Goal: Task Accomplishment & Management: Manage account settings

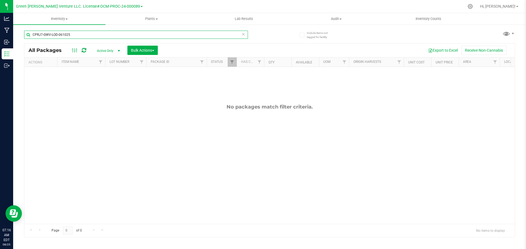
drag, startPoint x: 76, startPoint y: 31, endPoint x: 16, endPoint y: 34, distance: 60.1
click at [15, 35] on div "Include items not tagged for facility CPRJ7-GWV-LOD-061025 All Packages Active …" at bounding box center [269, 107] width 513 height 167
click at [233, 64] on span "Filter" at bounding box center [232, 62] width 4 height 4
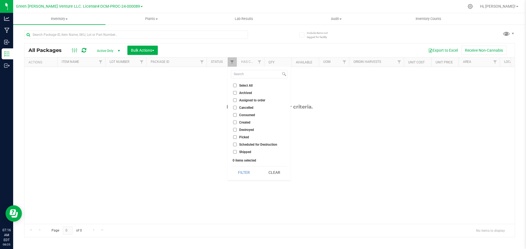
click at [236, 85] on input "Select All" at bounding box center [235, 86] width 4 height 4
checkbox input "true"
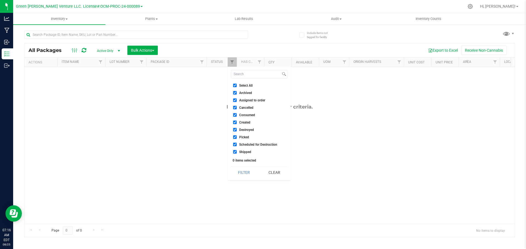
checkbox input "true"
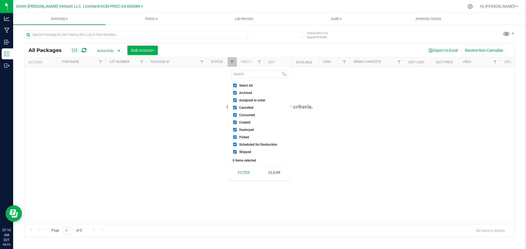
checkbox input "true"
click at [246, 172] on button "Filter" at bounding box center [244, 173] width 26 height 12
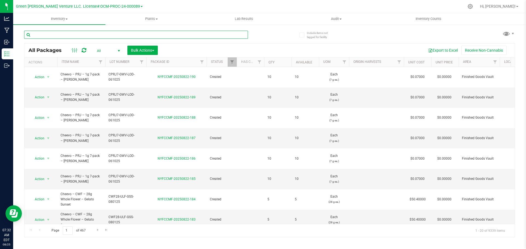
click at [79, 35] on input "text" at bounding box center [136, 35] width 224 height 8
type input "NYFCCMF-20250815-314"
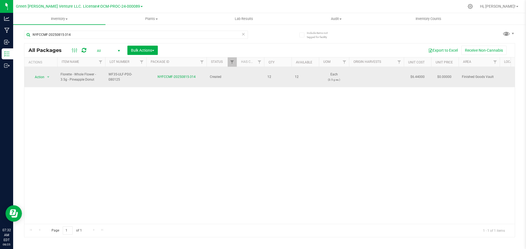
click at [41, 79] on td "Action Action Adjust qty Create package Edit attributes Global inventory Locate…" at bounding box center [40, 77] width 33 height 20
click at [43, 74] on span "Action" at bounding box center [37, 77] width 15 height 8
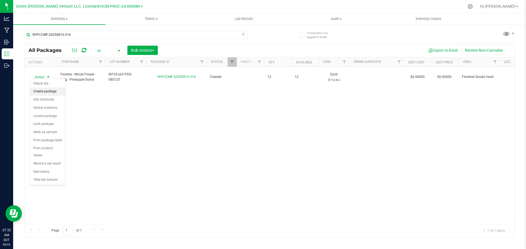
click at [43, 90] on li "Create package" at bounding box center [47, 92] width 35 height 8
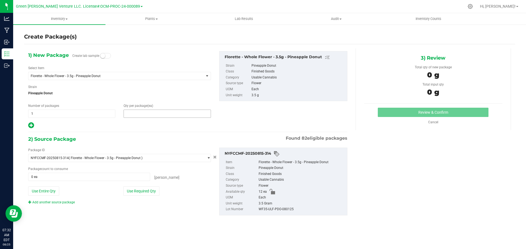
click at [148, 116] on span at bounding box center [166, 114] width 87 height 8
type input "2"
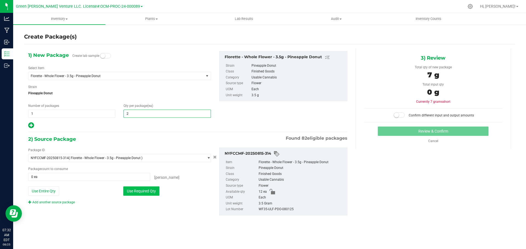
type input "2"
click at [140, 192] on button "Use Required Qty" at bounding box center [141, 191] width 36 height 9
type input "2 ea"
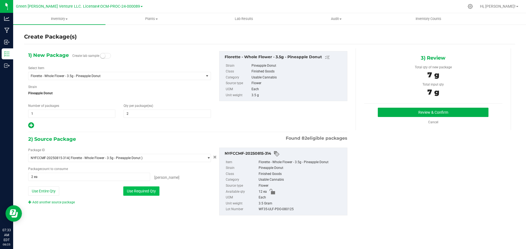
click at [146, 192] on button "Use Required Qty" at bounding box center [141, 191] width 36 height 9
click at [408, 115] on button "Review & Confirm" at bounding box center [433, 112] width 111 height 9
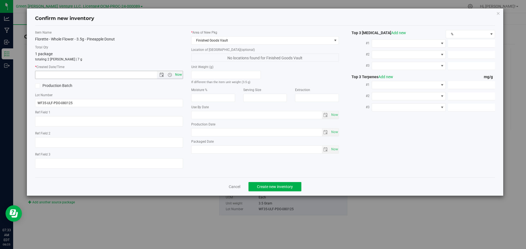
click at [180, 74] on span "Now" at bounding box center [178, 75] width 9 height 8
type input "8/25/2025 7:33 AM"
click at [285, 188] on span "Create new inventory" at bounding box center [275, 187] width 36 height 4
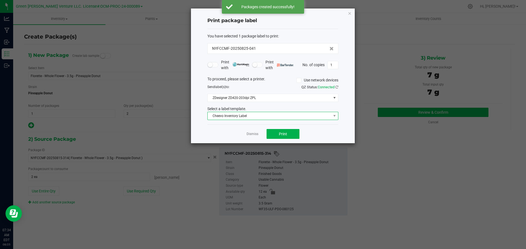
click at [250, 117] on span "Cheevo Inventory Label" at bounding box center [269, 116] width 123 height 8
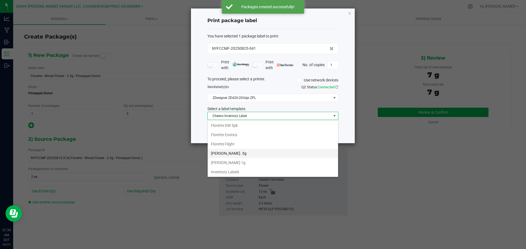
scroll to position [94, 0]
click at [220, 172] on li "Inventory Labels" at bounding box center [273, 171] width 130 height 9
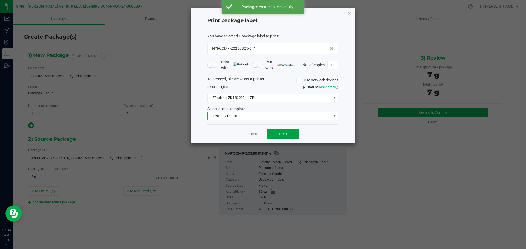
click at [276, 136] on button "Print" at bounding box center [282, 134] width 33 height 10
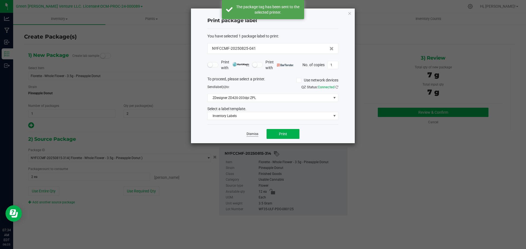
click at [255, 134] on link "Dismiss" at bounding box center [252, 134] width 12 height 5
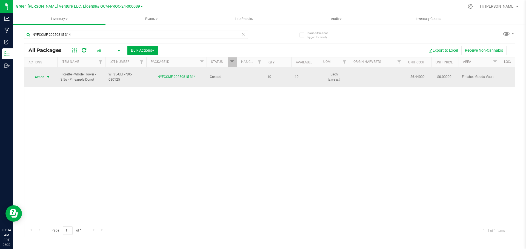
click at [41, 73] on span "Action" at bounding box center [37, 77] width 15 height 8
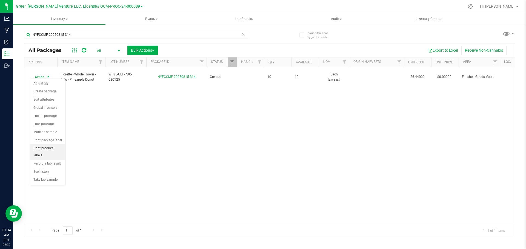
click at [50, 146] on li "Print product labels" at bounding box center [47, 152] width 35 height 15
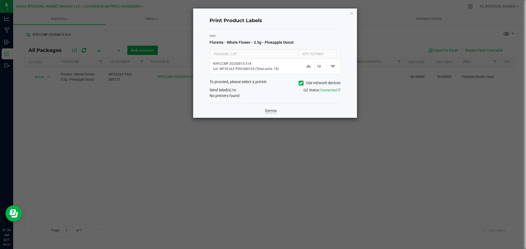
click at [268, 110] on link "Dismiss" at bounding box center [271, 111] width 12 height 5
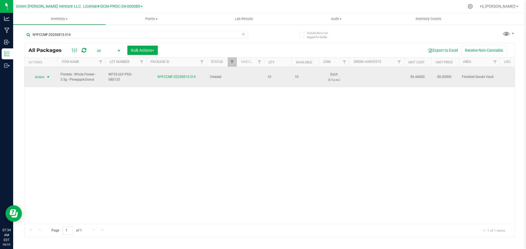
click at [41, 73] on span "Action" at bounding box center [37, 77] width 15 height 8
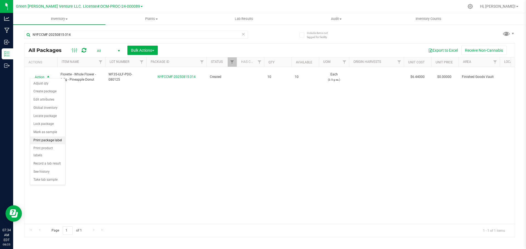
click at [43, 141] on li "Print package label" at bounding box center [47, 141] width 35 height 8
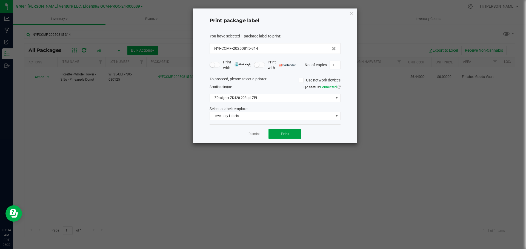
click at [278, 137] on button "Print" at bounding box center [284, 134] width 33 height 10
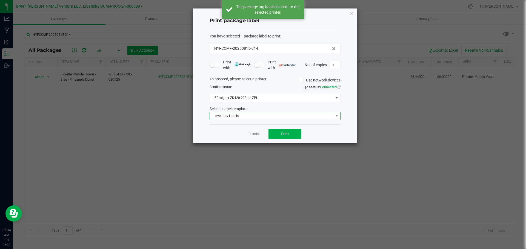
click at [258, 113] on span "Inventory Labels" at bounding box center [271, 116] width 123 height 8
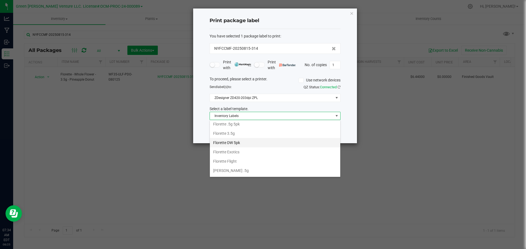
scroll to position [67, 0]
click at [238, 141] on li "Florette 3.5g" at bounding box center [275, 143] width 130 height 9
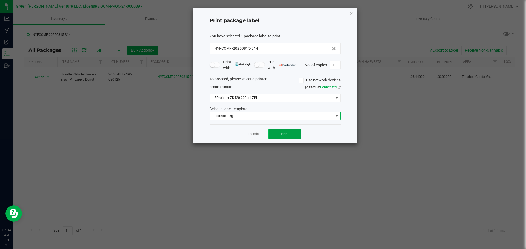
click at [273, 134] on button "Print" at bounding box center [284, 134] width 33 height 10
click at [255, 133] on link "Dismiss" at bounding box center [254, 134] width 12 height 5
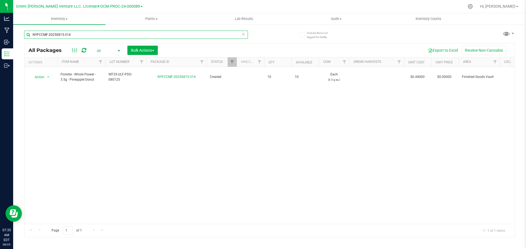
drag, startPoint x: 80, startPoint y: 33, endPoint x: 24, endPoint y: 34, distance: 56.4
click at [24, 34] on input "NYFCCMF-20250815-314" at bounding box center [136, 35] width 224 height 8
type input "NYFCCMF-20250801-026"
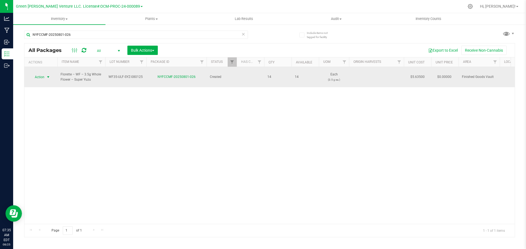
click at [47, 76] on span "select" at bounding box center [48, 77] width 4 height 4
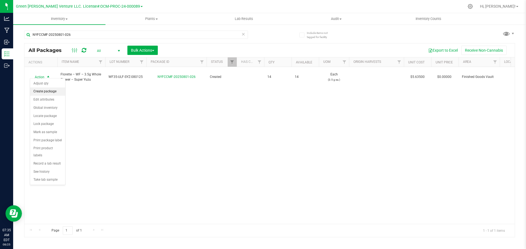
click at [53, 91] on li "Create package" at bounding box center [47, 92] width 35 height 8
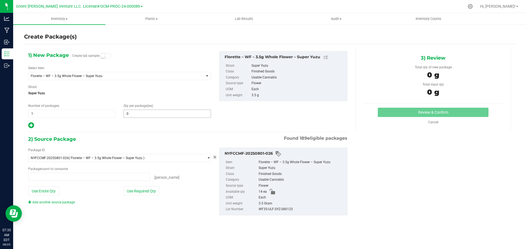
type input "0 ea"
click at [134, 114] on span at bounding box center [166, 114] width 87 height 8
type input "4"
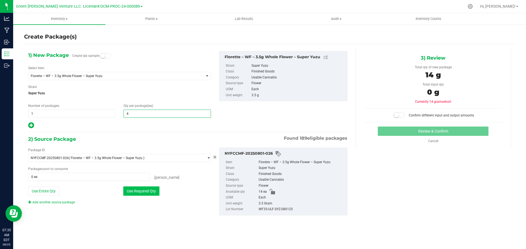
type input "4"
click at [149, 192] on button "Use Required Qty" at bounding box center [141, 191] width 36 height 9
type input "4 ea"
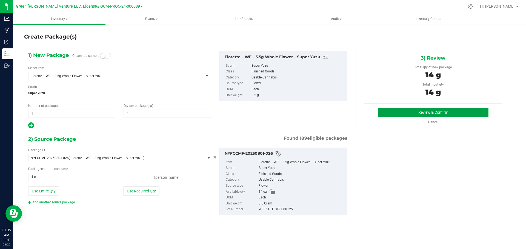
click at [395, 116] on button "Review & Confirm" at bounding box center [433, 112] width 111 height 9
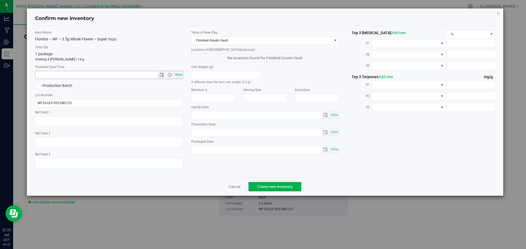
click at [182, 75] on span "Now" at bounding box center [178, 75] width 9 height 8
type input "8/25/2025 7:35 AM"
click at [264, 188] on span "Create new inventory" at bounding box center [275, 187] width 36 height 4
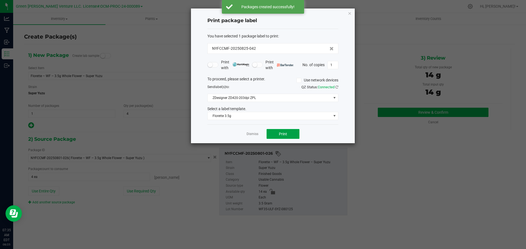
click at [271, 133] on button "Print" at bounding box center [282, 134] width 33 height 10
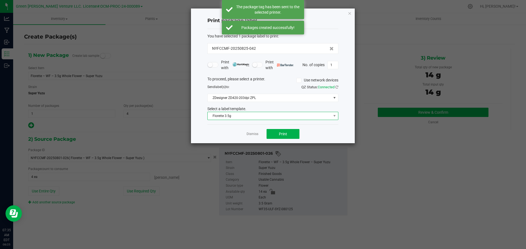
click at [265, 116] on span "Florette 3.5g" at bounding box center [269, 116] width 123 height 8
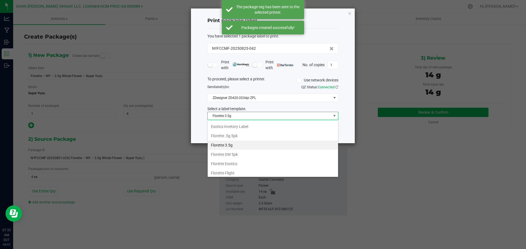
scroll to position [94, 0]
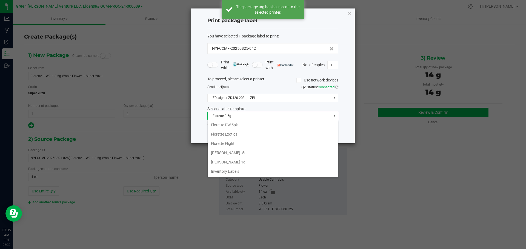
click at [235, 171] on li "Inventory Labels" at bounding box center [273, 171] width 130 height 9
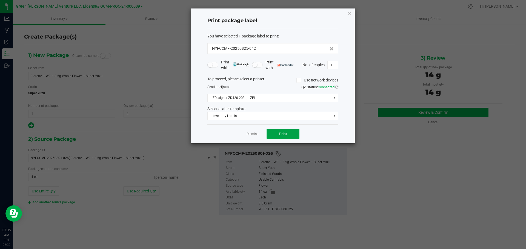
click at [271, 136] on button "Print" at bounding box center [282, 134] width 33 height 10
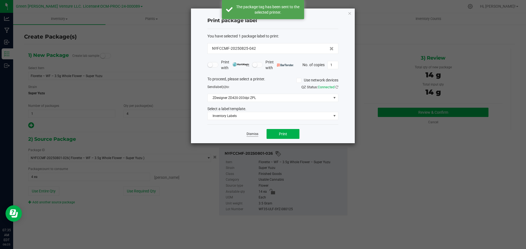
click at [252, 135] on link "Dismiss" at bounding box center [252, 134] width 12 height 5
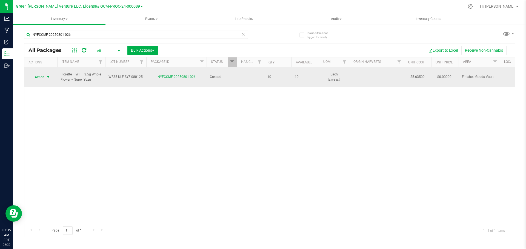
click at [40, 74] on span "Action" at bounding box center [37, 77] width 15 height 8
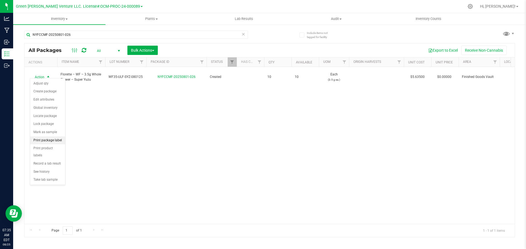
click at [49, 140] on li "Print package label" at bounding box center [47, 141] width 35 height 8
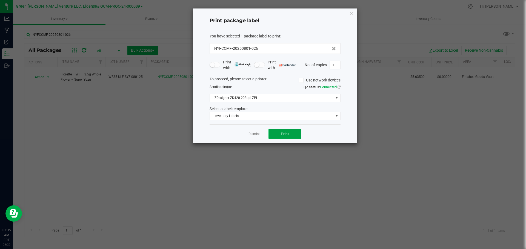
click at [274, 131] on button "Print" at bounding box center [284, 134] width 33 height 10
click at [254, 135] on link "Dismiss" at bounding box center [254, 134] width 12 height 5
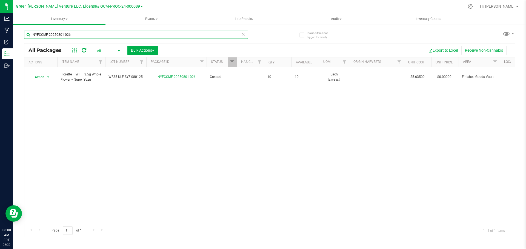
drag, startPoint x: 79, startPoint y: 34, endPoint x: 13, endPoint y: 31, distance: 65.3
click at [15, 33] on div "Include items not tagged for facility NYFCCMF-20250801-026 All Packages All Act…" at bounding box center [269, 107] width 513 height 167
drag, startPoint x: 79, startPoint y: 37, endPoint x: 28, endPoint y: 31, distance: 51.3
click at [30, 31] on input "NYFCCMF-20250505-144" at bounding box center [136, 35] width 224 height 8
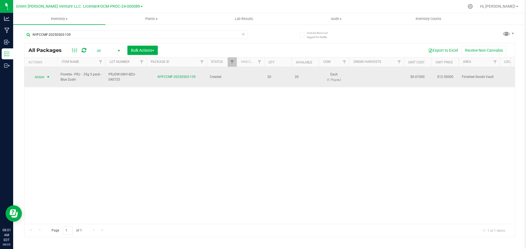
click at [42, 74] on span "Action" at bounding box center [37, 77] width 15 height 8
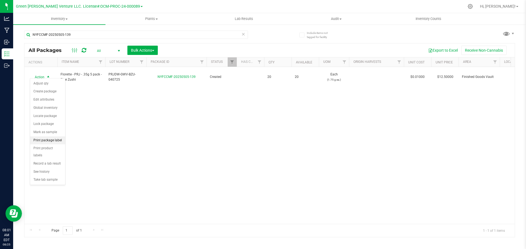
click at [50, 142] on li "Print package label" at bounding box center [47, 141] width 35 height 8
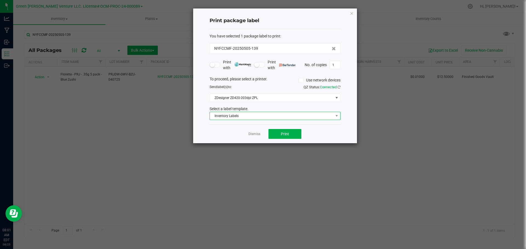
click at [259, 118] on span "Inventory Labels" at bounding box center [271, 116] width 123 height 8
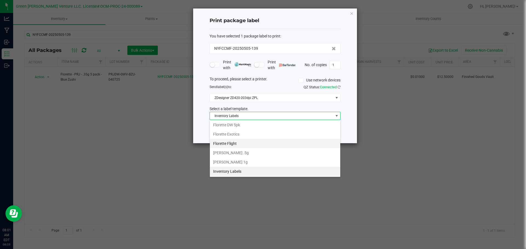
scroll to position [67, 0]
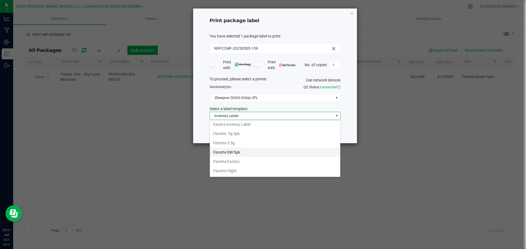
click at [250, 151] on li "Florette DW 5pk" at bounding box center [275, 152] width 130 height 9
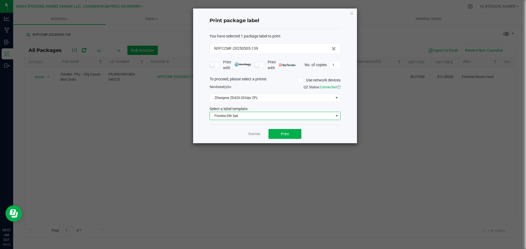
click at [258, 116] on span "Florette DW 5pk" at bounding box center [271, 116] width 123 height 8
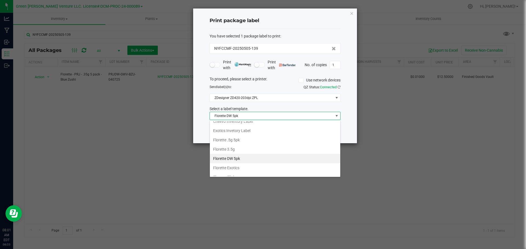
scroll to position [94, 0]
click at [255, 124] on li "Florette DW 5pk" at bounding box center [275, 124] width 130 height 9
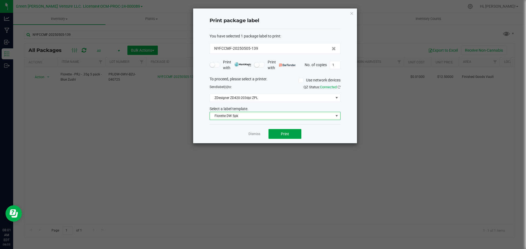
click at [273, 131] on button "Print" at bounding box center [284, 134] width 33 height 10
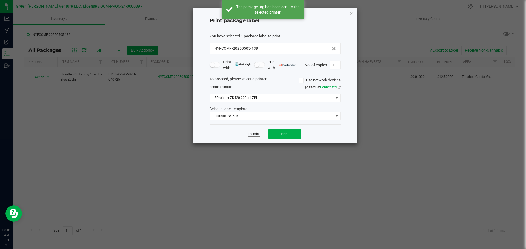
click at [256, 135] on link "Dismiss" at bounding box center [254, 134] width 12 height 5
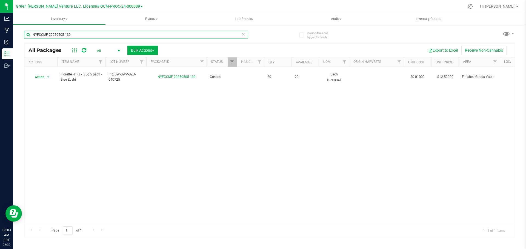
drag, startPoint x: 72, startPoint y: 35, endPoint x: 23, endPoint y: 34, distance: 48.8
click at [25, 35] on input "NYFCCMF-20250505-139" at bounding box center [136, 35] width 224 height 8
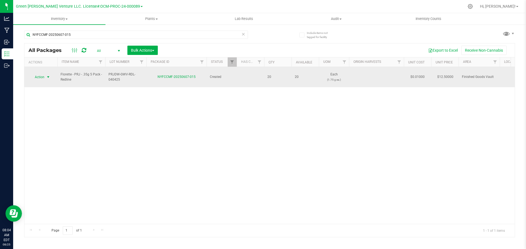
click at [47, 76] on span "select" at bounding box center [48, 77] width 4 height 4
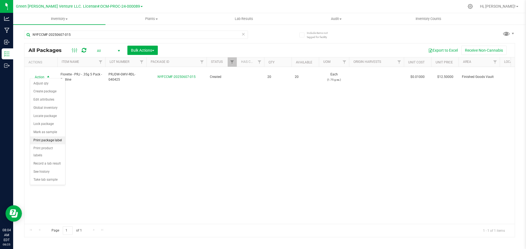
click at [45, 137] on li "Print package label" at bounding box center [47, 141] width 35 height 8
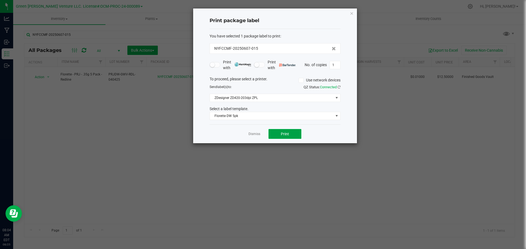
click at [277, 136] on button "Print" at bounding box center [284, 134] width 33 height 10
click at [255, 133] on link "Dismiss" at bounding box center [254, 134] width 12 height 5
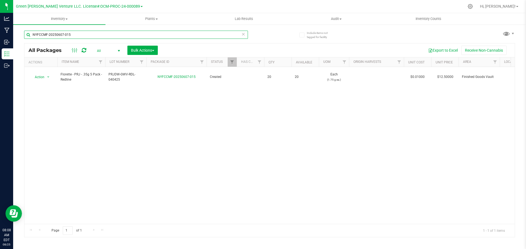
drag, startPoint x: 72, startPoint y: 34, endPoint x: 22, endPoint y: 32, distance: 50.4
click at [22, 32] on div "Include items not tagged for facility NYFCCMF-20250607-015 All Packages All Act…" at bounding box center [269, 107] width 513 height 167
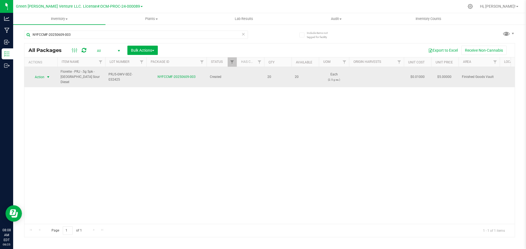
click at [46, 75] on span "select" at bounding box center [48, 77] width 4 height 4
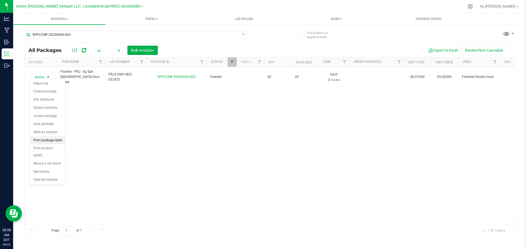
click at [47, 139] on li "Print package label" at bounding box center [47, 141] width 35 height 8
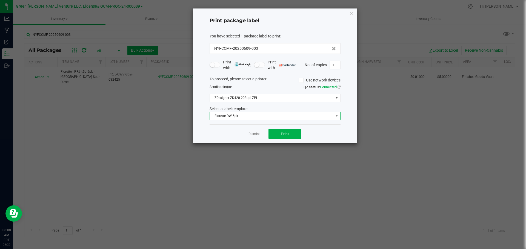
click at [240, 115] on span "Florette DW 5pk" at bounding box center [271, 116] width 123 height 8
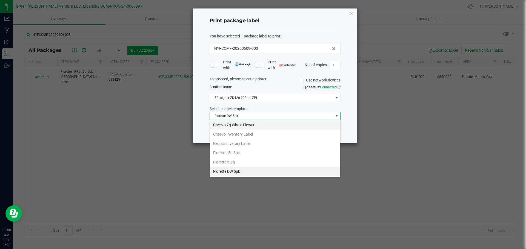
scroll to position [8, 131]
click at [235, 153] on li "Florette .5g 5pk" at bounding box center [275, 152] width 130 height 9
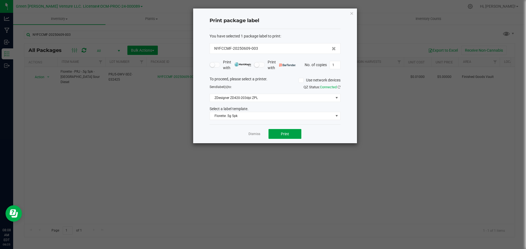
click at [274, 136] on button "Print" at bounding box center [284, 134] width 33 height 10
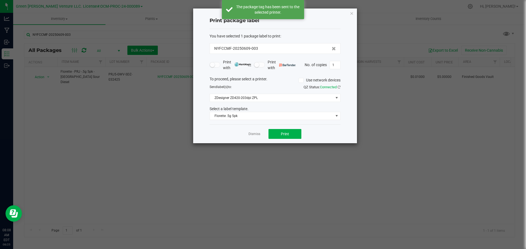
click at [252, 135] on link "Dismiss" at bounding box center [254, 134] width 12 height 5
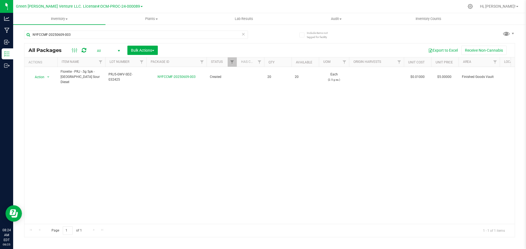
click at [347, 7] on div at bounding box center [304, 6] width 319 height 11
click at [72, 37] on input "NYFCCMF-20250609-003" at bounding box center [136, 35] width 224 height 8
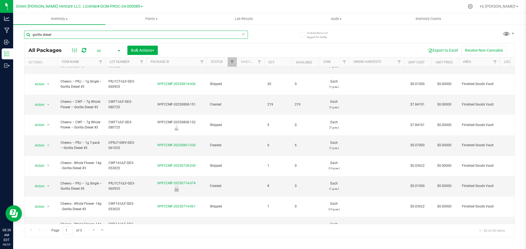
scroll to position [176, 0]
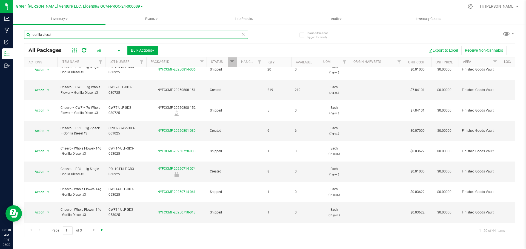
type input "gorilla diesel"
click at [101, 231] on span "Go to the last page" at bounding box center [102, 230] width 4 height 4
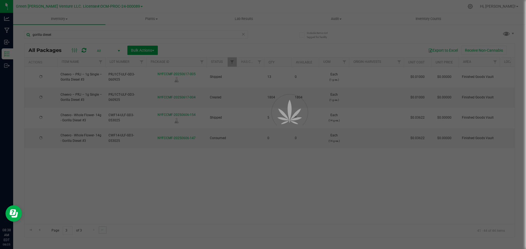
scroll to position [0, 0]
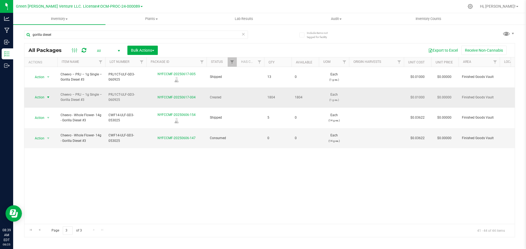
click at [44, 94] on span "Action" at bounding box center [37, 98] width 15 height 8
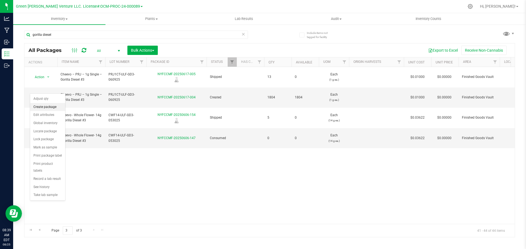
click at [49, 107] on li "Create package" at bounding box center [47, 107] width 35 height 8
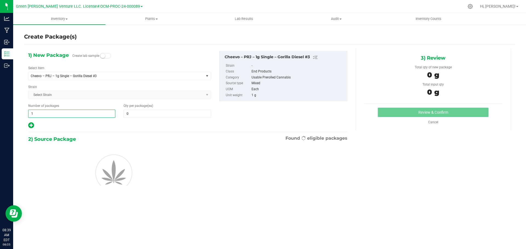
click at [36, 113] on span "1 1" at bounding box center [71, 114] width 87 height 8
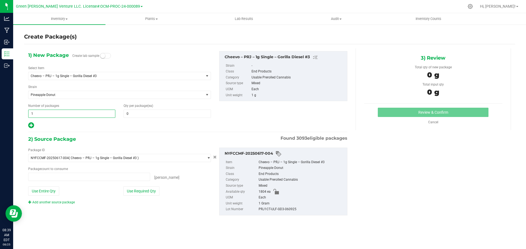
type input "0 ea"
type input "2"
click at [144, 113] on span at bounding box center [166, 114] width 87 height 8
type input "20"
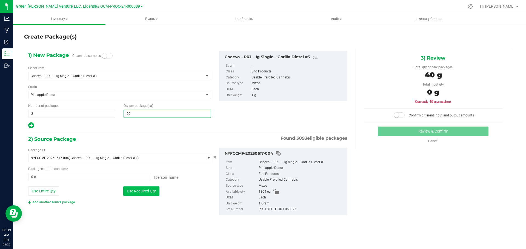
type input "20"
click at [138, 189] on button "Use Required Qty" at bounding box center [141, 191] width 36 height 9
type input "40 ea"
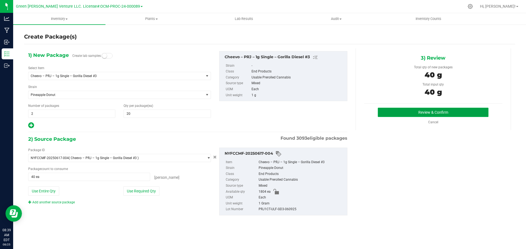
click at [406, 110] on button "Review & Confirm" at bounding box center [433, 112] width 111 height 9
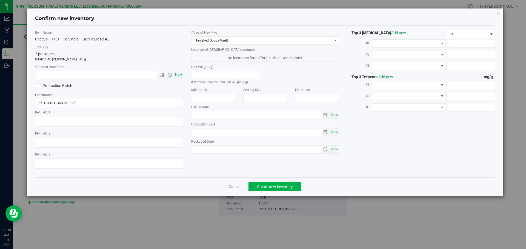
click at [180, 76] on span "Now" at bounding box center [178, 75] width 9 height 8
type input "8/25/2025 8:39 AM"
click at [260, 186] on span "Create new inventory" at bounding box center [275, 187] width 36 height 4
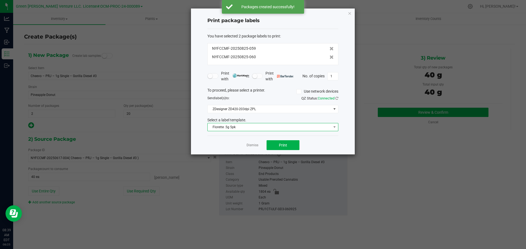
click at [242, 129] on span "Florette .5g 5pk" at bounding box center [269, 127] width 123 height 8
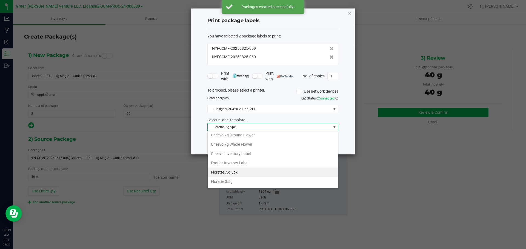
scroll to position [12, 0]
click at [240, 180] on li "Cheevo Inventory Label" at bounding box center [273, 181] width 130 height 9
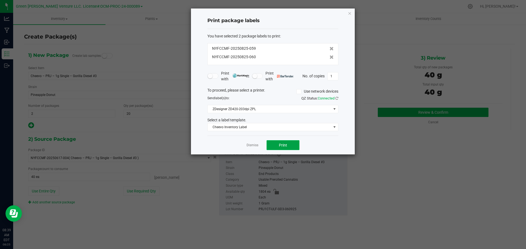
click at [275, 146] on button "Print" at bounding box center [282, 145] width 33 height 10
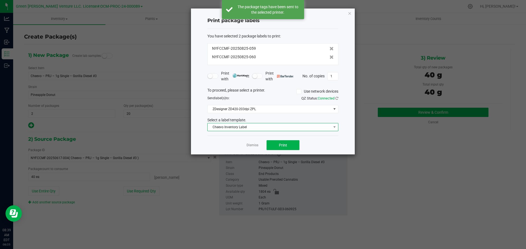
click at [254, 128] on span "Cheevo Inventory Label" at bounding box center [269, 127] width 123 height 8
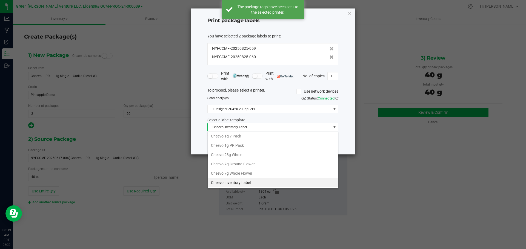
scroll to position [8, 131]
click at [251, 144] on li "Cheevo 1g PR Pack" at bounding box center [273, 145] width 130 height 9
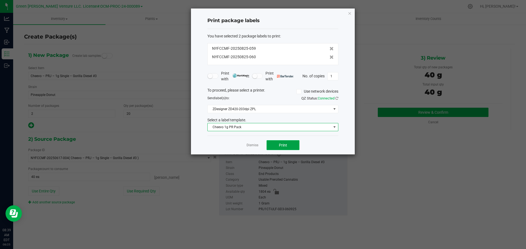
click at [272, 145] on button "Print" at bounding box center [282, 145] width 33 height 10
click at [249, 147] on link "Dismiss" at bounding box center [252, 145] width 12 height 5
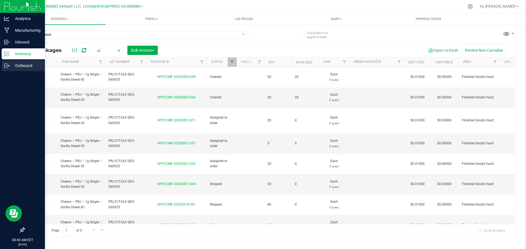
click at [18, 66] on p "Outbound" at bounding box center [26, 65] width 33 height 7
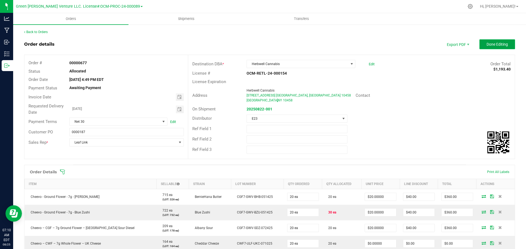
click at [479, 44] on button "Done Editing" at bounding box center [497, 44] width 36 height 10
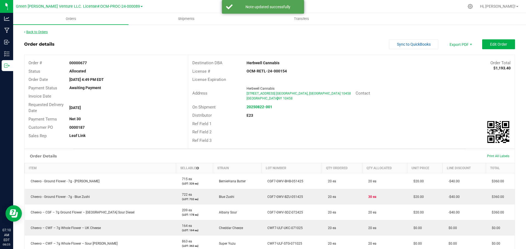
click at [44, 32] on link "Back to Orders" at bounding box center [36, 32] width 24 height 4
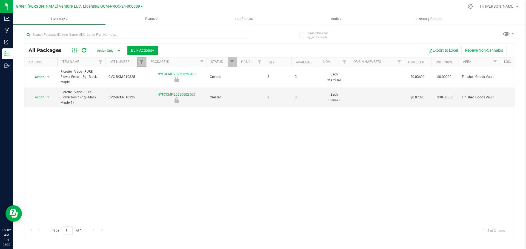
click at [144, 64] on link "Filter" at bounding box center [141, 61] width 9 height 9
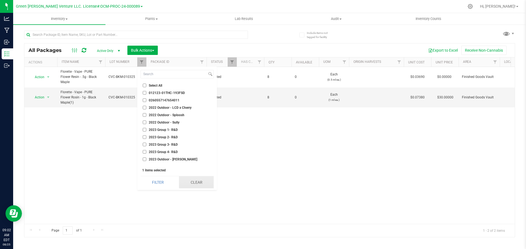
click at [193, 182] on button "Clear" at bounding box center [196, 183] width 35 height 12
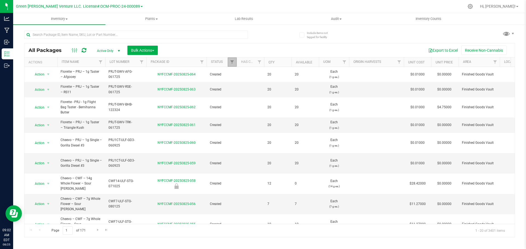
click at [235, 64] on link "Filter" at bounding box center [232, 61] width 9 height 9
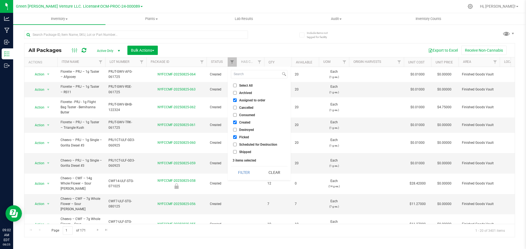
click at [234, 85] on input "Select All" at bounding box center [235, 86] width 4 height 4
checkbox input "true"
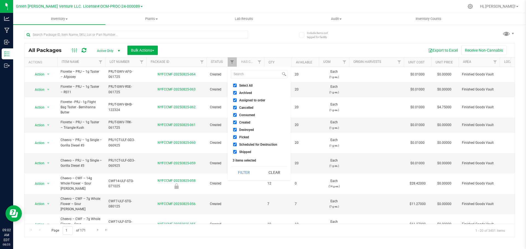
checkbox input "true"
click at [241, 172] on button "Filter" at bounding box center [244, 173] width 26 height 12
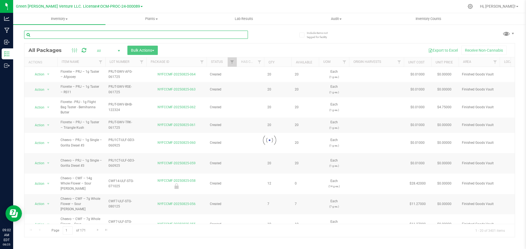
click at [50, 33] on input "text" at bounding box center [136, 35] width 224 height 8
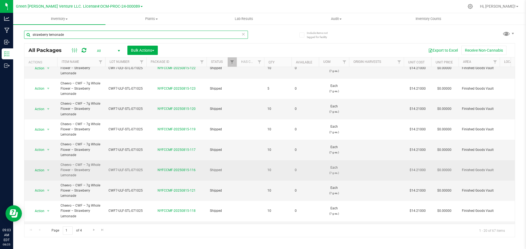
scroll to position [245, 0]
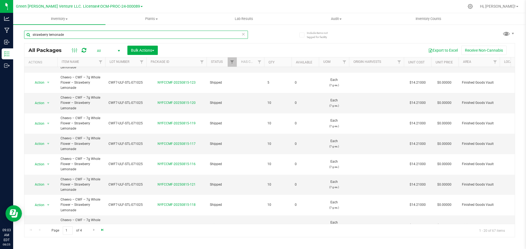
type input "strawberry lemonade"
click at [102, 231] on span "Go to the last page" at bounding box center [102, 230] width 4 height 4
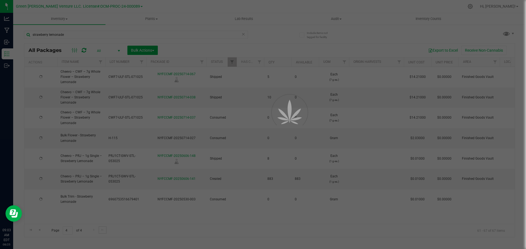
scroll to position [0, 0]
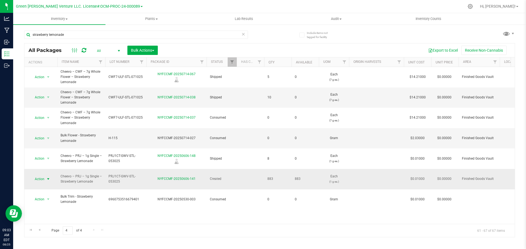
click at [38, 176] on span "Action" at bounding box center [37, 180] width 15 height 8
click at [51, 76] on li "Create package" at bounding box center [47, 76] width 35 height 8
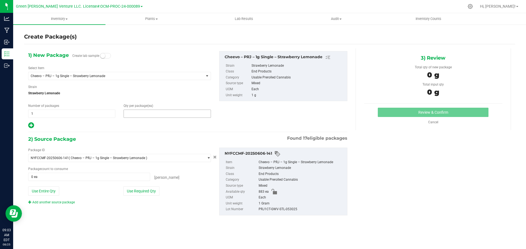
click at [130, 114] on span at bounding box center [166, 114] width 87 height 8
type input "20"
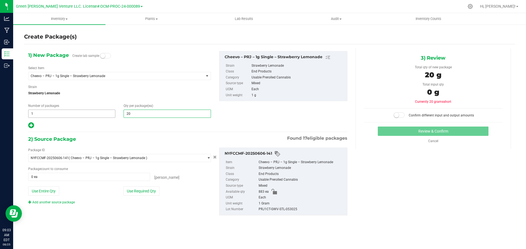
type input "20"
click at [71, 115] on span "1 1" at bounding box center [71, 114] width 87 height 8
click at [34, 113] on input "1" at bounding box center [71, 114] width 87 height 8
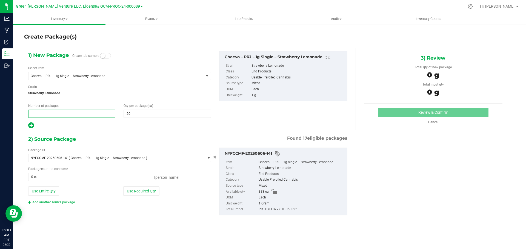
type input "2"
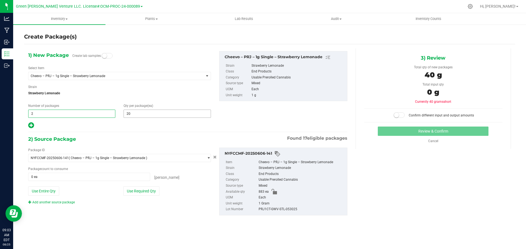
type input "2"
click at [141, 112] on span "20 20" at bounding box center [166, 114] width 87 height 8
click at [139, 195] on button "Use Required Qty" at bounding box center [141, 191] width 36 height 9
type input "40 ea"
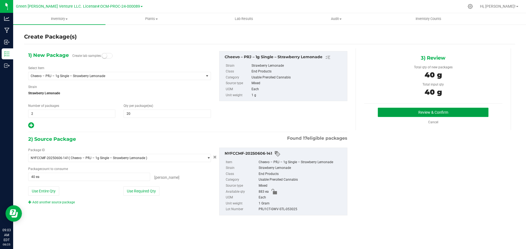
click at [392, 115] on button "Review & Confirm" at bounding box center [433, 112] width 111 height 9
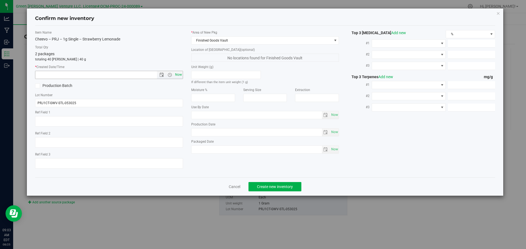
click at [177, 77] on span "Now" at bounding box center [178, 75] width 9 height 8
type input "8/25/2025 9:03 AM"
click at [266, 186] on span "Create new inventory" at bounding box center [275, 187] width 36 height 4
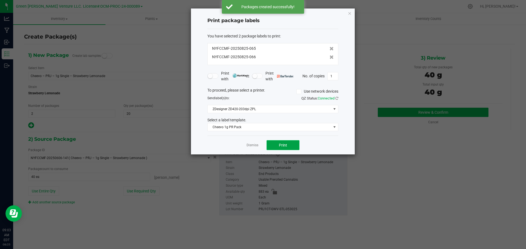
click at [273, 145] on button "Print" at bounding box center [282, 145] width 33 height 10
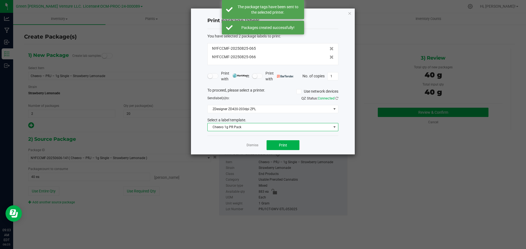
click at [268, 127] on span "Cheevo 1g PR Pack" at bounding box center [269, 127] width 123 height 8
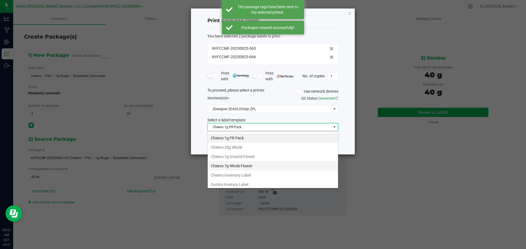
scroll to position [27, 0]
click at [234, 166] on li "Cheevo Inventory Label" at bounding box center [273, 165] width 130 height 9
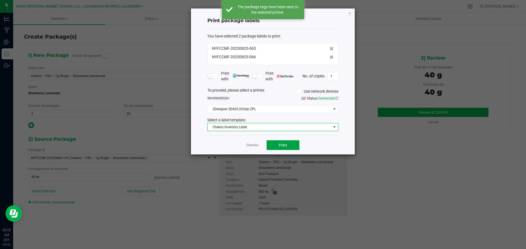
click at [275, 145] on button "Print" at bounding box center [282, 145] width 33 height 10
click at [250, 145] on link "Dismiss" at bounding box center [252, 145] width 12 height 5
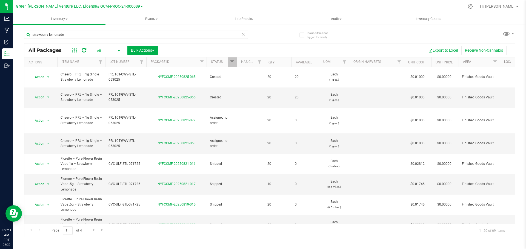
click at [87, 30] on div "strawberry lemonade" at bounding box center [146, 35] width 245 height 18
click at [89, 36] on input "strawberry lemonade" at bounding box center [136, 35] width 224 height 8
click at [90, 36] on input "strawberry lemonade" at bounding box center [136, 35] width 224 height 8
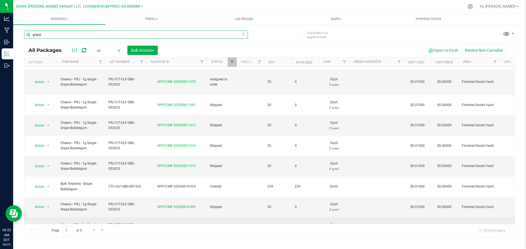
scroll to position [176, 0]
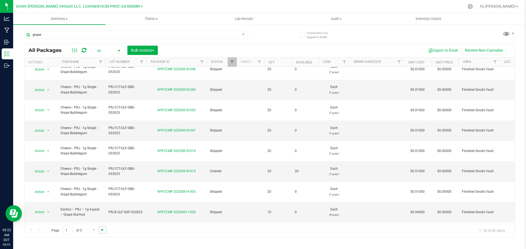
click at [102, 231] on span "Go to the last page" at bounding box center [102, 230] width 4 height 4
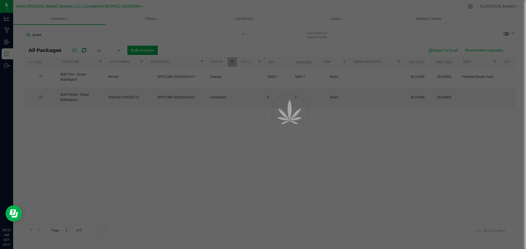
scroll to position [0, 0]
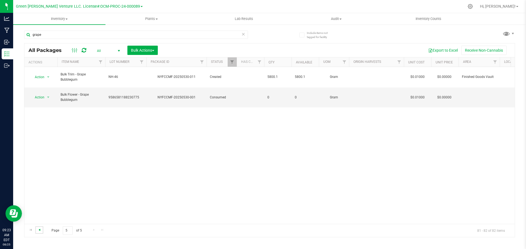
click at [39, 231] on span "Go to the previous page" at bounding box center [39, 230] width 4 height 4
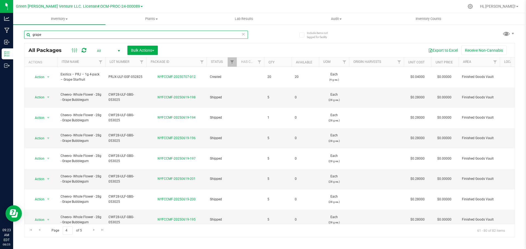
click at [45, 33] on input "grape" at bounding box center [136, 35] width 224 height 8
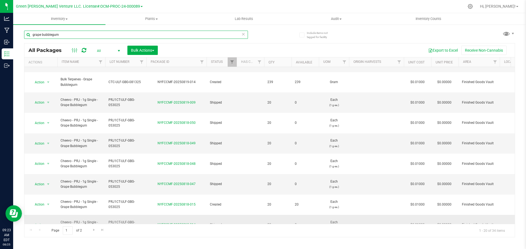
scroll to position [177, 0]
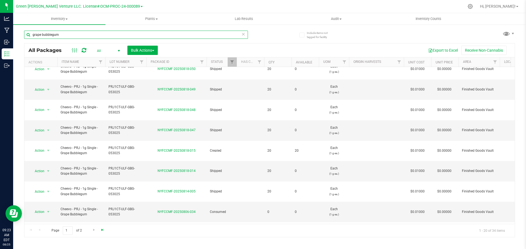
type input "grape bubblegum"
click at [104, 231] on span "Go to the last page" at bounding box center [102, 230] width 4 height 4
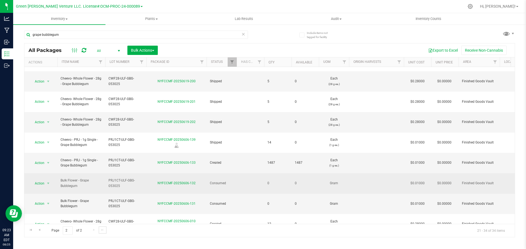
scroll to position [60, 0]
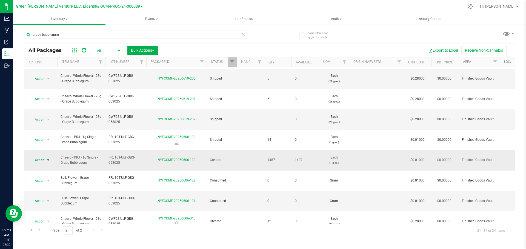
click at [39, 157] on span "Action" at bounding box center [37, 161] width 15 height 8
click at [46, 137] on li "Create package" at bounding box center [47, 138] width 35 height 8
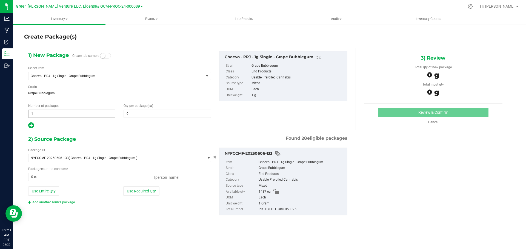
click at [57, 115] on span "1 1" at bounding box center [71, 114] width 87 height 8
type input "2"
click at [141, 113] on span at bounding box center [166, 114] width 87 height 8
type input "20"
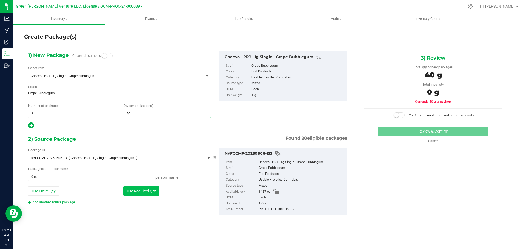
type input "20"
click at [150, 189] on button "Use Required Qty" at bounding box center [141, 191] width 36 height 9
type input "40 ea"
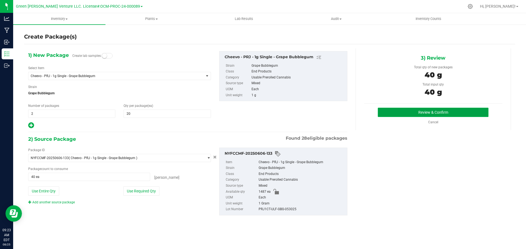
click at [403, 113] on button "Review & Confirm" at bounding box center [433, 112] width 111 height 9
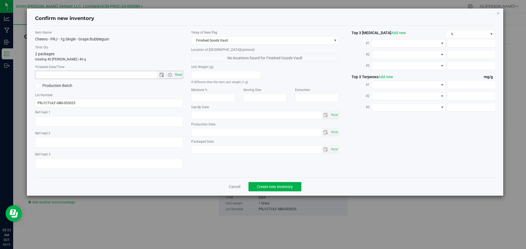
click at [178, 75] on span "Now" at bounding box center [178, 75] width 9 height 8
type input "8/25/2025 9:23 AM"
click at [258, 189] on button "Create new inventory" at bounding box center [274, 186] width 53 height 9
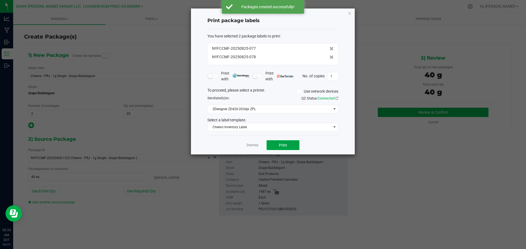
click at [271, 144] on button "Print" at bounding box center [282, 145] width 33 height 10
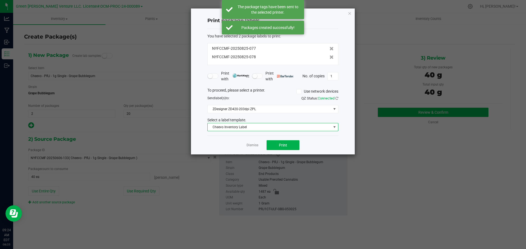
click at [265, 127] on span "Cheevo Inventory Label" at bounding box center [269, 127] width 123 height 8
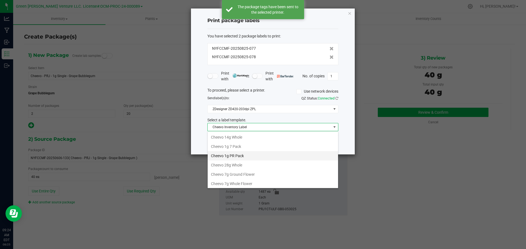
click at [238, 157] on li "Cheevo 1g PR Pack" at bounding box center [273, 155] width 130 height 9
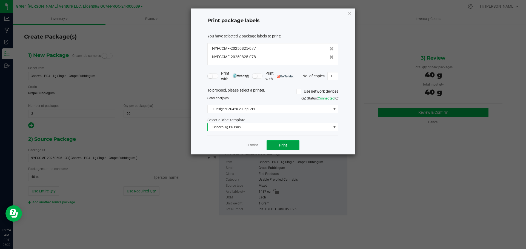
click at [290, 145] on button "Print" at bounding box center [282, 145] width 33 height 10
click at [332, 77] on input "1" at bounding box center [332, 77] width 10 height 8
type input "20"
click at [289, 145] on button "Print" at bounding box center [282, 145] width 33 height 10
click at [257, 145] on link "Dismiss" at bounding box center [252, 145] width 12 height 5
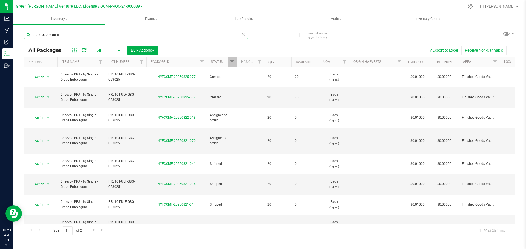
drag, startPoint x: 62, startPoint y: 34, endPoint x: 29, endPoint y: 34, distance: 32.9
click at [29, 34] on input "grape bubblegum" at bounding box center [136, 35] width 224 height 8
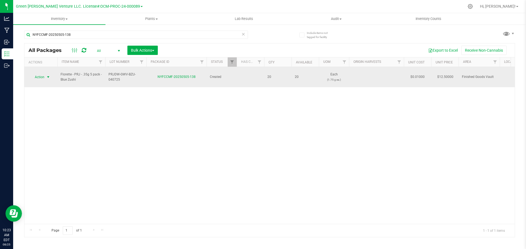
click at [47, 75] on span "select" at bounding box center [48, 77] width 4 height 4
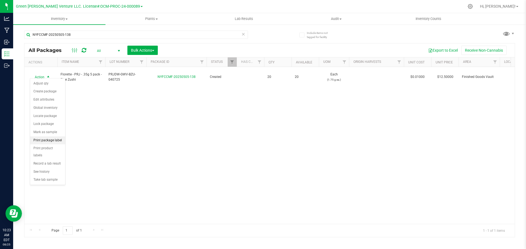
click at [48, 140] on li "Print package label" at bounding box center [47, 141] width 35 height 8
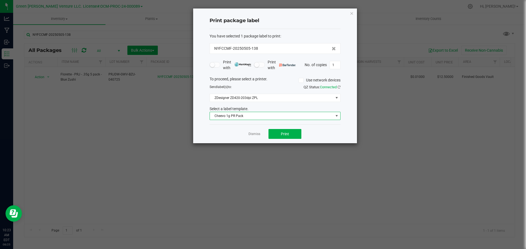
click at [247, 114] on span "Cheevo 1g PR Pack" at bounding box center [271, 116] width 123 height 8
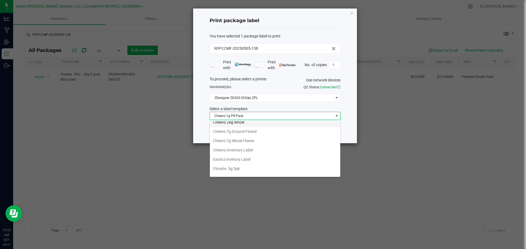
scroll to position [94, 0]
click at [228, 123] on li "Florette DW 5pk" at bounding box center [275, 124] width 130 height 9
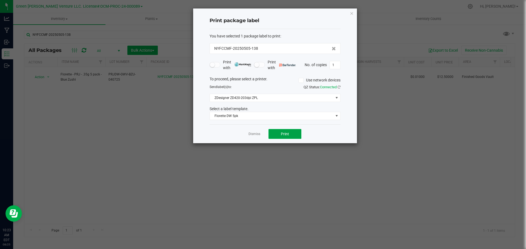
click at [277, 135] on button "Print" at bounding box center [284, 134] width 33 height 10
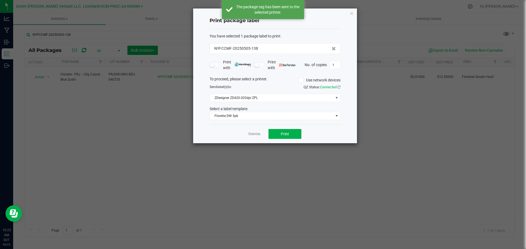
click at [253, 134] on link "Dismiss" at bounding box center [254, 134] width 12 height 5
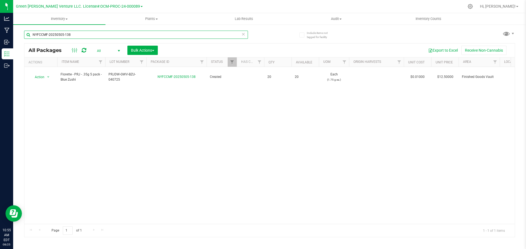
drag, startPoint x: 72, startPoint y: 36, endPoint x: 26, endPoint y: 39, distance: 46.7
click at [26, 39] on div "NYFCCMF-20250505-138" at bounding box center [136, 37] width 224 height 13
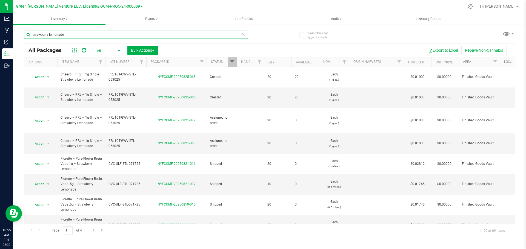
type input "strawberry lemonade"
click at [233, 64] on span "Filter" at bounding box center [232, 62] width 4 height 4
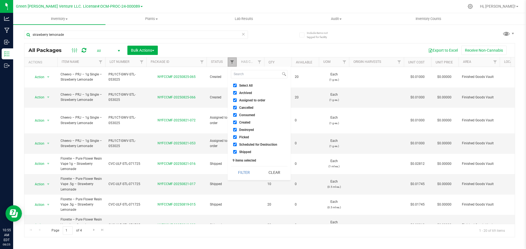
click at [232, 64] on span "Filter" at bounding box center [232, 62] width 4 height 4
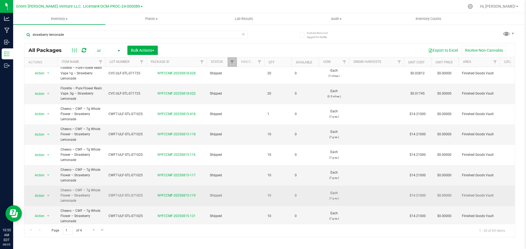
scroll to position [234, 0]
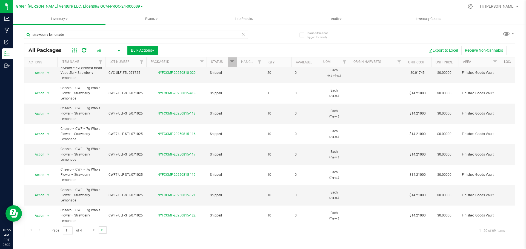
click at [101, 227] on link "Go to the last page" at bounding box center [103, 230] width 8 height 7
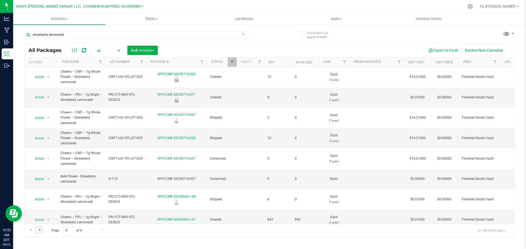
click at [41, 231] on span "Go to the previous page" at bounding box center [39, 230] width 4 height 4
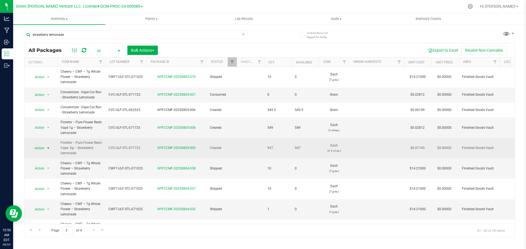
click at [41, 147] on span "Action" at bounding box center [37, 149] width 15 height 8
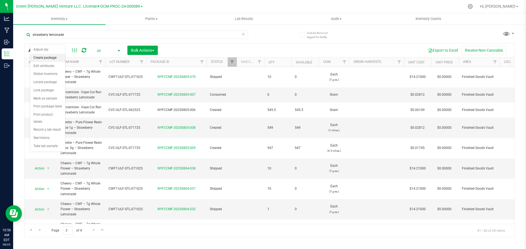
click at [51, 58] on li "Create package" at bounding box center [47, 58] width 35 height 8
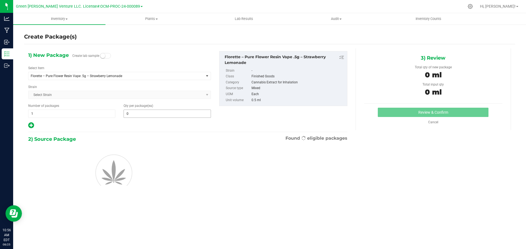
click at [135, 114] on input "0" at bounding box center [167, 114] width 87 height 8
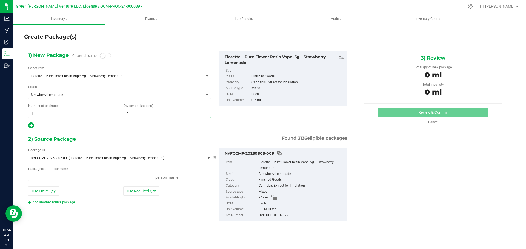
type input "0 ea"
type input "20"
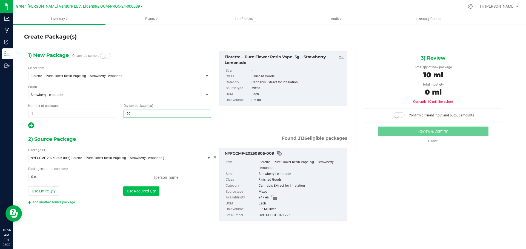
type input "20"
click at [149, 193] on button "Use Required Qty" at bounding box center [141, 191] width 36 height 9
type input "20 ea"
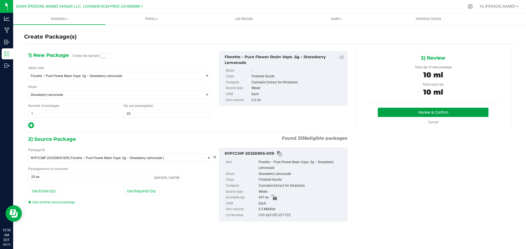
click at [399, 109] on button "Review & Confirm" at bounding box center [433, 112] width 111 height 9
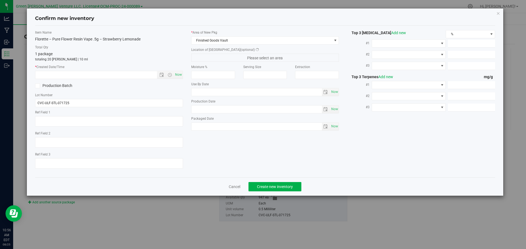
type input "1.2300"
type input "0.9100"
type input "0.6300"
click at [177, 76] on span "Now" at bounding box center [178, 75] width 9 height 8
type input "8/25/2025 10:56 AM"
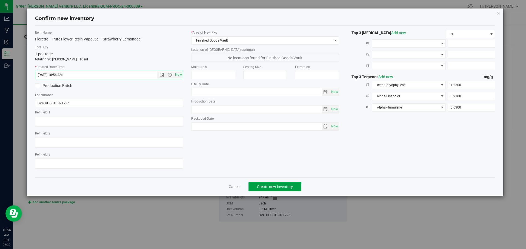
click at [292, 185] on span "Create new inventory" at bounding box center [275, 187] width 36 height 4
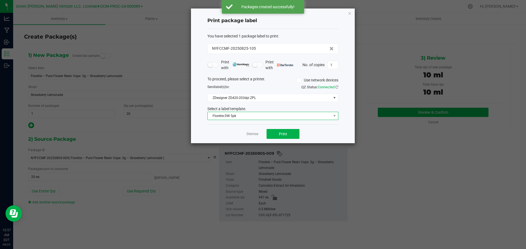
click at [254, 116] on span "Florette DW 5pk" at bounding box center [269, 116] width 123 height 8
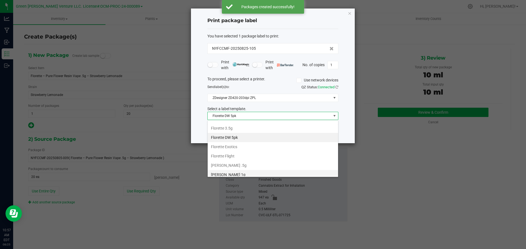
scroll to position [94, 0]
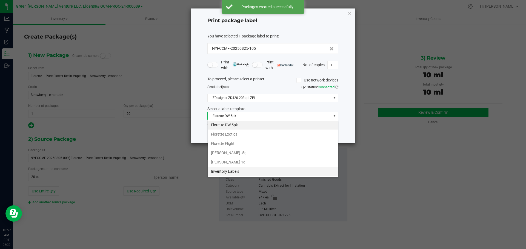
click at [239, 171] on li "Inventory Labels" at bounding box center [273, 171] width 130 height 9
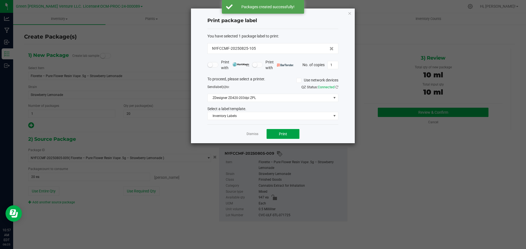
click at [275, 137] on button "Print" at bounding box center [282, 134] width 33 height 10
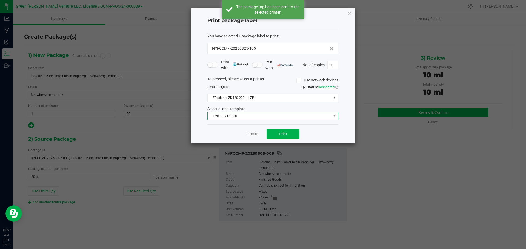
click at [247, 117] on span "Inventory Labels" at bounding box center [269, 116] width 123 height 8
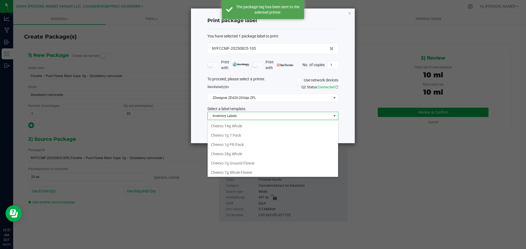
scroll to position [8, 131]
click at [233, 152] on li "Florette Vape .5g" at bounding box center [273, 152] width 130 height 9
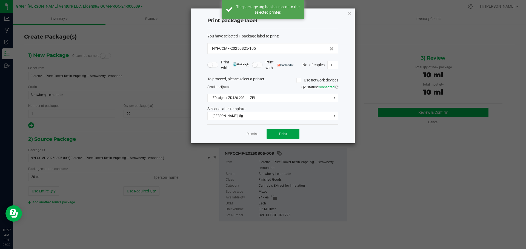
click at [271, 133] on button "Print" at bounding box center [282, 134] width 33 height 10
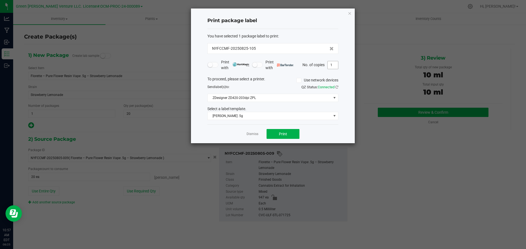
click at [330, 64] on input "1" at bounding box center [332, 65] width 10 height 8
type input "20"
click at [287, 130] on button "Print" at bounding box center [282, 134] width 33 height 10
click at [253, 135] on link "Dismiss" at bounding box center [252, 134] width 12 height 5
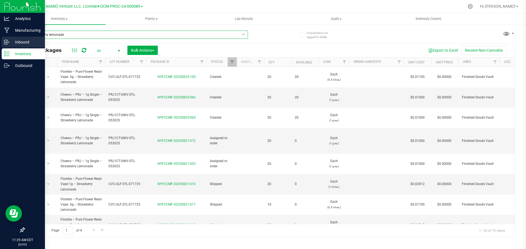
drag, startPoint x: 80, startPoint y: 32, endPoint x: 0, endPoint y: 40, distance: 80.0
click at [2, 39] on div "Analytics Manufacturing Inbound Inventory Outbound 11:29 AM EDT 08/25/2025 08/2…" at bounding box center [263, 124] width 526 height 249
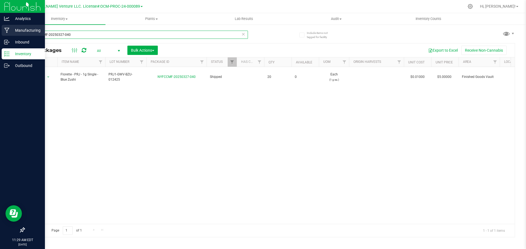
drag, startPoint x: 77, startPoint y: 34, endPoint x: 0, endPoint y: 32, distance: 76.7
click at [0, 32] on div "Analytics Manufacturing Inbound Inventory Outbound 11:29 AM EDT 08/25/2025 08/2…" at bounding box center [263, 124] width 526 height 249
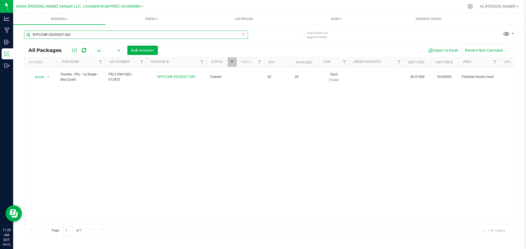
drag, startPoint x: 68, startPoint y: 31, endPoint x: 48, endPoint y: 32, distance: 20.0
click at [47, 33] on input "NYFCCMF-20250327-083" at bounding box center [136, 35] width 224 height 8
click at [80, 34] on input "NYFCCMF-20250327-083" at bounding box center [136, 35] width 224 height 8
drag, startPoint x: 77, startPoint y: 35, endPoint x: 22, endPoint y: 32, distance: 54.8
click at [22, 33] on div "Include items not tagged for facility NYFCCMF-20250327-083 All Packages All Act…" at bounding box center [269, 107] width 513 height 167
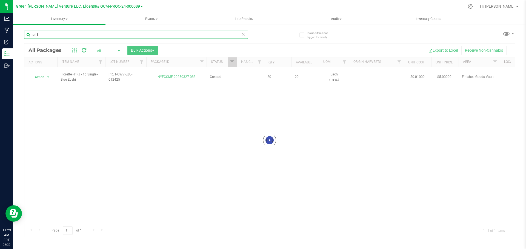
type input "prj1-"
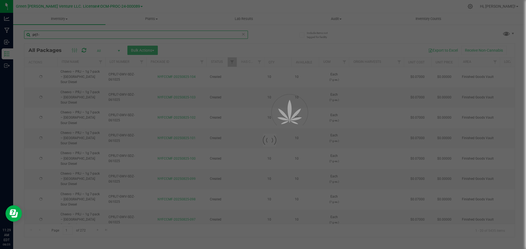
type input "2026-06-19"
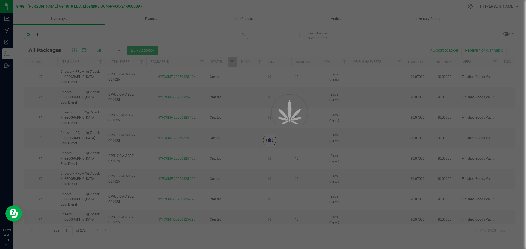
type input "2026-06-19"
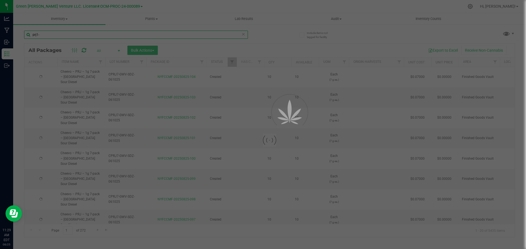
type input "[DATE]"
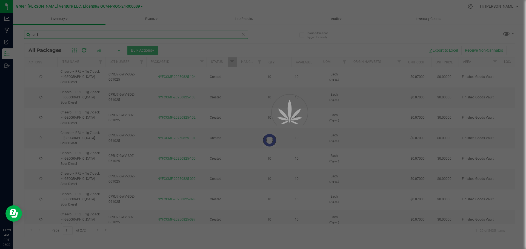
type input "[DATE]"
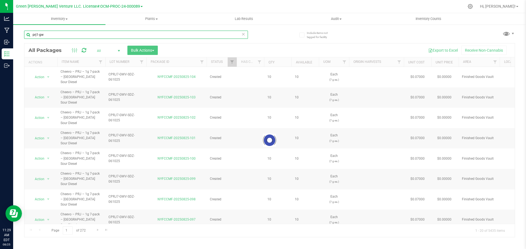
type input "prj1-gwv"
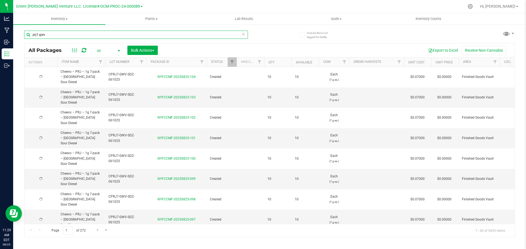
type input "[DATE]"
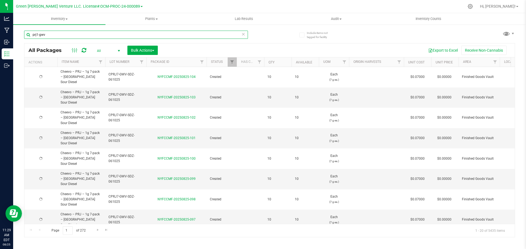
type input "[DATE]"
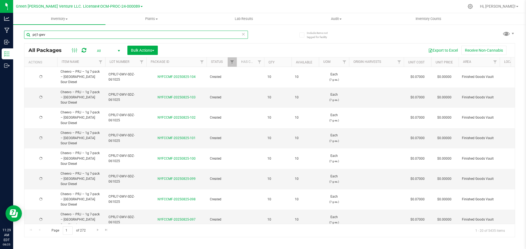
type input "[DATE]"
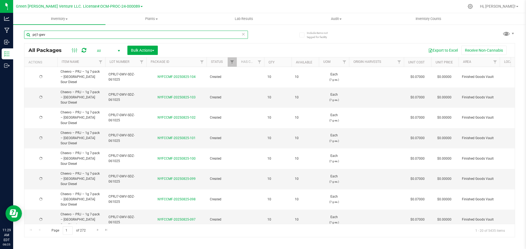
type input "[DATE]"
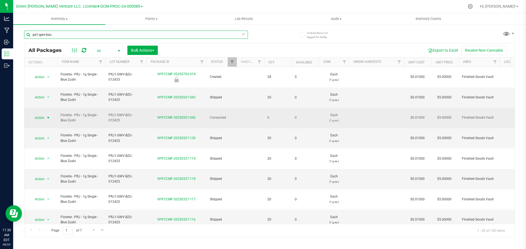
type input "prj1-gwv-bzu"
click at [40, 114] on span "Action" at bounding box center [37, 118] width 15 height 8
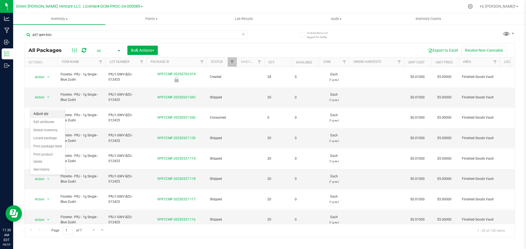
click at [41, 113] on li "Adjust qty" at bounding box center [47, 114] width 35 height 8
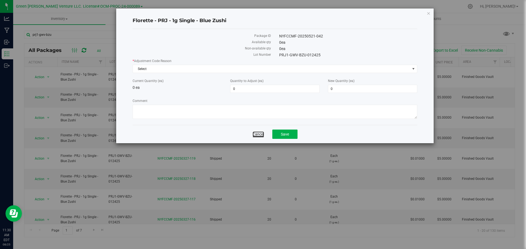
click at [255, 134] on link "Cancel" at bounding box center [257, 134] width 11 height 5
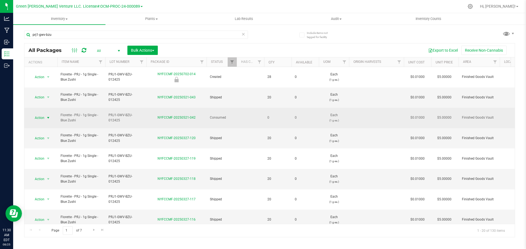
click at [42, 114] on span "Action" at bounding box center [37, 118] width 15 height 8
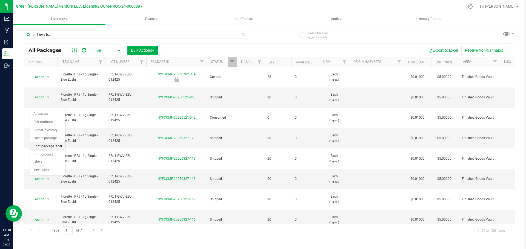
click at [46, 148] on li "Print package label" at bounding box center [47, 147] width 35 height 8
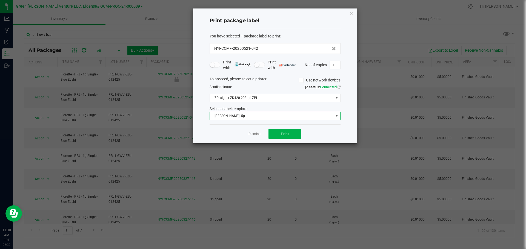
click at [266, 118] on span "Florette Vape .5g" at bounding box center [271, 116] width 123 height 8
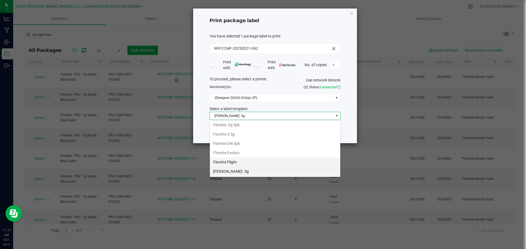
scroll to position [94, 0]
click at [244, 172] on li "Inventory Labels" at bounding box center [275, 171] width 130 height 9
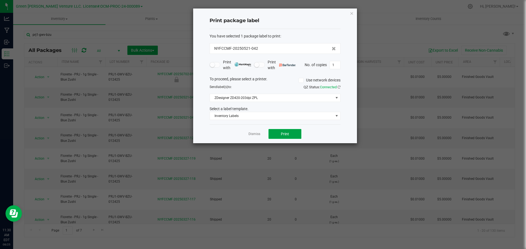
click at [274, 135] on button "Print" at bounding box center [284, 134] width 33 height 10
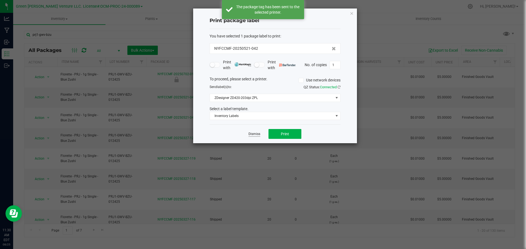
click at [251, 134] on link "Dismiss" at bounding box center [254, 134] width 12 height 5
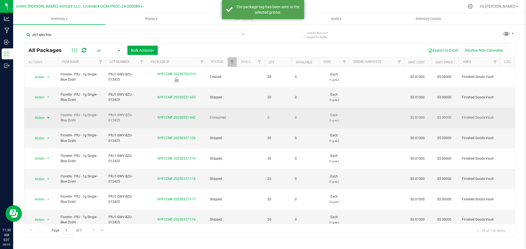
click at [42, 114] on span "Action" at bounding box center [37, 118] width 15 height 8
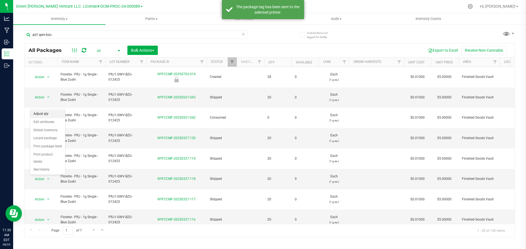
click at [44, 114] on li "Adjust qty" at bounding box center [47, 114] width 35 height 8
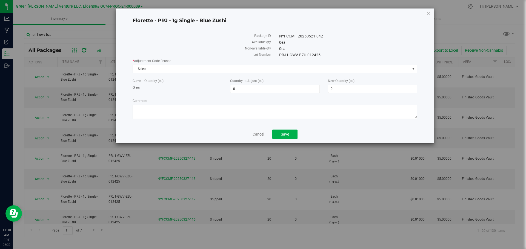
click at [341, 87] on span "0 0" at bounding box center [372, 89] width 89 height 8
type input "20"
click at [157, 67] on span "Select" at bounding box center [271, 69] width 277 height 8
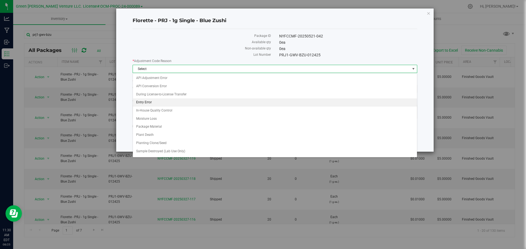
click at [163, 100] on li "Entry Error" at bounding box center [275, 103] width 284 height 8
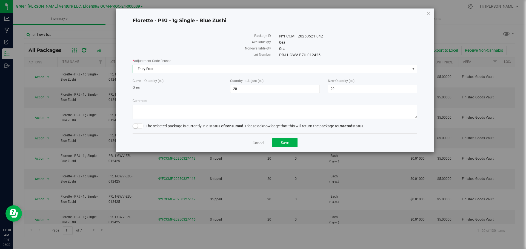
click at [139, 126] on span at bounding box center [138, 125] width 11 height 5
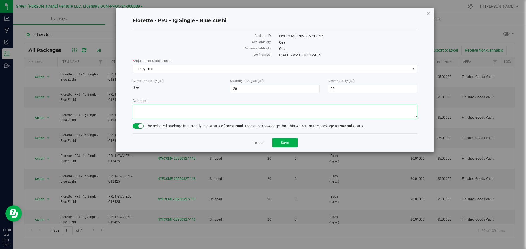
click at [146, 110] on textarea "Comment" at bounding box center [275, 112] width 284 height 14
type textarea "Entry Error. Adjusted"
click at [277, 141] on button "Save" at bounding box center [284, 142] width 25 height 9
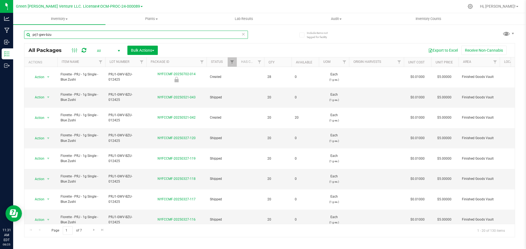
click at [58, 33] on input "prj1-gwv-bzu" at bounding box center [136, 35] width 224 height 8
click at [58, 32] on input "prj1-gwv-bzu" at bounding box center [136, 35] width 224 height 8
click at [64, 34] on input "prj1-gwv-bzu" at bounding box center [136, 35] width 224 height 8
drag, startPoint x: 64, startPoint y: 34, endPoint x: 28, endPoint y: 38, distance: 36.3
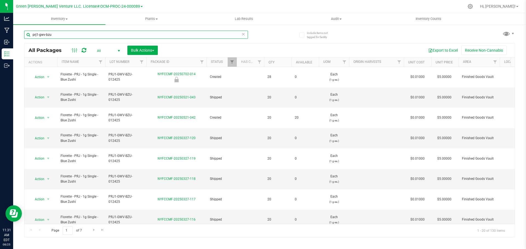
click at [28, 38] on input "prj1-gwv-bzu" at bounding box center [136, 35] width 224 height 8
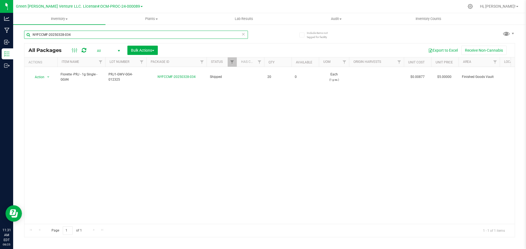
drag, startPoint x: 72, startPoint y: 34, endPoint x: 28, endPoint y: 35, distance: 44.4
click at [28, 35] on input "NYFCCMF-20250328-034" at bounding box center [136, 35] width 224 height 8
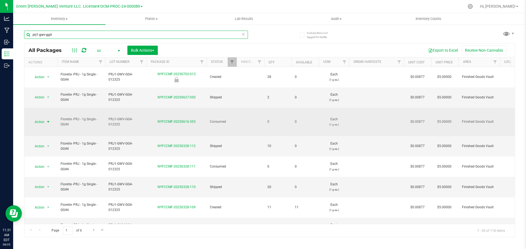
type input "prj1-gwv-gg4"
click at [45, 118] on span "select" at bounding box center [48, 122] width 7 height 8
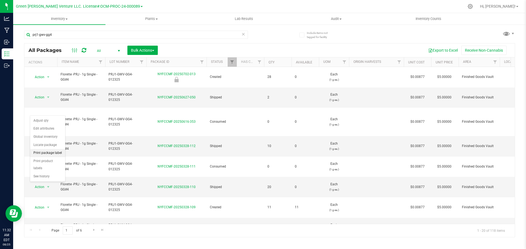
click at [45, 154] on li "Print package label" at bounding box center [47, 153] width 35 height 8
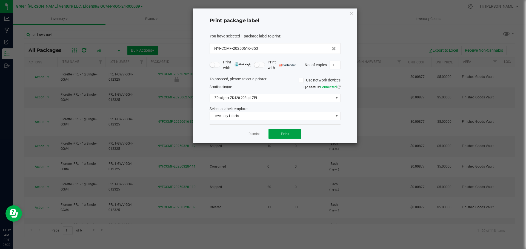
click at [272, 135] on button "Print" at bounding box center [284, 134] width 33 height 10
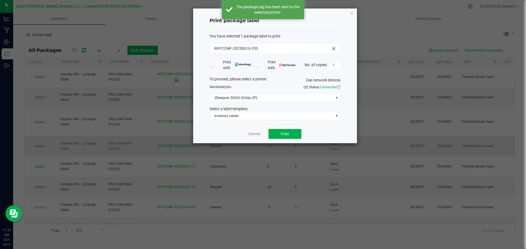
click at [254, 135] on link "Dismiss" at bounding box center [254, 134] width 12 height 5
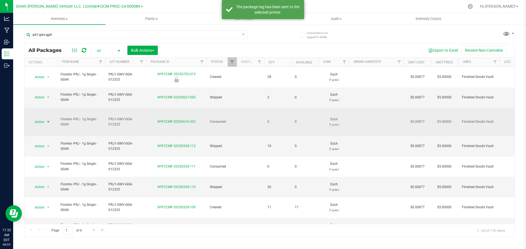
click at [36, 118] on span "Action" at bounding box center [37, 122] width 15 height 8
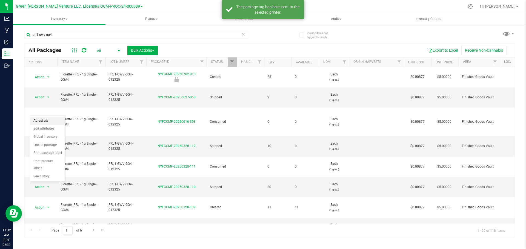
click at [41, 122] on li "Adjust qty" at bounding box center [47, 121] width 35 height 8
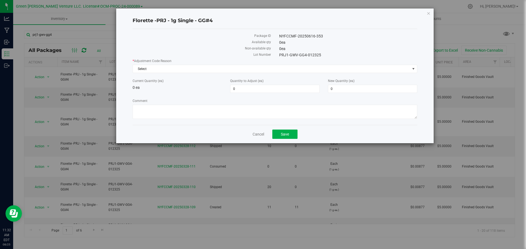
click at [341, 95] on div "* Adjustment Code Reason Select Select API Adjustment Error API Conversion Erro…" at bounding box center [275, 90] width 284 height 62
click at [341, 88] on span "0 0" at bounding box center [372, 89] width 89 height 8
type input "20"
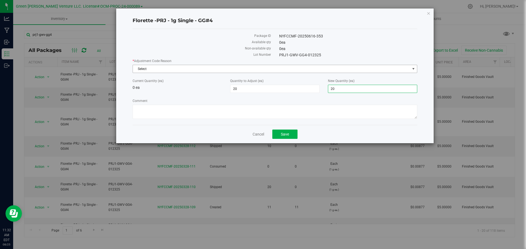
click at [188, 69] on span "Select" at bounding box center [271, 69] width 277 height 8
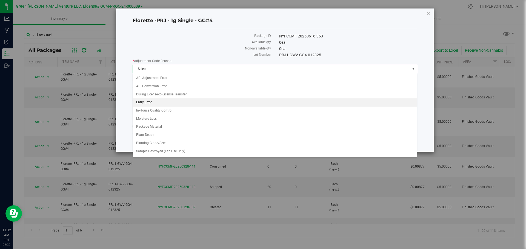
click at [160, 103] on li "Entry Error" at bounding box center [275, 103] width 284 height 8
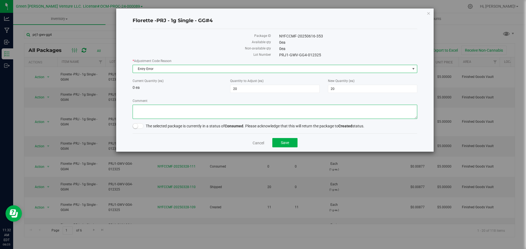
click at [143, 116] on textarea "Comment" at bounding box center [275, 112] width 284 height 14
type textarea "entry error. adjusted"
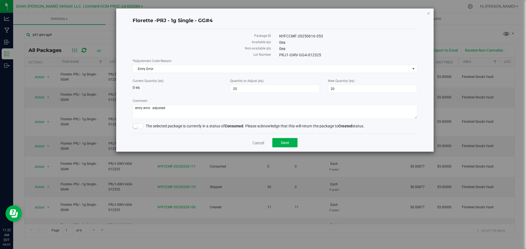
click at [140, 126] on span at bounding box center [138, 125] width 11 height 5
click at [294, 144] on button "Save" at bounding box center [284, 142] width 25 height 9
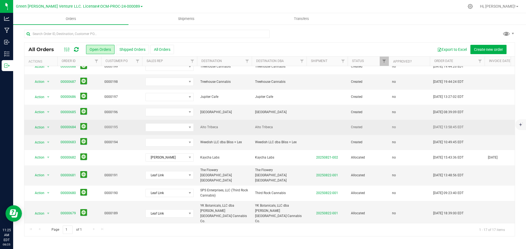
scroll to position [27, 0]
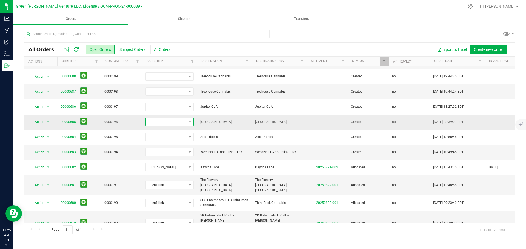
click at [184, 122] on span at bounding box center [166, 122] width 41 height 8
click at [168, 172] on li "Leaf Link" at bounding box center [171, 173] width 51 height 9
click at [67, 122] on link "00000685" at bounding box center [68, 122] width 15 height 5
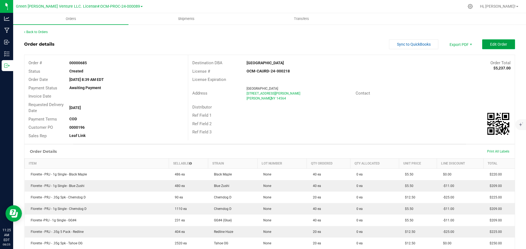
click at [482, 46] on button "Edit Order" at bounding box center [498, 44] width 33 height 10
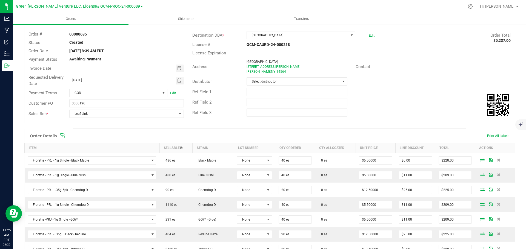
scroll to position [27, 0]
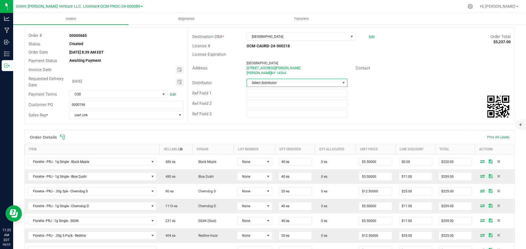
click at [281, 86] on span "Select distributor" at bounding box center [293, 83] width 93 height 8
click at [265, 142] on li "E23" at bounding box center [294, 143] width 99 height 9
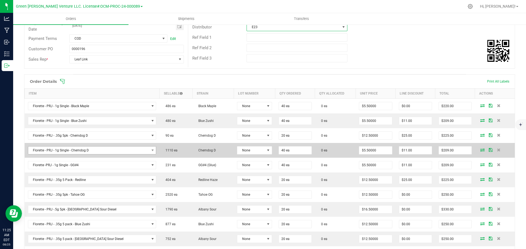
scroll to position [110, 0]
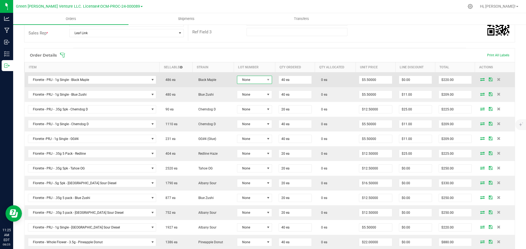
click at [249, 81] on span "None" at bounding box center [250, 80] width 27 height 8
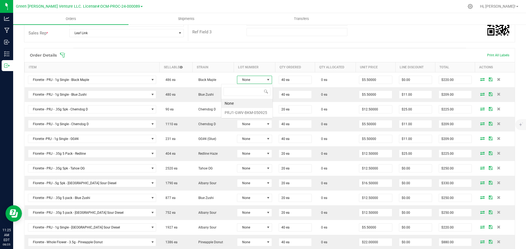
scroll to position [8, 37]
click at [240, 114] on li "PRJ1-GWV-BKM-050925" at bounding box center [246, 112] width 51 height 9
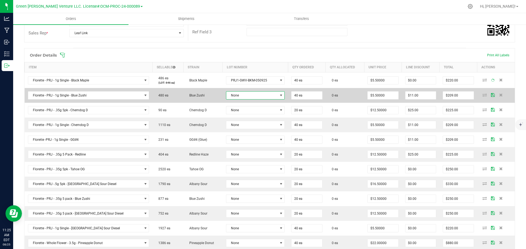
click at [239, 96] on span "None" at bounding box center [251, 96] width 51 height 8
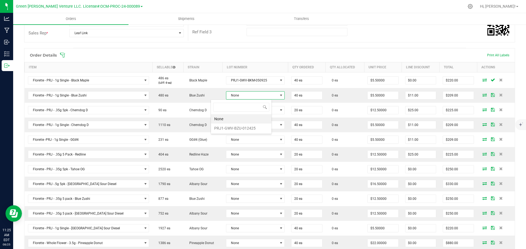
scroll to position [8, 61]
click at [241, 126] on li "PRJ1-GWV-BZU-012425" at bounding box center [241, 128] width 61 height 9
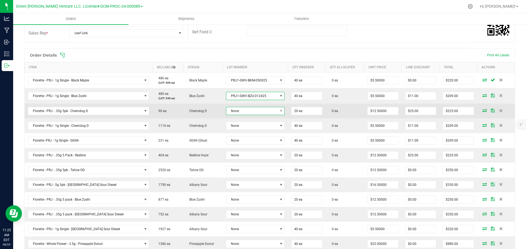
click at [238, 109] on span "None" at bounding box center [251, 111] width 51 height 8
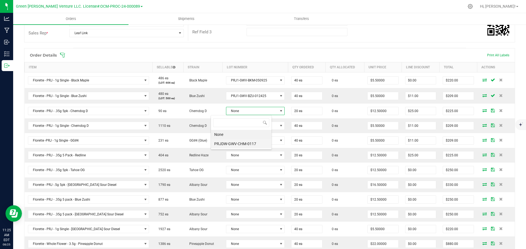
click at [235, 141] on li "PRJDW-GWV-CHM-0117" at bounding box center [241, 143] width 61 height 9
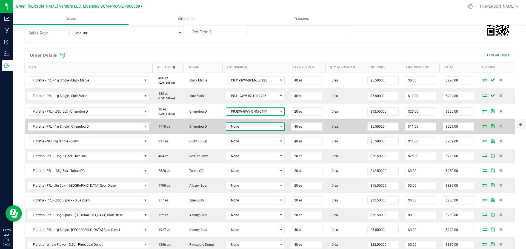
click at [236, 126] on span "None" at bounding box center [251, 127] width 51 height 8
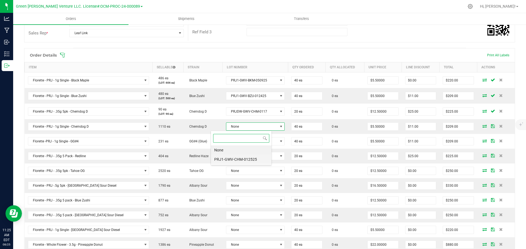
click at [237, 158] on li "PRJ1-GWV-CHM-012525" at bounding box center [241, 159] width 61 height 9
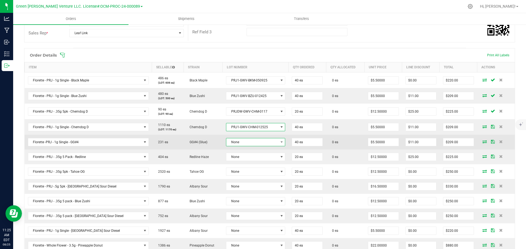
click at [237, 140] on span "None" at bounding box center [252, 143] width 52 height 8
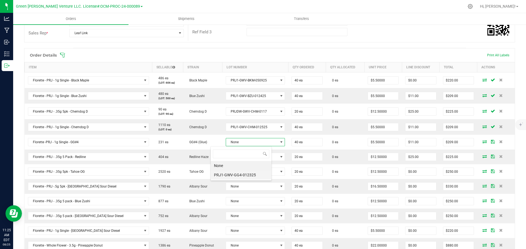
scroll to position [27371, 27318]
click at [239, 176] on li "PRJ1-GWV-GG4-012325" at bounding box center [241, 175] width 61 height 9
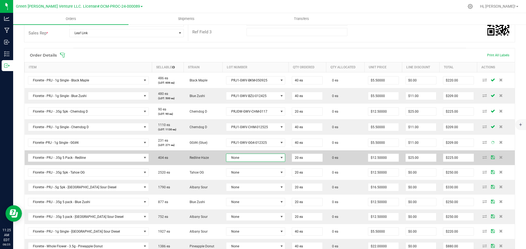
click at [233, 159] on span "None" at bounding box center [252, 158] width 52 height 8
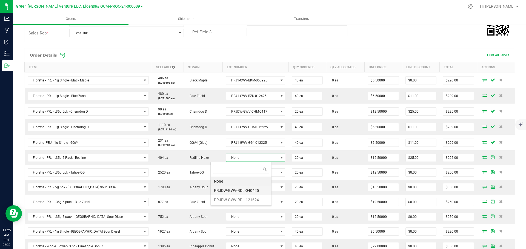
scroll to position [8, 61]
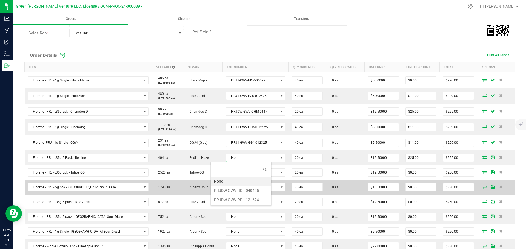
click at [241, 191] on li "PRJDW-GWV-RDL-040425" at bounding box center [241, 190] width 61 height 9
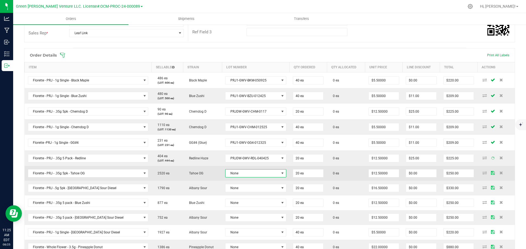
click at [237, 173] on span "None" at bounding box center [251, 174] width 53 height 8
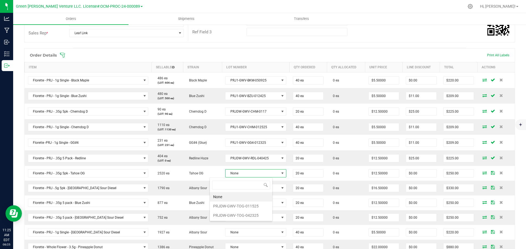
scroll to position [8, 63]
click at [236, 206] on li "PRJDW-GWV-TOG-011525" at bounding box center [241, 206] width 62 height 9
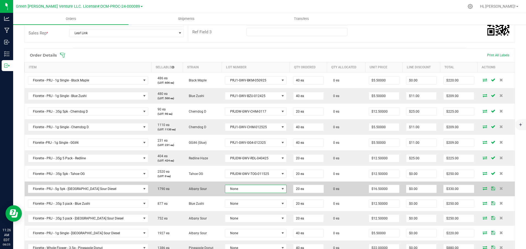
click at [234, 190] on span "None" at bounding box center [252, 189] width 54 height 8
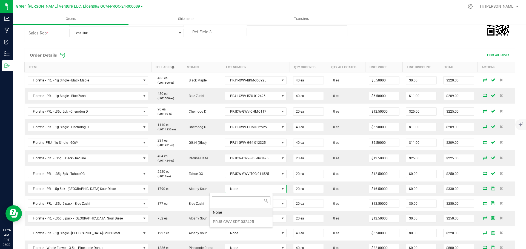
scroll to position [8, 64]
click at [235, 219] on li "PRJ5-GWV-SDZ-032425" at bounding box center [240, 221] width 63 height 9
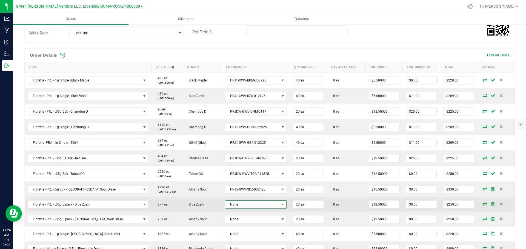
click at [235, 206] on span "None" at bounding box center [252, 205] width 54 height 8
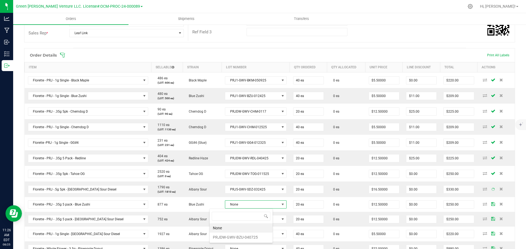
scroll to position [0, 0]
click at [236, 236] on li "PRJDW-GWV-BZU-040725" at bounding box center [240, 237] width 63 height 9
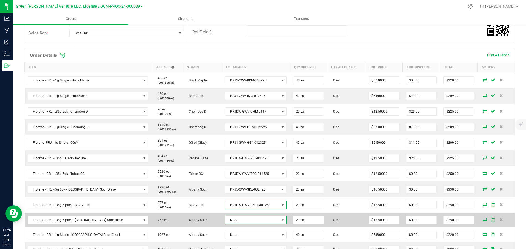
click at [234, 220] on span "None" at bounding box center [252, 221] width 54 height 8
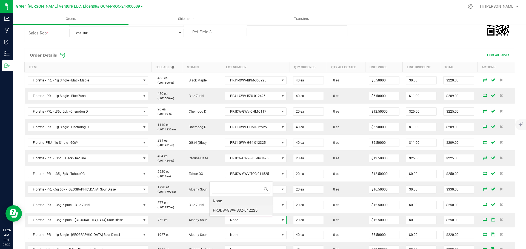
click at [232, 213] on li "PRJDW-GWV-SDZ-042225" at bounding box center [240, 210] width 63 height 9
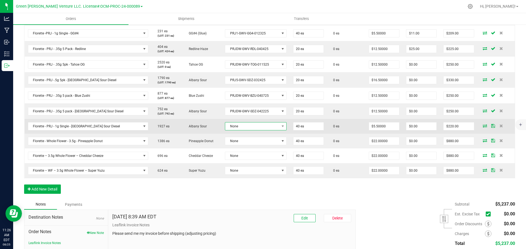
click at [231, 127] on span "None" at bounding box center [252, 127] width 54 height 8
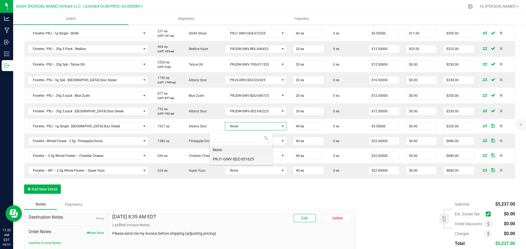
click at [235, 159] on li "PRJ1-GWV-SDZ-051625" at bounding box center [240, 159] width 63 height 9
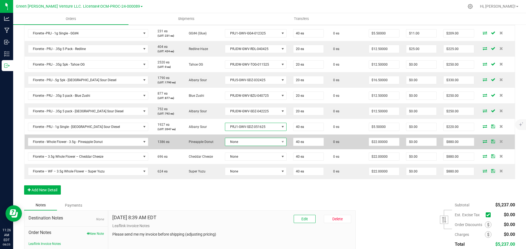
click at [234, 143] on span "None" at bounding box center [252, 142] width 54 height 8
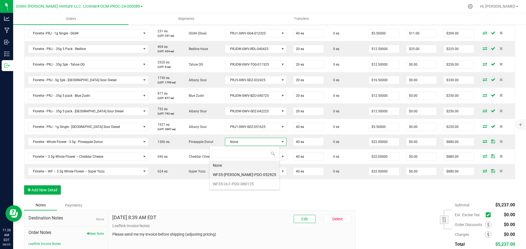
click at [235, 175] on li "WF35-[PERSON_NAME]-PDO-052925" at bounding box center [244, 174] width 70 height 9
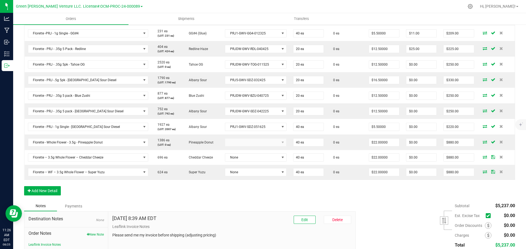
click at [238, 141] on kendo-dropdownlist at bounding box center [255, 143] width 61 height 8
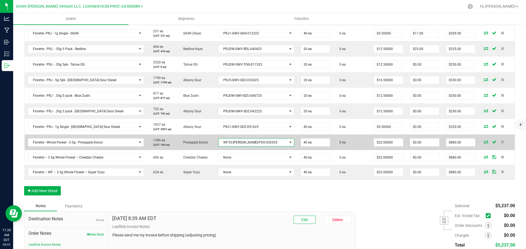
click at [288, 142] on span at bounding box center [290, 142] width 4 height 4
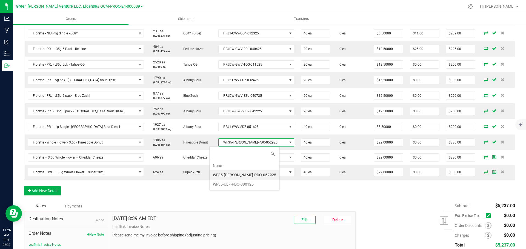
click at [237, 183] on li "WF35-ULF-PDO-080125" at bounding box center [244, 184] width 70 height 9
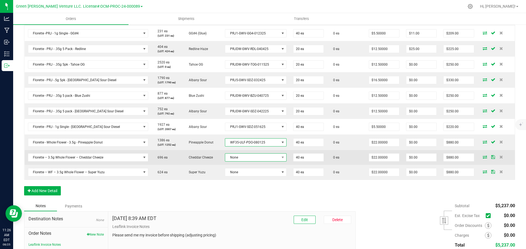
click at [234, 155] on span "None" at bounding box center [252, 158] width 54 height 8
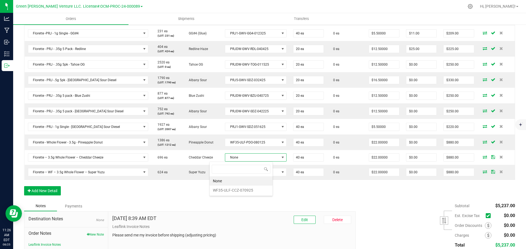
click at [238, 188] on li "WF35-ULF-CCZ-070925" at bounding box center [240, 190] width 63 height 9
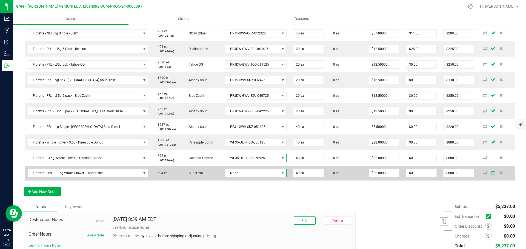
click at [240, 171] on span "None" at bounding box center [252, 173] width 54 height 8
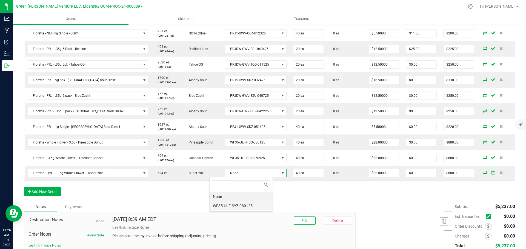
click at [235, 204] on li "WF35-ULF-SYZ-080125" at bounding box center [240, 206] width 63 height 9
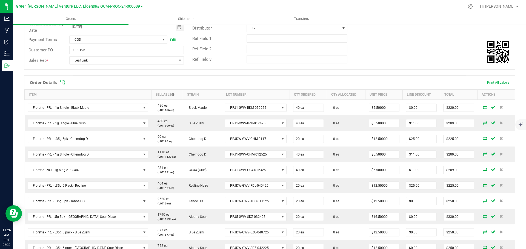
click at [62, 82] on icon at bounding box center [62, 82] width 5 height 5
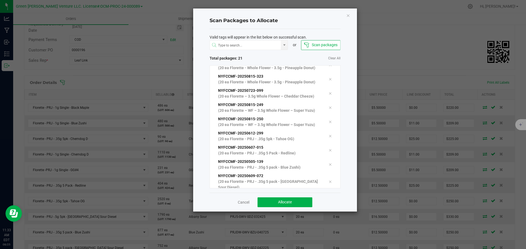
scroll to position [190, 0]
click at [262, 203] on button "Allocate" at bounding box center [284, 203] width 55 height 10
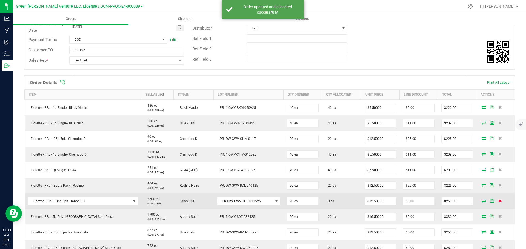
click at [498, 202] on icon at bounding box center [500, 200] width 4 height 3
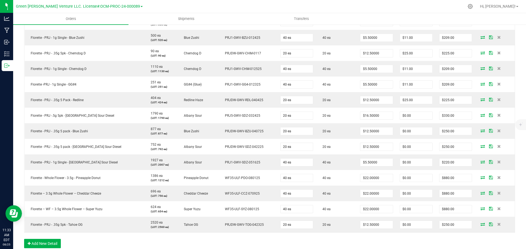
scroll to position [246, 0]
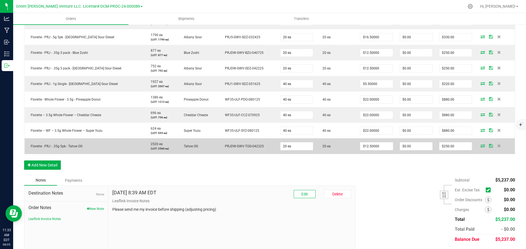
click at [489, 146] on icon at bounding box center [491, 145] width 4 height 3
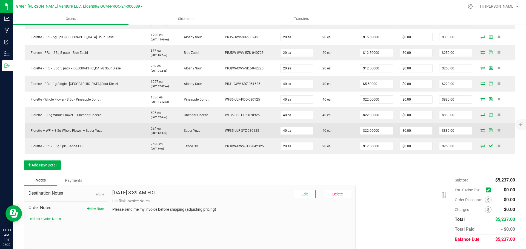
click at [489, 130] on icon at bounding box center [491, 130] width 4 height 3
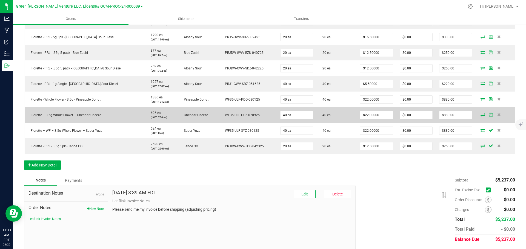
click at [489, 114] on icon at bounding box center [491, 114] width 4 height 3
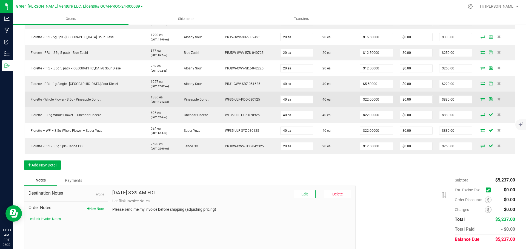
click at [489, 98] on icon at bounding box center [491, 98] width 4 height 3
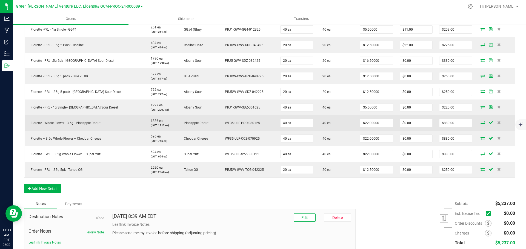
scroll to position [164, 0]
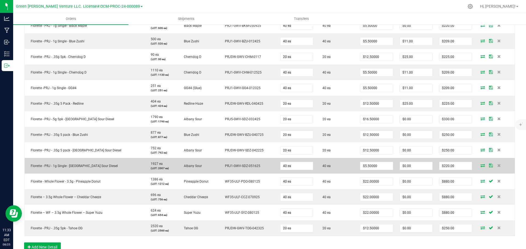
click at [489, 165] on icon at bounding box center [491, 165] width 4 height 3
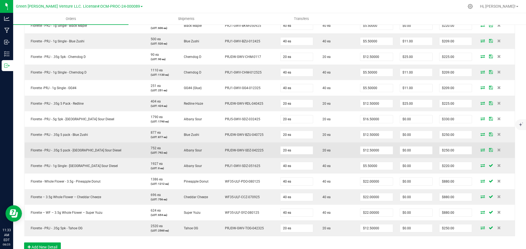
click at [485, 147] on td at bounding box center [494, 151] width 39 height 16
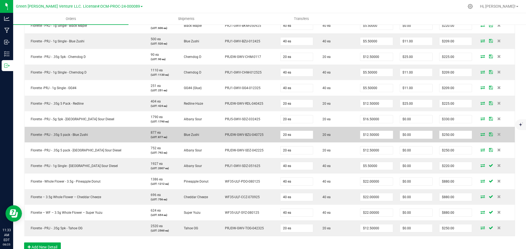
click at [489, 135] on icon at bounding box center [491, 134] width 4 height 3
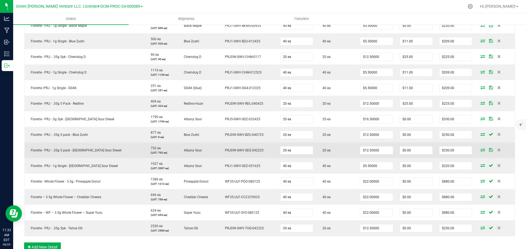
click at [489, 150] on icon at bounding box center [491, 149] width 4 height 3
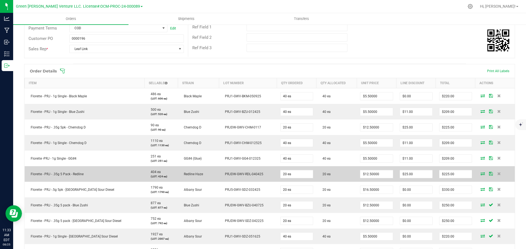
scroll to position [82, 0]
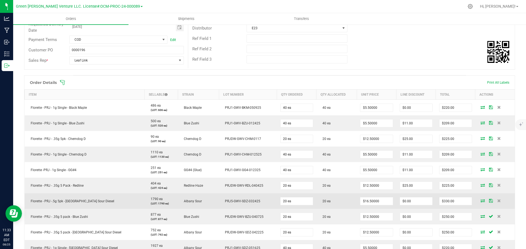
click at [489, 200] on icon at bounding box center [491, 200] width 4 height 3
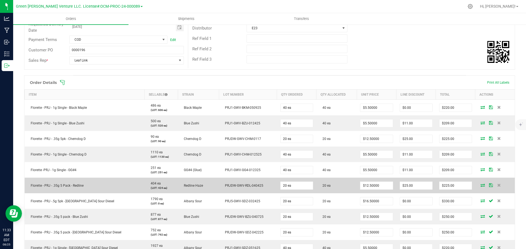
click at [484, 182] on td at bounding box center [494, 186] width 39 height 16
click at [489, 184] on icon at bounding box center [491, 185] width 4 height 3
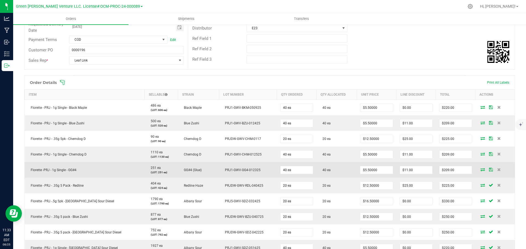
click at [489, 171] on icon at bounding box center [491, 169] width 4 height 3
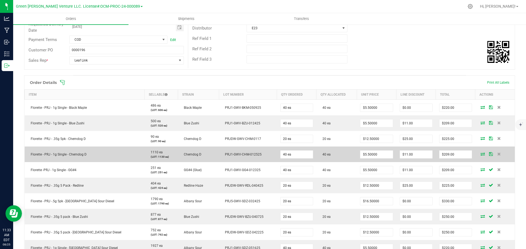
click at [489, 153] on icon at bounding box center [491, 154] width 4 height 3
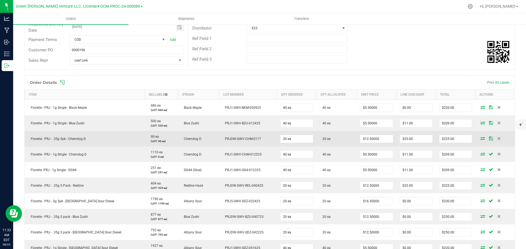
click at [489, 138] on icon at bounding box center [491, 138] width 4 height 3
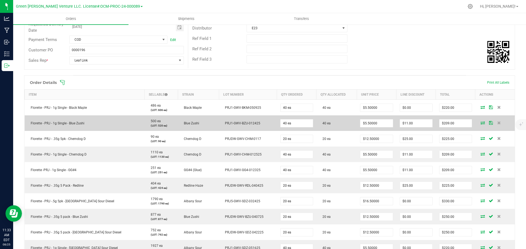
drag, startPoint x: 485, startPoint y: 123, endPoint x: 485, endPoint y: 117, distance: 6.3
click at [489, 123] on icon at bounding box center [491, 122] width 4 height 3
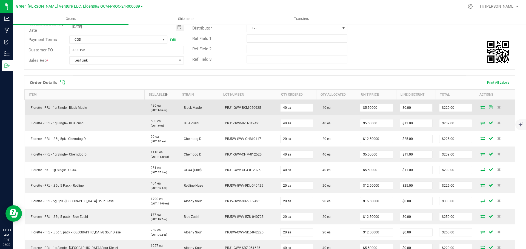
click at [489, 108] on icon at bounding box center [491, 107] width 4 height 3
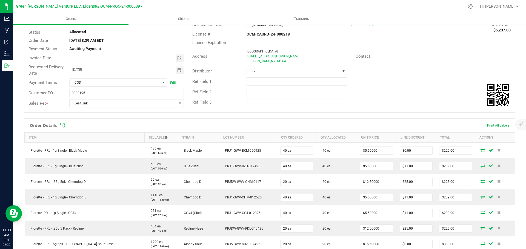
scroll to position [0, 0]
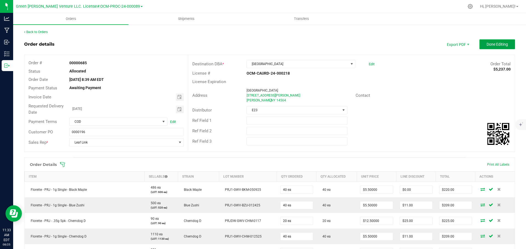
click at [498, 45] on span "Done Editing" at bounding box center [496, 44] width 21 height 4
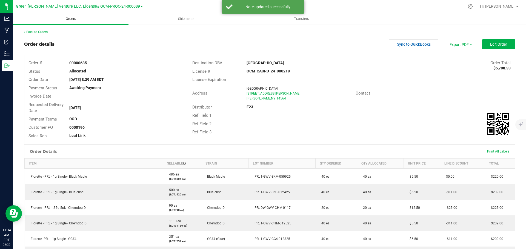
click at [71, 19] on span "Orders" at bounding box center [70, 18] width 25 height 5
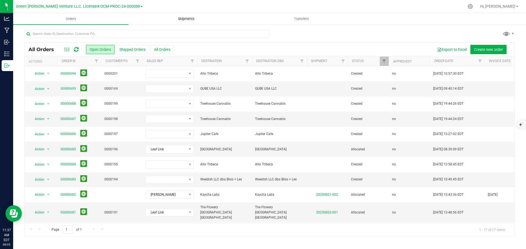
click at [188, 18] on span "Shipments" at bounding box center [186, 18] width 31 height 5
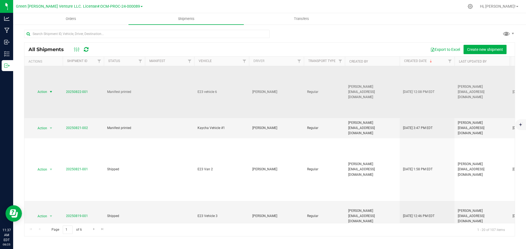
click at [44, 88] on span "Action" at bounding box center [40, 92] width 15 height 8
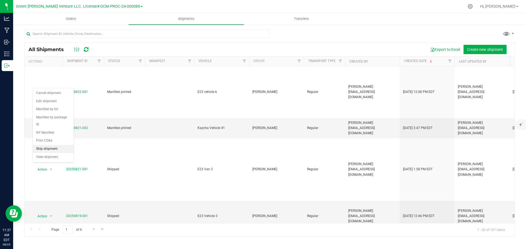
click at [51, 145] on li "Ship shipment" at bounding box center [53, 149] width 41 height 8
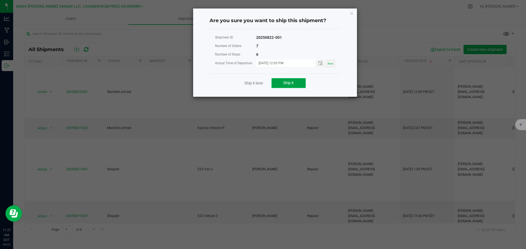
click at [278, 81] on button "Ship it" at bounding box center [288, 83] width 34 height 10
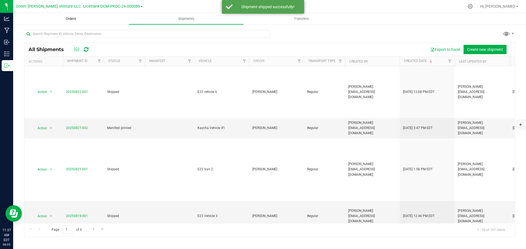
click at [74, 20] on span "Orders" at bounding box center [70, 18] width 25 height 5
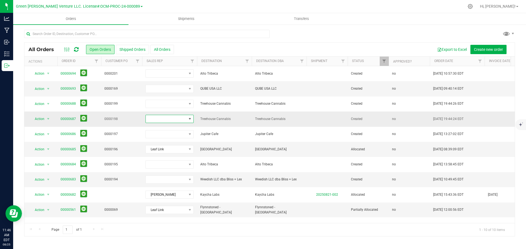
click at [179, 120] on span at bounding box center [166, 119] width 41 height 8
click at [169, 171] on li "Leaf Link" at bounding box center [171, 170] width 51 height 9
click at [68, 120] on link "00000687" at bounding box center [68, 119] width 15 height 5
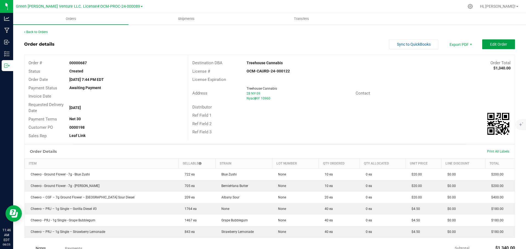
click at [483, 47] on button "Edit Order" at bounding box center [498, 44] width 33 height 10
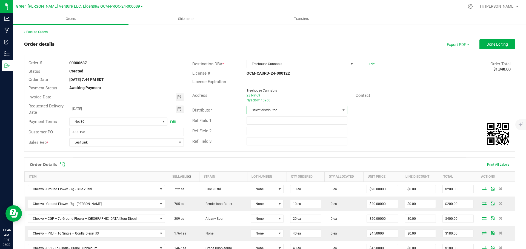
click at [278, 108] on span "Select distributor" at bounding box center [293, 111] width 93 height 8
click at [260, 169] on li "E23" at bounding box center [294, 170] width 99 height 9
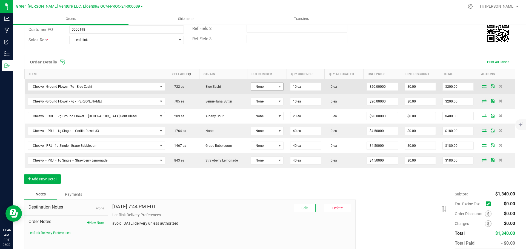
scroll to position [110, 0]
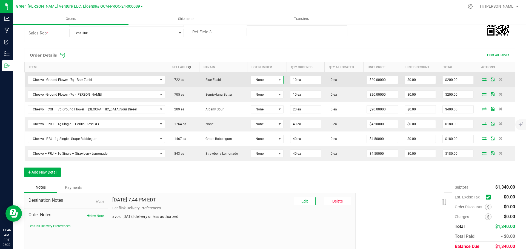
click at [261, 77] on span "None" at bounding box center [263, 80] width 25 height 8
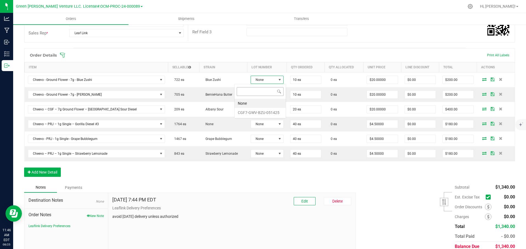
scroll to position [8, 34]
click at [258, 111] on li "CGF7-GWV-BZU-051425" at bounding box center [259, 112] width 51 height 9
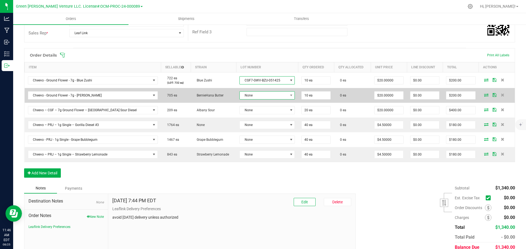
click at [258, 98] on span "None" at bounding box center [264, 96] width 48 height 8
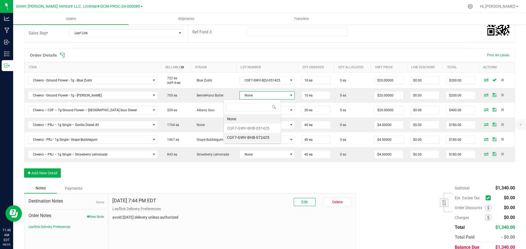
scroll to position [27371, 27322]
click at [248, 127] on li "CGF7-GWV-BHB-051425" at bounding box center [252, 128] width 57 height 9
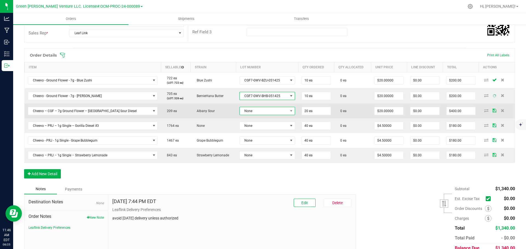
click at [245, 111] on span "None" at bounding box center [264, 111] width 48 height 8
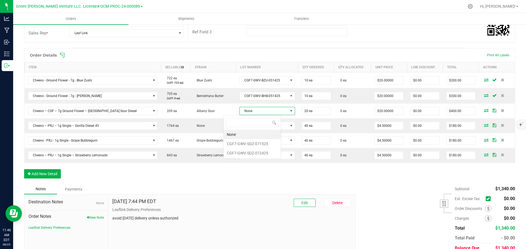
scroll to position [8, 58]
click at [241, 155] on li "CGF7-GWV-SDZ-072425" at bounding box center [251, 153] width 57 height 9
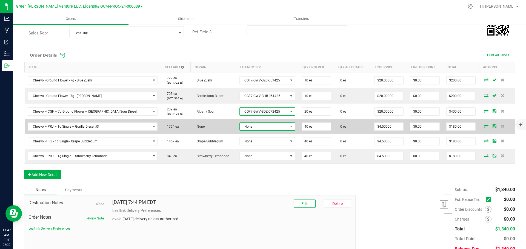
click at [242, 130] on span "None" at bounding box center [264, 127] width 48 height 8
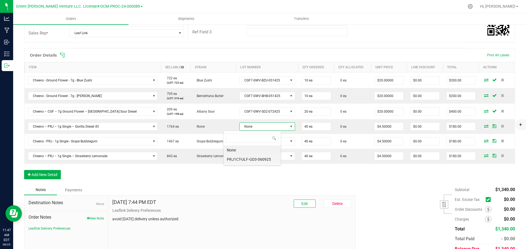
click at [240, 159] on li "PRJ1CT-ULF-GD3-060925" at bounding box center [251, 159] width 57 height 9
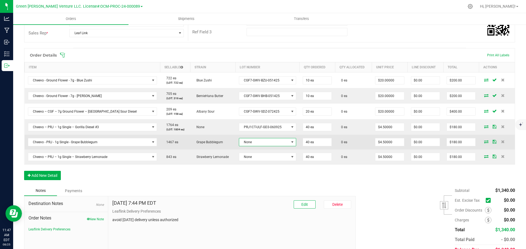
click at [242, 144] on span "None" at bounding box center [264, 143] width 50 height 8
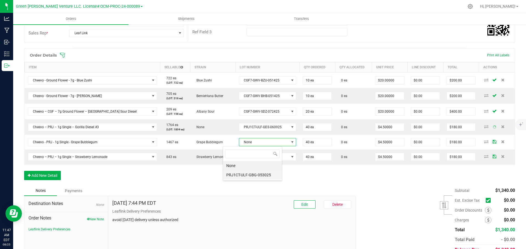
scroll to position [8, 60]
click at [238, 173] on li "PRJ1CT-ULF-GBG-053025" at bounding box center [252, 175] width 59 height 9
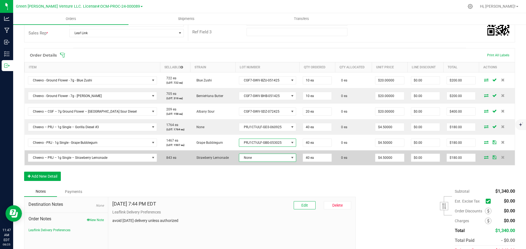
click at [242, 158] on span "None" at bounding box center [264, 158] width 50 height 8
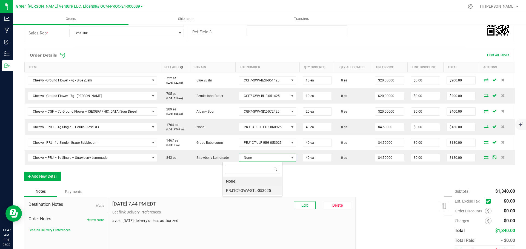
click at [240, 190] on li "PRJ1CT-GWV-STL-053025" at bounding box center [252, 190] width 59 height 9
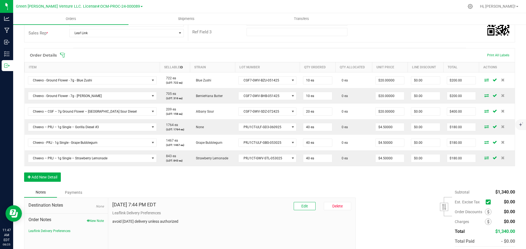
click at [64, 56] on icon at bounding box center [62, 55] width 5 height 5
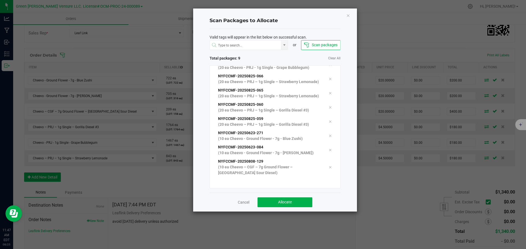
scroll to position [42, 0]
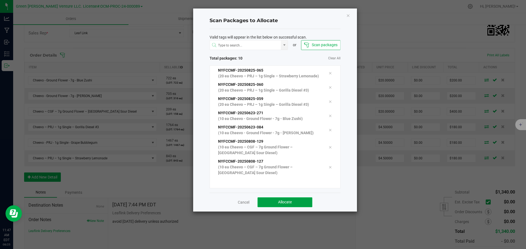
click at [270, 203] on button "Allocate" at bounding box center [284, 203] width 55 height 10
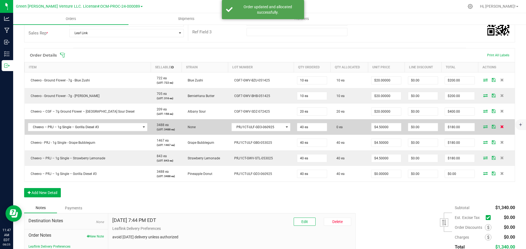
click at [500, 127] on icon at bounding box center [502, 126] width 4 height 3
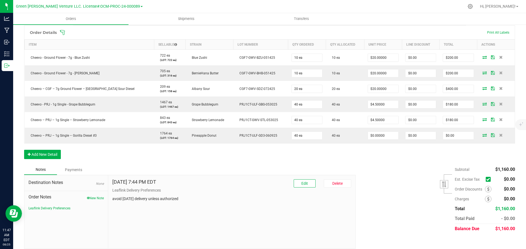
scroll to position [137, 0]
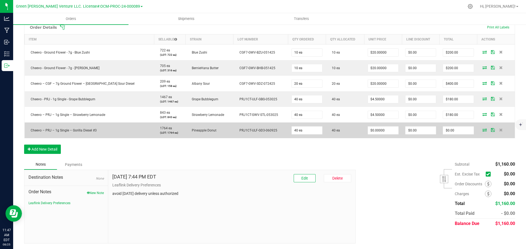
click at [491, 131] on icon at bounding box center [493, 129] width 4 height 3
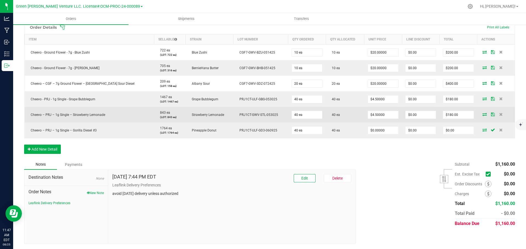
click at [491, 116] on icon at bounding box center [493, 114] width 4 height 3
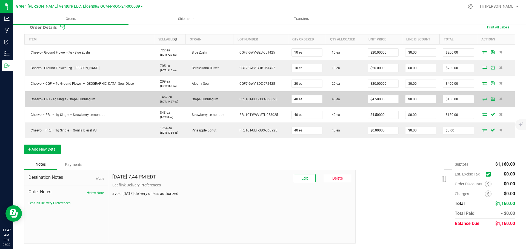
click at [491, 99] on icon at bounding box center [493, 98] width 4 height 3
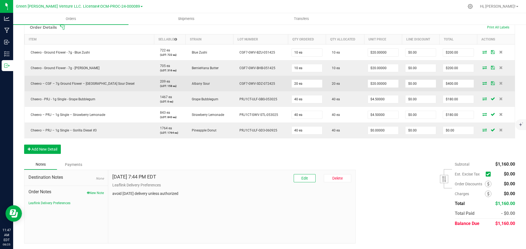
click at [491, 82] on icon at bounding box center [493, 83] width 4 height 3
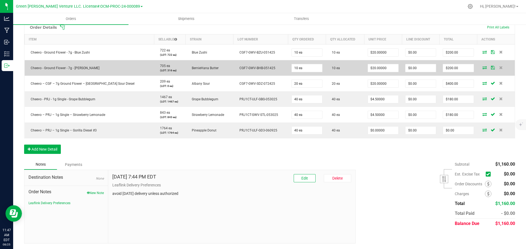
click at [491, 67] on icon at bounding box center [493, 67] width 4 height 3
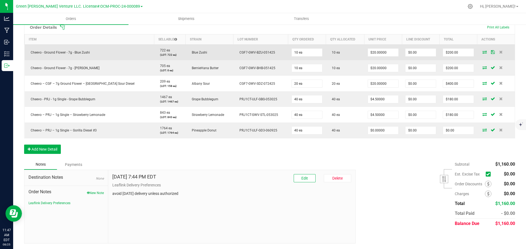
click at [491, 53] on icon at bounding box center [493, 51] width 4 height 3
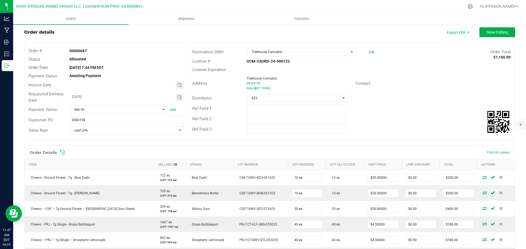
scroll to position [0, 0]
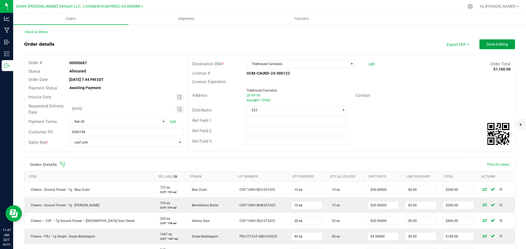
click at [505, 41] on button "Done Editing" at bounding box center [497, 44] width 36 height 10
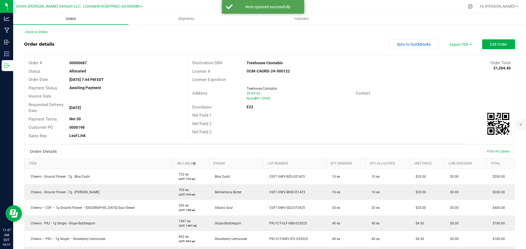
click at [71, 18] on span "Orders" at bounding box center [70, 18] width 25 height 5
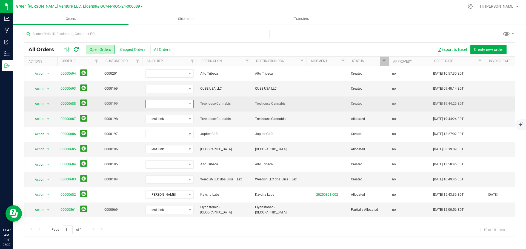
click at [170, 105] on span at bounding box center [166, 104] width 41 height 8
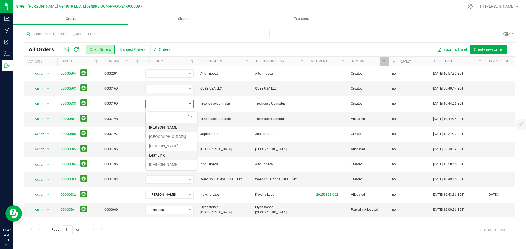
click at [161, 156] on li "Leaf Link" at bounding box center [171, 155] width 51 height 9
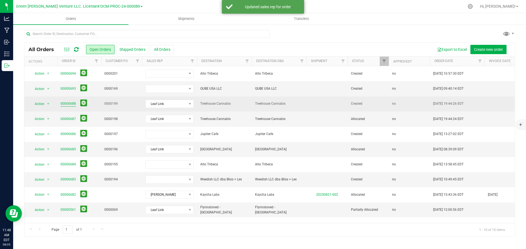
click at [67, 103] on link "00000688" at bounding box center [68, 103] width 15 height 5
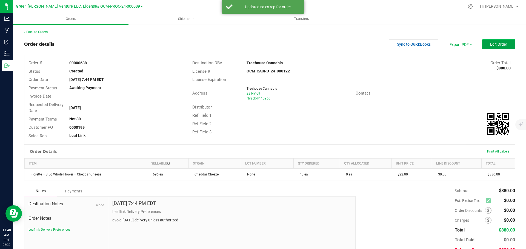
click at [482, 46] on button "Edit Order" at bounding box center [498, 44] width 33 height 10
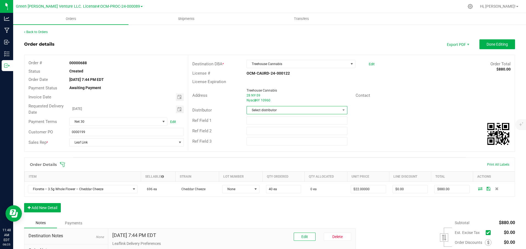
click at [302, 110] on span "Select distributor" at bounding box center [293, 111] width 93 height 8
click at [266, 169] on li "E23" at bounding box center [294, 170] width 99 height 9
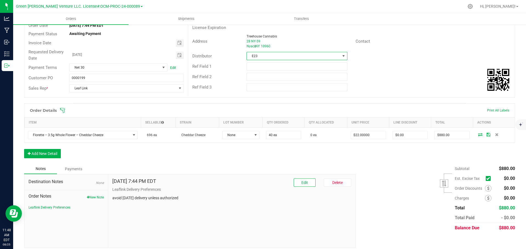
scroll to position [55, 0]
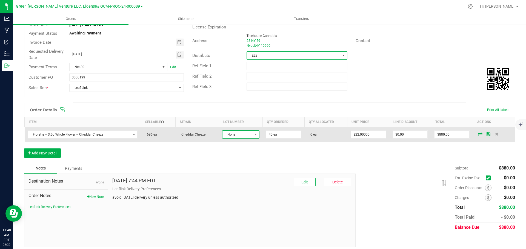
click at [239, 133] on span "None" at bounding box center [237, 135] width 30 height 8
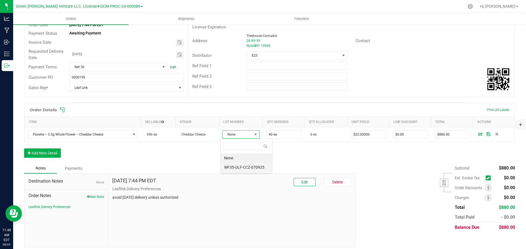
click at [230, 168] on li "WF35-ULF-CCZ-070925" at bounding box center [246, 167] width 51 height 9
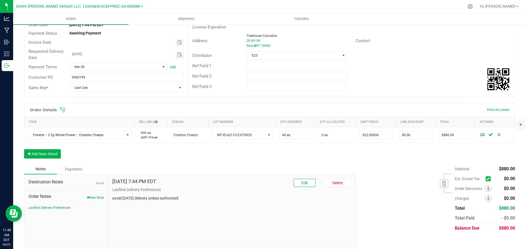
click at [64, 110] on icon at bounding box center [62, 110] width 5 height 5
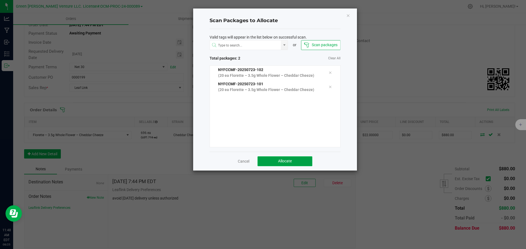
click at [266, 163] on button "Allocate" at bounding box center [284, 162] width 55 height 10
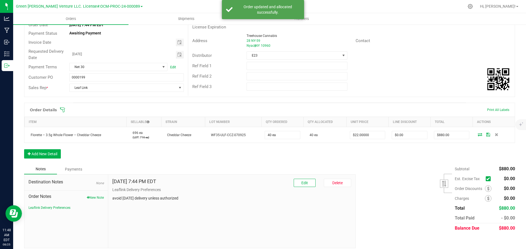
scroll to position [0, 0]
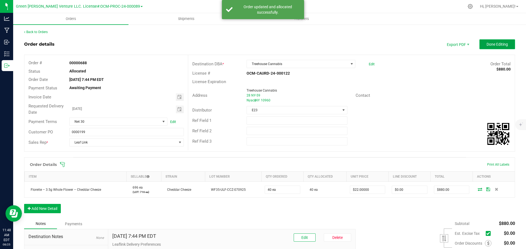
click at [486, 44] on span "Done Editing" at bounding box center [496, 44] width 21 height 4
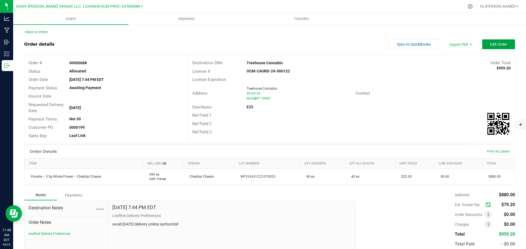
click at [483, 46] on button "Edit Order" at bounding box center [498, 44] width 33 height 10
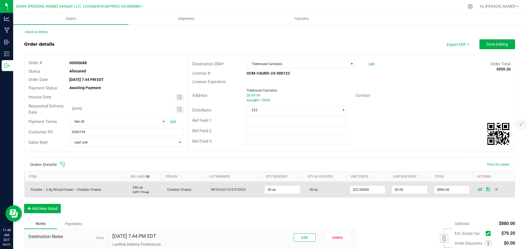
click at [486, 189] on icon at bounding box center [488, 189] width 4 height 3
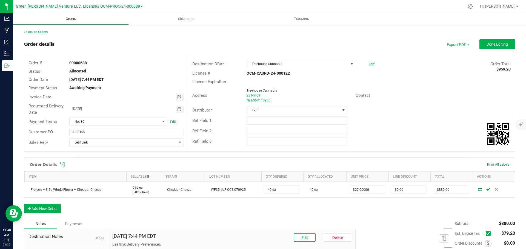
click at [70, 19] on span "Orders" at bounding box center [70, 18] width 25 height 5
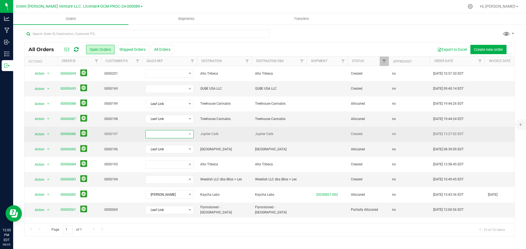
click at [178, 135] on span at bounding box center [166, 135] width 41 height 8
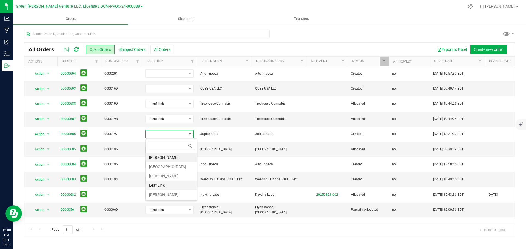
click at [165, 184] on li "Leaf Link" at bounding box center [171, 185] width 51 height 9
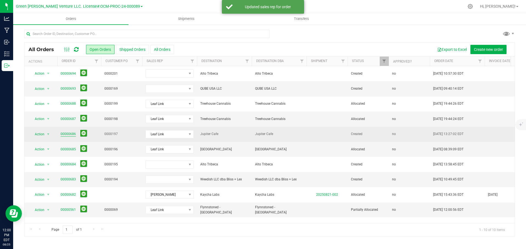
click at [66, 133] on link "00000686" at bounding box center [68, 134] width 15 height 5
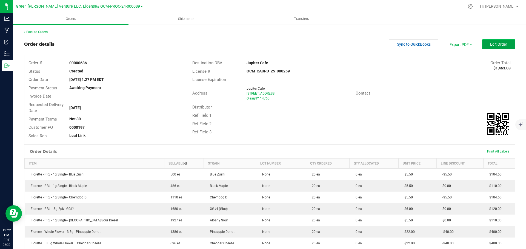
click at [504, 46] on button "Edit Order" at bounding box center [498, 44] width 33 height 10
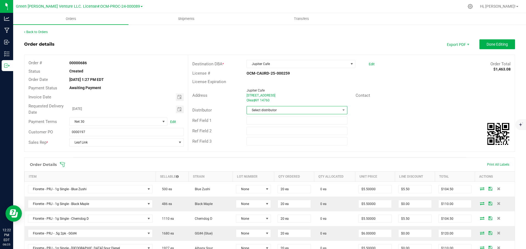
click at [291, 108] on span "Select distributor" at bounding box center [293, 111] width 93 height 8
click at [260, 171] on li "E23" at bounding box center [294, 170] width 99 height 9
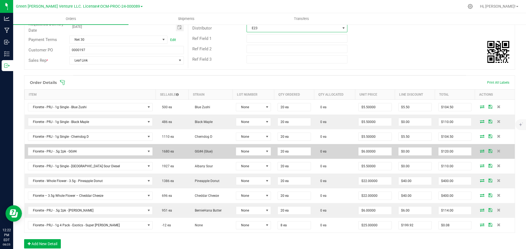
scroll to position [110, 0]
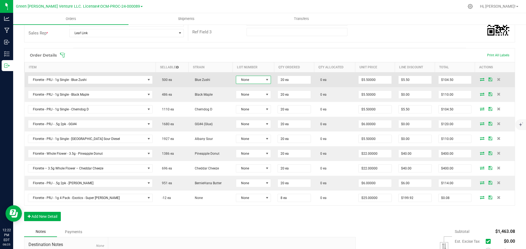
click at [253, 79] on span "None" at bounding box center [250, 80] width 28 height 8
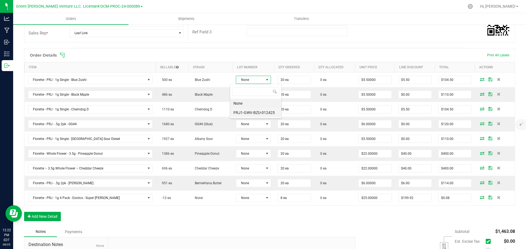
scroll to position [8, 35]
click at [253, 111] on li "PRJ1-GWV-BZU-012425" at bounding box center [255, 112] width 51 height 9
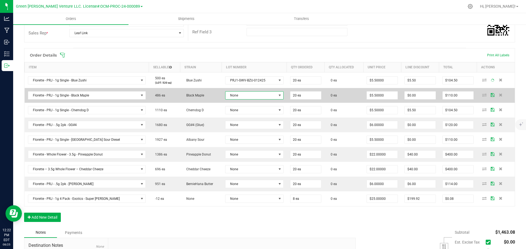
click at [249, 95] on span "None" at bounding box center [250, 96] width 51 height 8
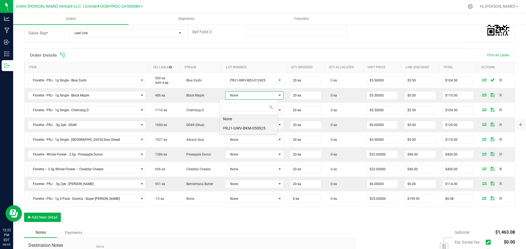
scroll to position [8, 58]
click at [250, 128] on li "PRJ1-GWV-BKM-050925" at bounding box center [249, 128] width 58 height 9
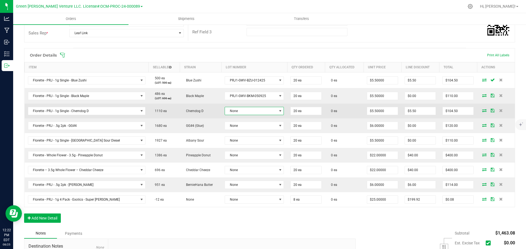
click at [251, 111] on span "None" at bounding box center [251, 111] width 52 height 8
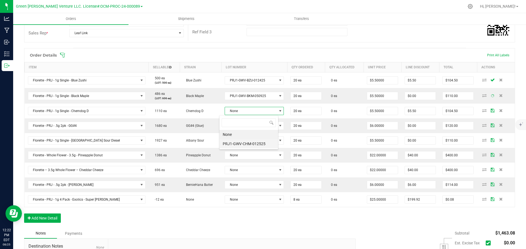
scroll to position [8, 59]
click at [252, 143] on li "PRJ1-GWV-CHM-012525" at bounding box center [248, 143] width 59 height 9
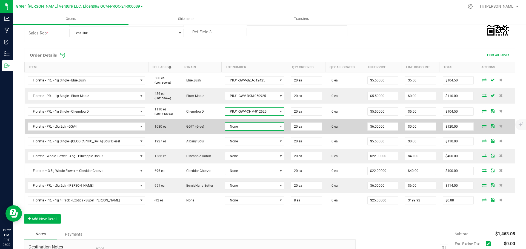
click at [251, 130] on span "None" at bounding box center [251, 127] width 52 height 8
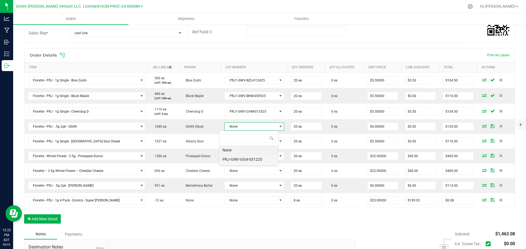
scroll to position [27371, 27320]
click at [251, 161] on li "PRJ-GWV-GG4-031225" at bounding box center [248, 159] width 59 height 9
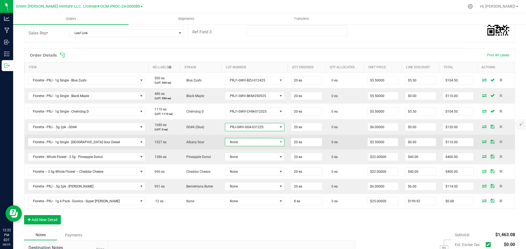
click at [250, 145] on span "None" at bounding box center [251, 143] width 52 height 8
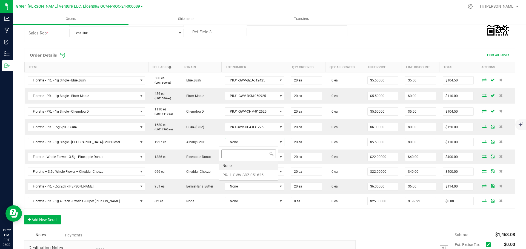
scroll to position [8, 59]
click at [249, 175] on li "PRJ1-GWV-SDZ-051625" at bounding box center [248, 175] width 59 height 9
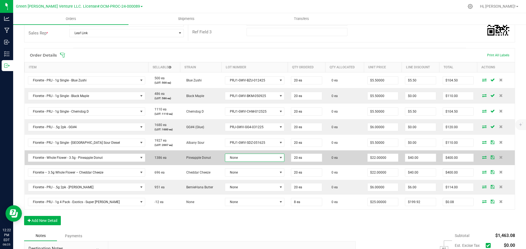
click at [249, 161] on span "None" at bounding box center [251, 158] width 52 height 8
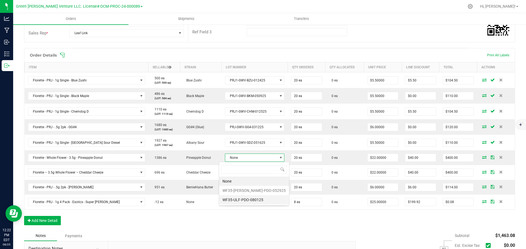
click at [246, 198] on li "WF35-ULF-PDO-080125" at bounding box center [254, 199] width 70 height 9
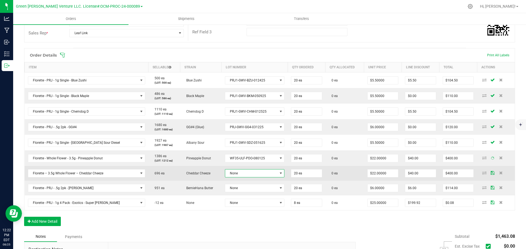
click at [245, 171] on span "None" at bounding box center [251, 174] width 52 height 8
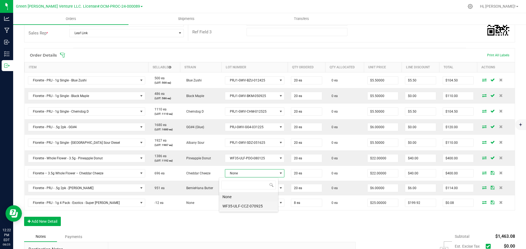
click at [245, 206] on li "WF35-ULF-CCZ-070925" at bounding box center [248, 206] width 59 height 9
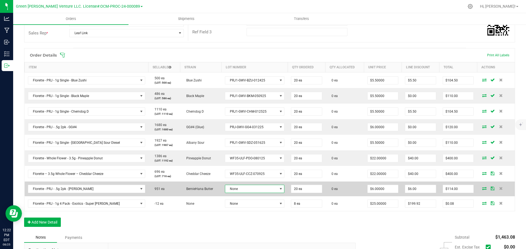
click at [245, 186] on span "None" at bounding box center [251, 189] width 52 height 8
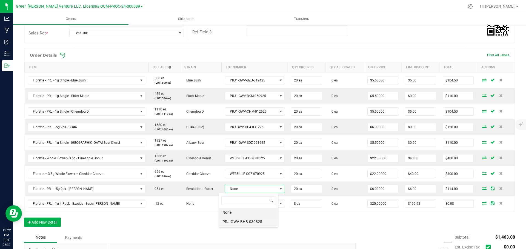
click at [246, 222] on li "PRJ-GWV-BHB-030825" at bounding box center [248, 221] width 59 height 9
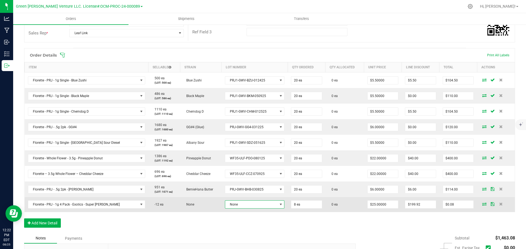
click at [246, 203] on span "None" at bounding box center [251, 205] width 52 height 8
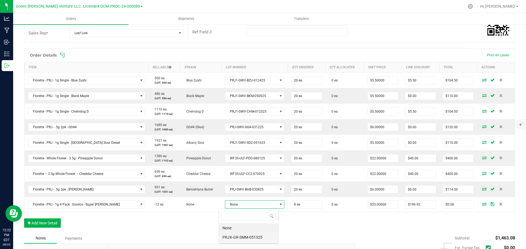
click at [246, 238] on li "PRJX-GR-SMM-051325" at bounding box center [248, 237] width 59 height 9
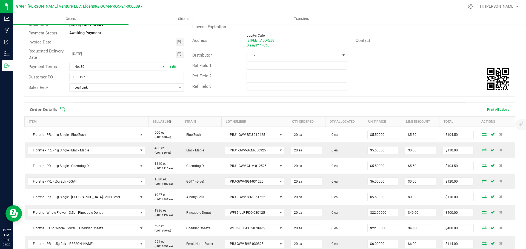
scroll to position [55, 0]
click at [61, 110] on icon at bounding box center [62, 109] width 5 height 5
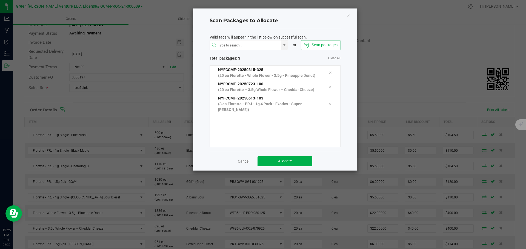
click at [352, 27] on div "Scan Packages to Allocate Valid tags will appear in the list below on successfu…" at bounding box center [275, 89] width 164 height 162
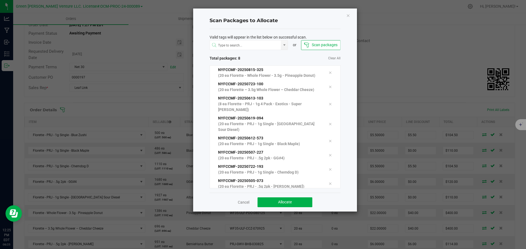
scroll to position [11, 0]
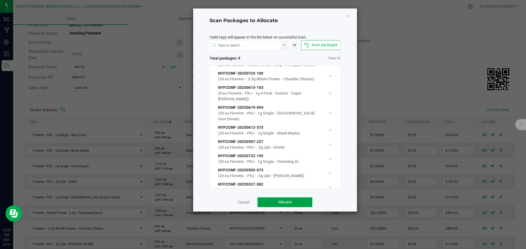
click at [267, 201] on button "Allocate" at bounding box center [284, 203] width 55 height 10
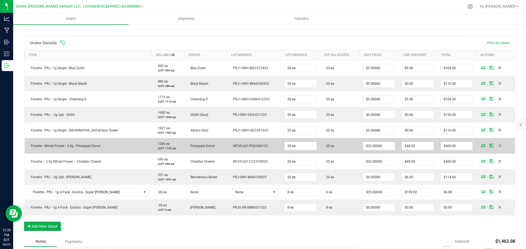
scroll to position [137, 0]
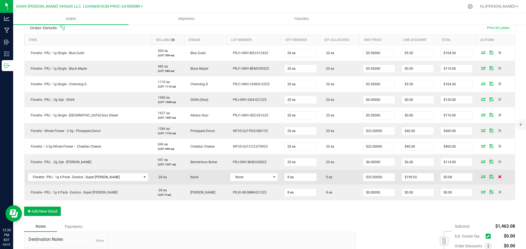
click at [498, 178] on icon at bounding box center [500, 176] width 4 height 3
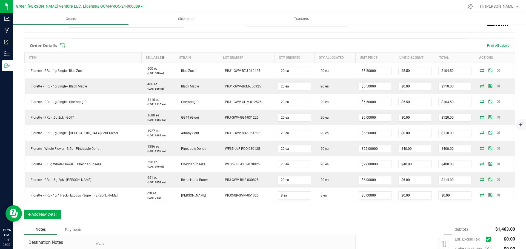
scroll to position [110, 0]
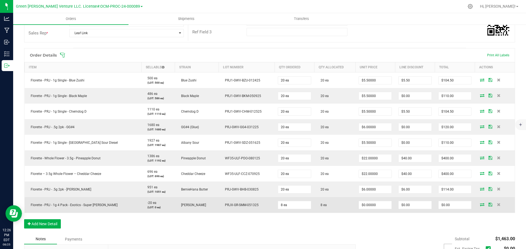
click at [488, 206] on icon at bounding box center [490, 204] width 4 height 3
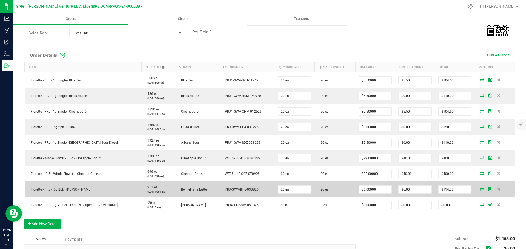
click at [488, 188] on icon at bounding box center [490, 189] width 4 height 3
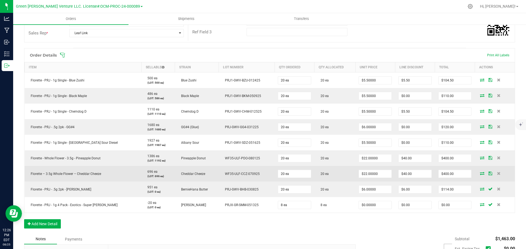
click at [488, 174] on icon at bounding box center [490, 173] width 4 height 3
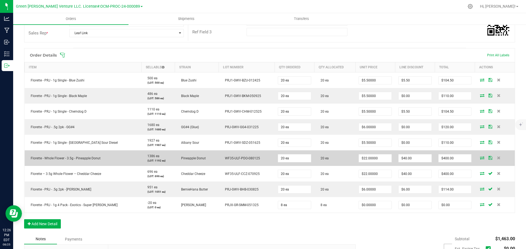
click at [488, 158] on icon at bounding box center [490, 157] width 4 height 3
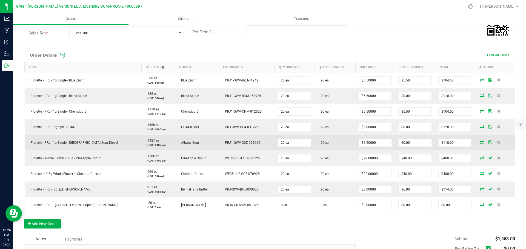
click at [488, 143] on icon at bounding box center [490, 142] width 4 height 3
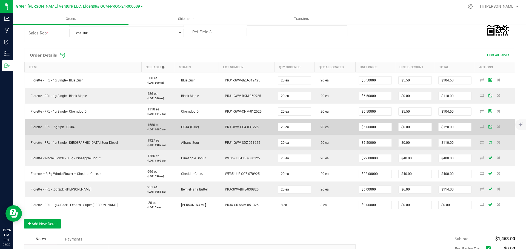
click at [488, 127] on icon at bounding box center [490, 126] width 4 height 3
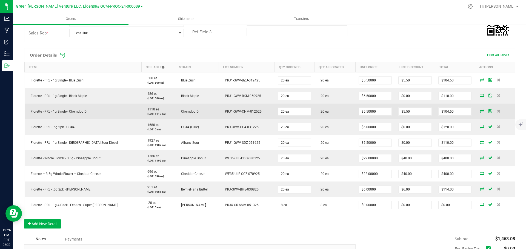
click at [488, 112] on icon at bounding box center [490, 111] width 4 height 3
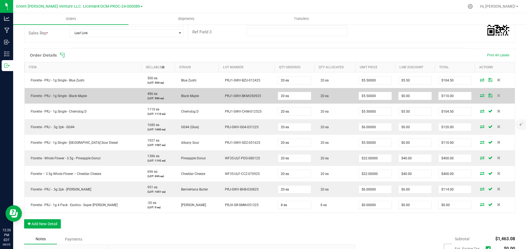
click at [488, 96] on icon at bounding box center [490, 95] width 4 height 3
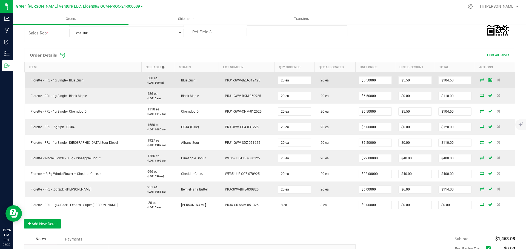
click at [485, 76] on td at bounding box center [494, 81] width 40 height 16
click at [488, 79] on icon at bounding box center [490, 79] width 4 height 3
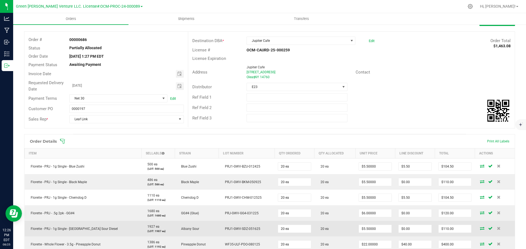
scroll to position [0, 0]
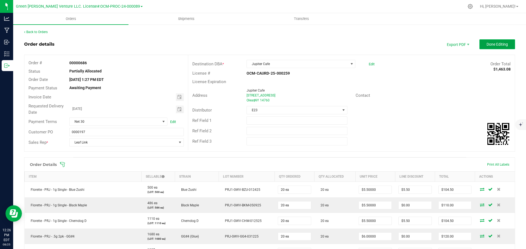
click at [480, 47] on button "Done Editing" at bounding box center [497, 44] width 36 height 10
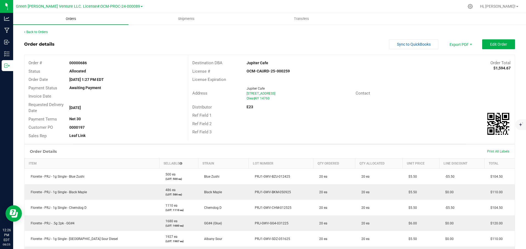
click at [70, 18] on span "Orders" at bounding box center [70, 18] width 25 height 5
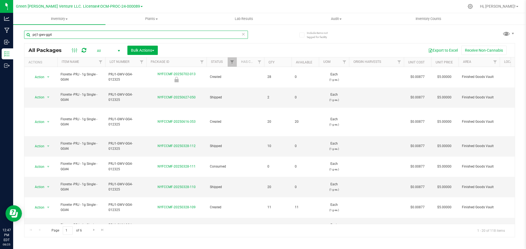
drag, startPoint x: 59, startPoint y: 34, endPoint x: 27, endPoint y: 36, distance: 31.8
click at [27, 36] on input "prj1-gwv-gg4" at bounding box center [136, 35] width 224 height 8
type input "NYFCCMF-20250505-138"
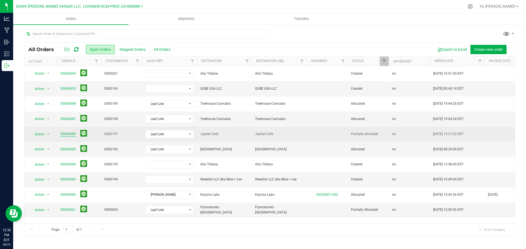
click at [68, 134] on link "00000686" at bounding box center [68, 134] width 15 height 5
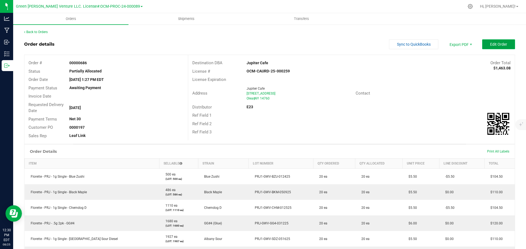
click at [505, 43] on button "Edit Order" at bounding box center [498, 44] width 33 height 10
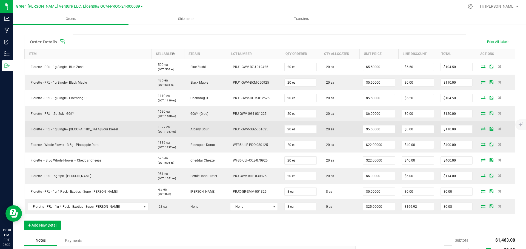
scroll to position [137, 0]
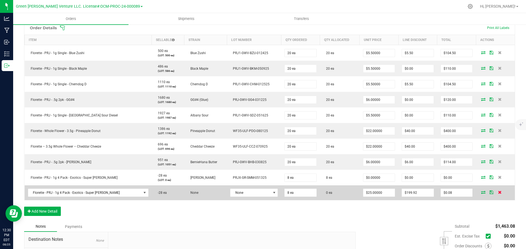
click at [498, 193] on icon at bounding box center [500, 192] width 4 height 3
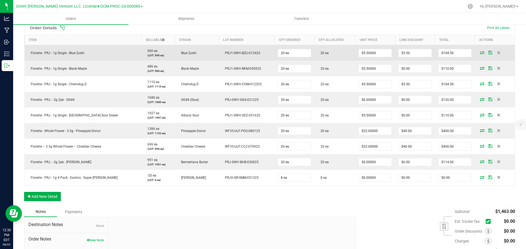
click at [488, 53] on icon at bounding box center [490, 52] width 4 height 3
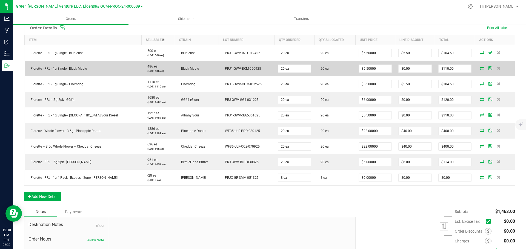
click at [488, 67] on icon at bounding box center [490, 68] width 4 height 3
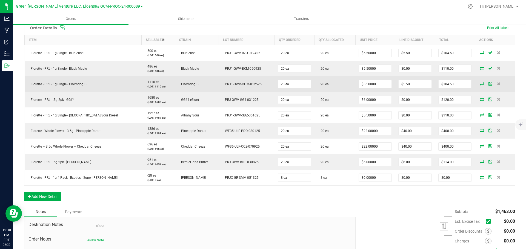
click at [488, 84] on icon at bounding box center [490, 83] width 4 height 3
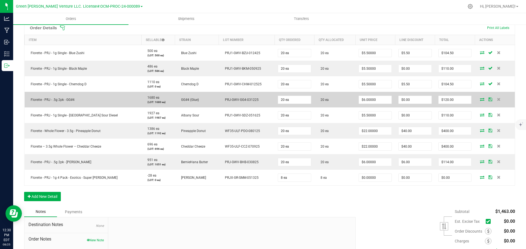
click at [488, 99] on icon at bounding box center [490, 99] width 4 height 3
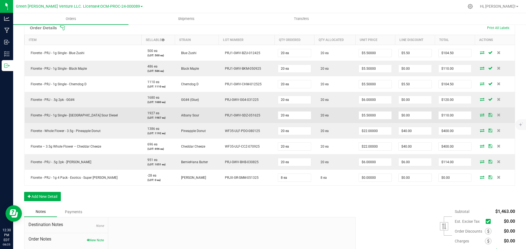
click at [488, 115] on icon at bounding box center [490, 114] width 4 height 3
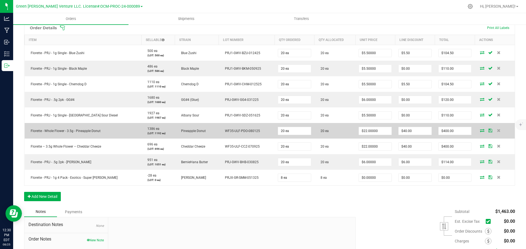
click at [488, 129] on icon at bounding box center [490, 130] width 4 height 3
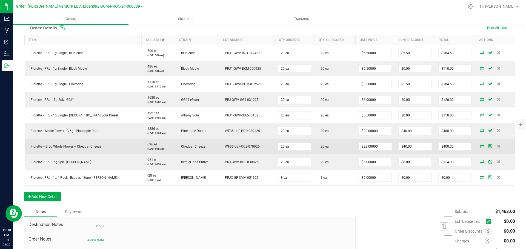
click at [488, 146] on icon at bounding box center [490, 146] width 4 height 3
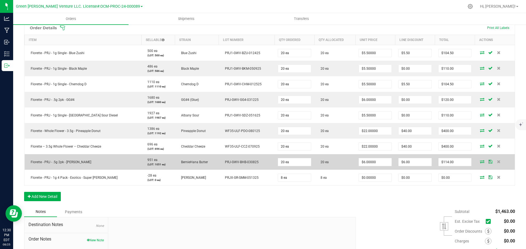
click at [488, 161] on icon at bounding box center [490, 161] width 4 height 3
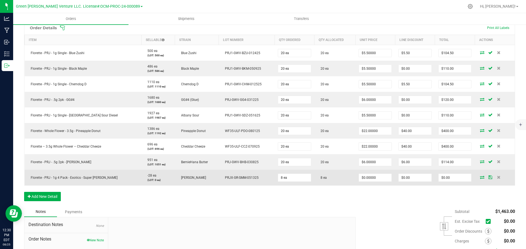
click at [488, 178] on icon at bounding box center [490, 177] width 4 height 3
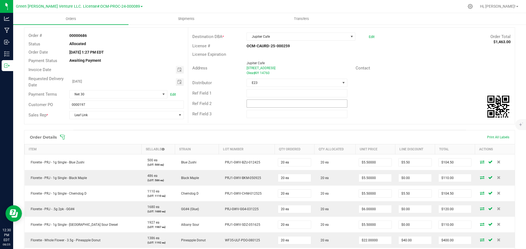
scroll to position [0, 0]
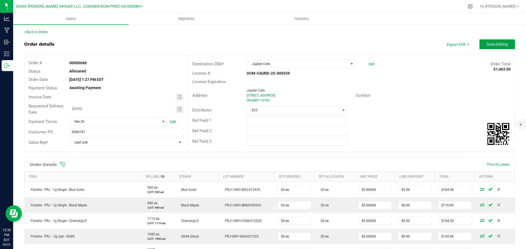
click at [486, 47] on span "Done Editing" at bounding box center [496, 44] width 21 height 4
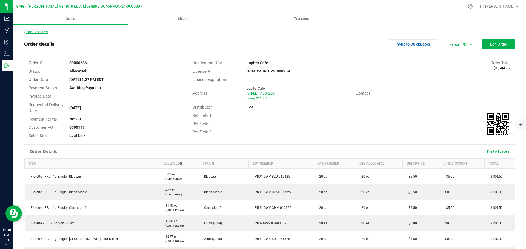
click at [44, 33] on link "Back to Orders" at bounding box center [36, 32] width 24 height 4
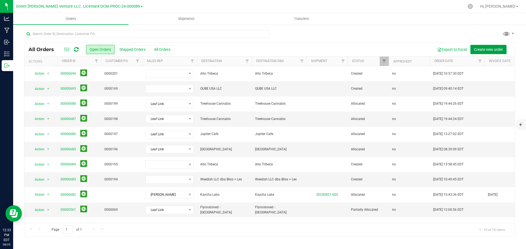
click at [489, 48] on span "Create new order" at bounding box center [488, 49] width 29 height 4
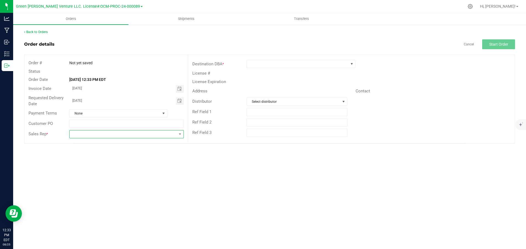
click at [76, 135] on span at bounding box center [123, 135] width 107 height 8
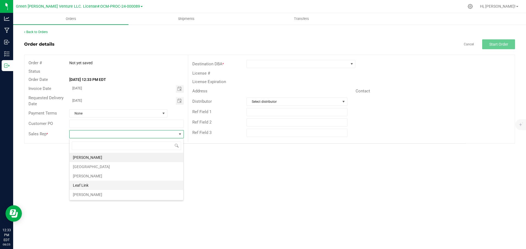
click at [86, 185] on li "Leaf Link" at bounding box center [127, 185] width 114 height 9
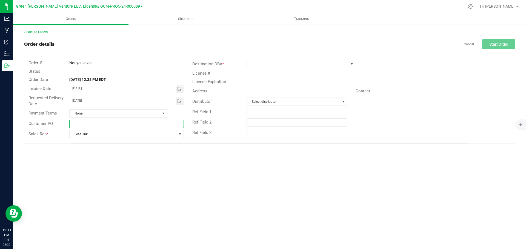
click at [77, 123] on input "text" at bounding box center [126, 124] width 114 height 8
type input "0000200"
click at [277, 100] on span "Select distributor" at bounding box center [293, 102] width 93 height 8
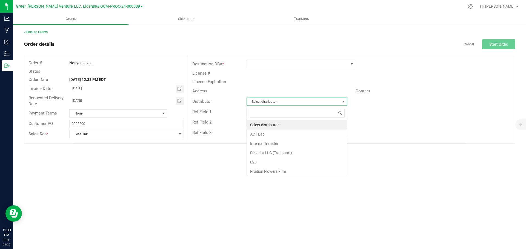
scroll to position [8, 101]
click at [262, 163] on li "E23" at bounding box center [297, 162] width 100 height 9
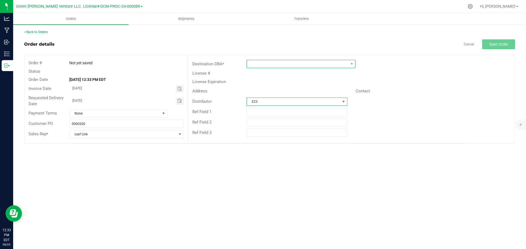
click at [253, 63] on span at bounding box center [297, 64] width 101 height 8
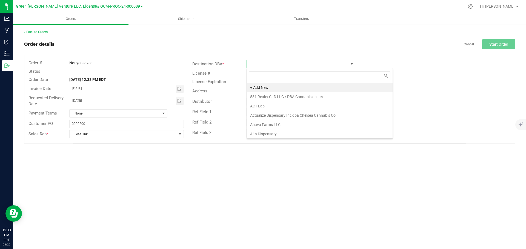
scroll to position [8, 109]
type input "Electr"
click at [287, 87] on li "Electric City Cannabis Co, LLC" at bounding box center [301, 87] width 108 height 9
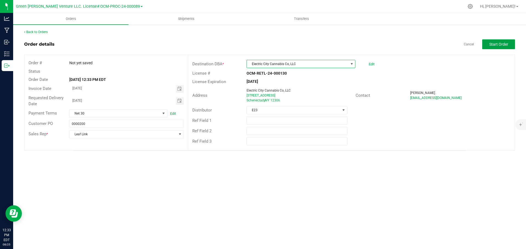
click at [488, 45] on button "Start Order" at bounding box center [498, 44] width 33 height 10
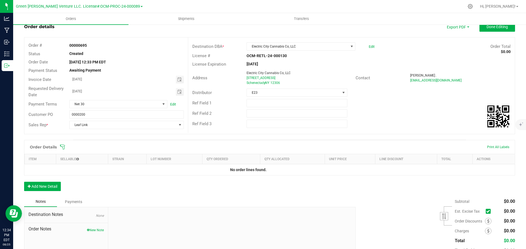
scroll to position [55, 0]
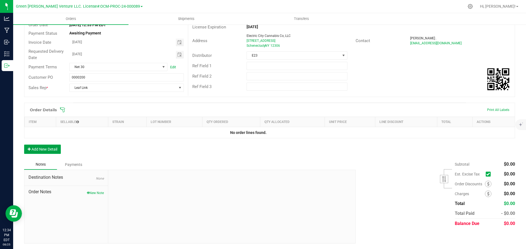
click at [48, 151] on button "Add New Detail" at bounding box center [42, 149] width 37 height 9
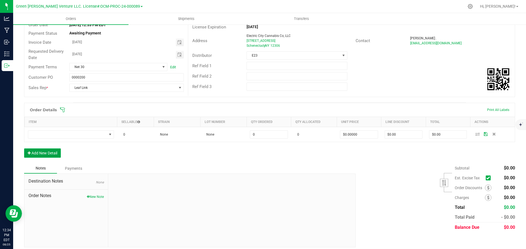
click at [56, 155] on button "Add New Detail" at bounding box center [42, 153] width 37 height 9
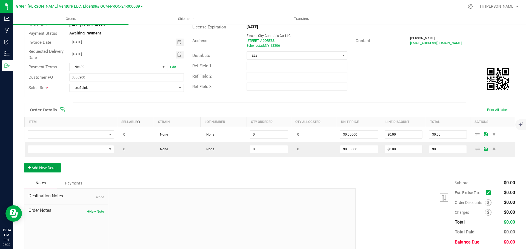
click at [53, 165] on button "Add New Detail" at bounding box center [42, 167] width 37 height 9
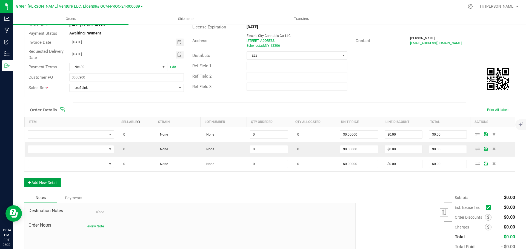
click at [54, 186] on button "Add New Detail" at bounding box center [42, 182] width 37 height 9
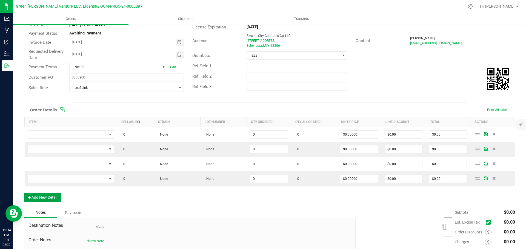
click at [57, 197] on button "Add New Detail" at bounding box center [42, 197] width 37 height 9
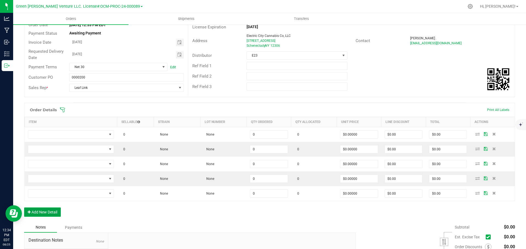
click at [53, 212] on button "Add New Detail" at bounding box center [42, 212] width 37 height 9
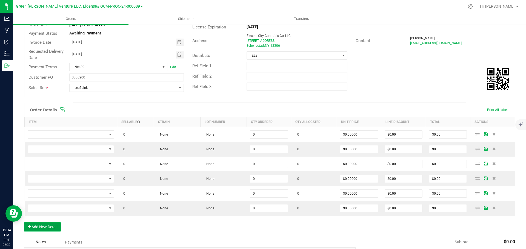
click at [59, 228] on button "Add New Detail" at bounding box center [42, 227] width 37 height 9
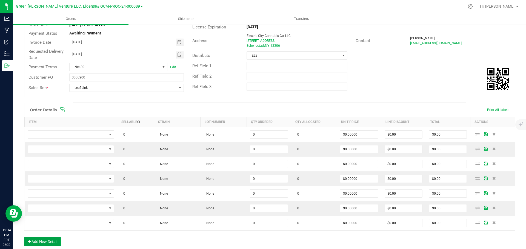
click at [54, 240] on button "Add New Detail" at bounding box center [42, 241] width 37 height 9
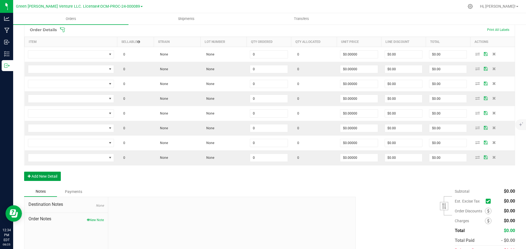
scroll to position [137, 0]
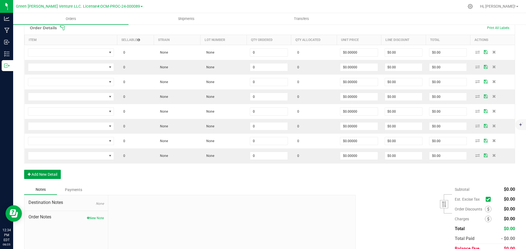
click at [51, 171] on button "Add New Detail" at bounding box center [42, 174] width 37 height 9
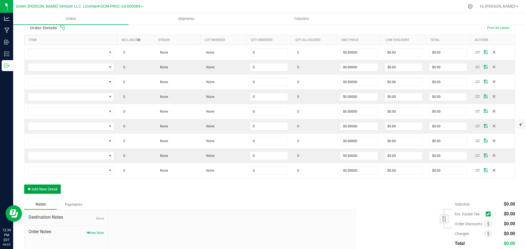
click at [50, 189] on button "Add New Detail" at bounding box center [42, 189] width 37 height 9
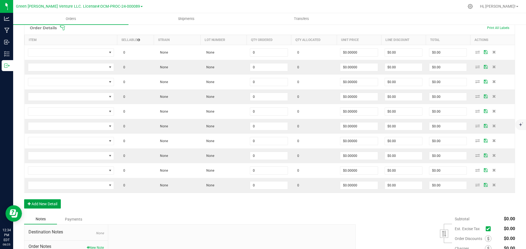
click at [56, 205] on button "Add New Detail" at bounding box center [42, 204] width 37 height 9
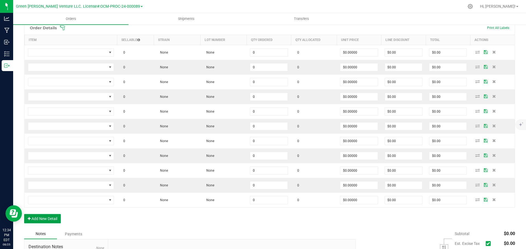
click at [55, 221] on button "Add New Detail" at bounding box center [42, 218] width 37 height 9
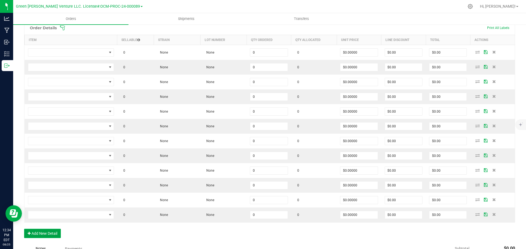
click at [51, 233] on button "Add New Detail" at bounding box center [42, 233] width 37 height 9
click at [54, 245] on button "Add New Detail" at bounding box center [42, 248] width 37 height 9
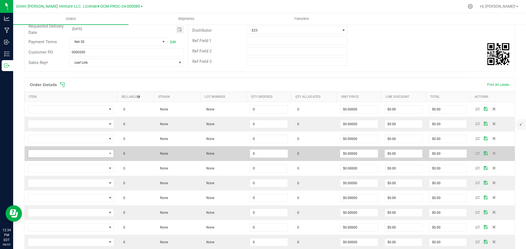
scroll to position [82, 0]
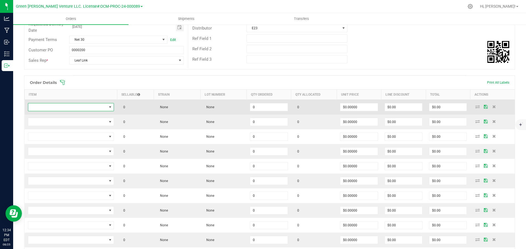
click at [84, 107] on span "NO DATA FOUND" at bounding box center [67, 107] width 79 height 8
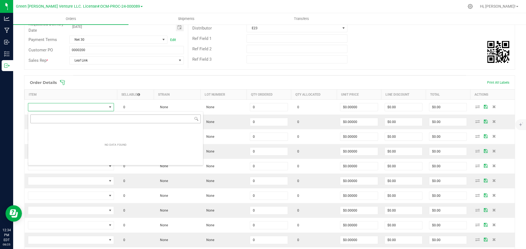
scroll to position [8, 85]
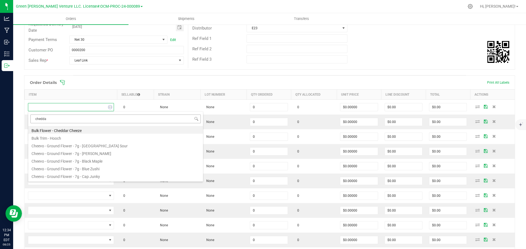
type input "cheddar"
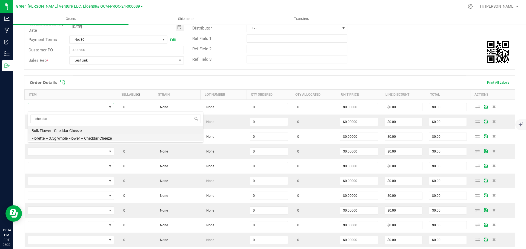
click at [71, 139] on li "Florette – 3.5g Whole Flower – Cheddar Cheeze" at bounding box center [115, 138] width 175 height 8
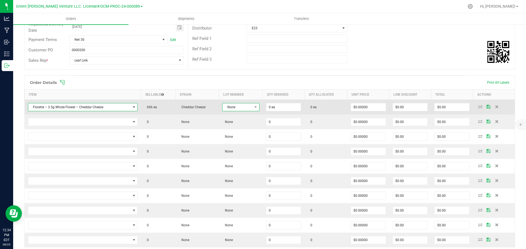
click at [249, 108] on span "None" at bounding box center [237, 107] width 30 height 8
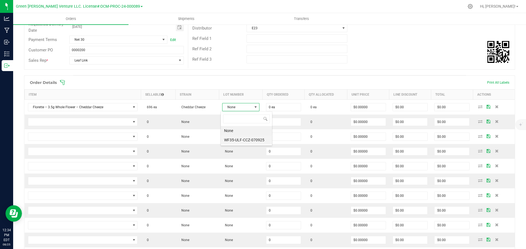
click at [244, 141] on li "WF35-ULF-CCZ-070925" at bounding box center [246, 140] width 51 height 9
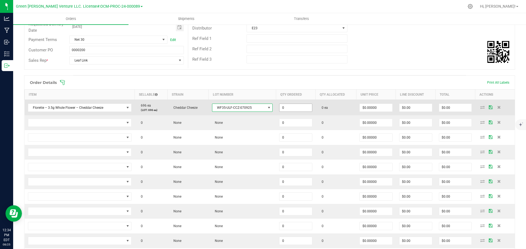
click at [280, 107] on input "0" at bounding box center [295, 108] width 33 height 8
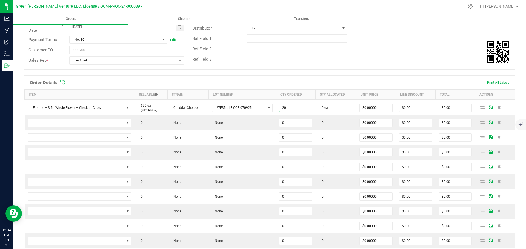
type input "2"
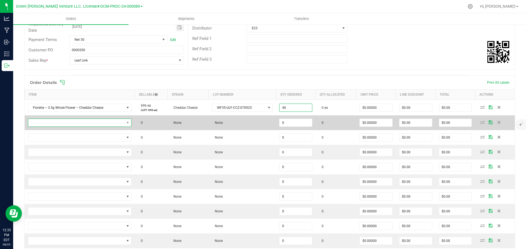
type input "40 ea"
click at [83, 122] on span "NO DATA FOUND" at bounding box center [76, 123] width 96 height 8
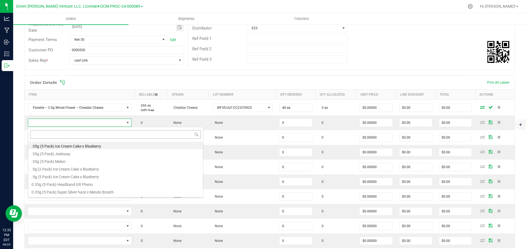
scroll to position [8, 102]
type input "stay"
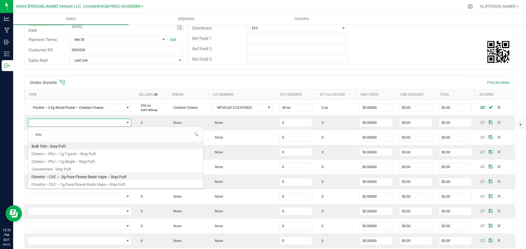
click at [91, 176] on li "Florette – CVC – .5g Pure Flower Resin Vape – Stay Puft" at bounding box center [115, 176] width 175 height 8
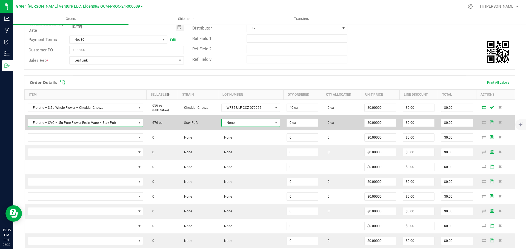
click at [231, 123] on span "None" at bounding box center [246, 123] width 51 height 8
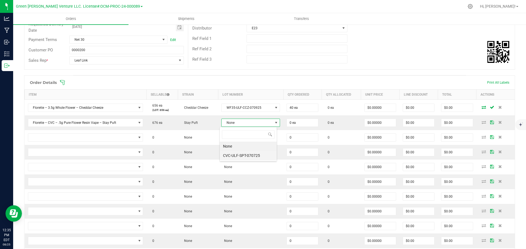
click at [238, 155] on li "CVC-ULF-SPT-070725" at bounding box center [248, 155] width 57 height 9
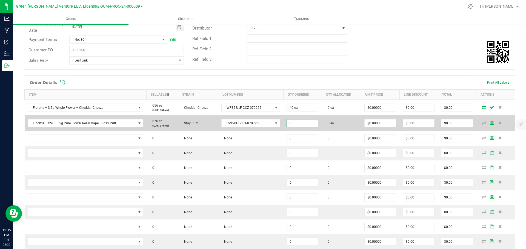
click at [287, 123] on input "0" at bounding box center [302, 124] width 31 height 8
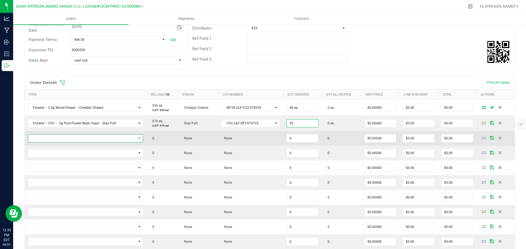
type input "20 ea"
click at [92, 137] on span "NO DATA FOUND" at bounding box center [82, 139] width 108 height 8
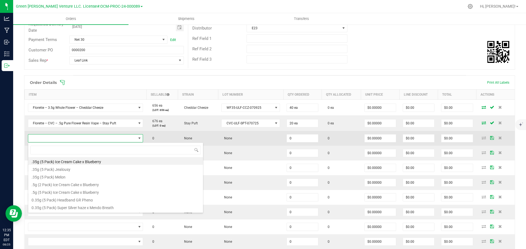
scroll to position [8, 102]
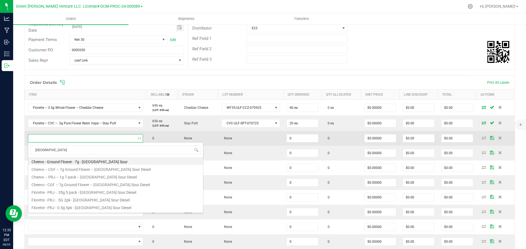
type input "[GEOGRAPHIC_DATA]"
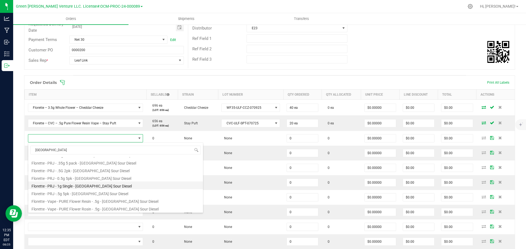
scroll to position [30, 0]
click at [86, 186] on li "Florette - PRJ - 1g Single - [GEOGRAPHIC_DATA] Sour Diesel" at bounding box center [115, 186] width 175 height 8
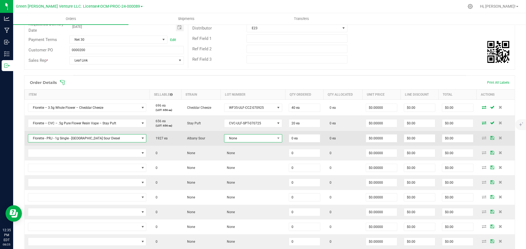
click at [251, 137] on span "None" at bounding box center [249, 139] width 51 height 8
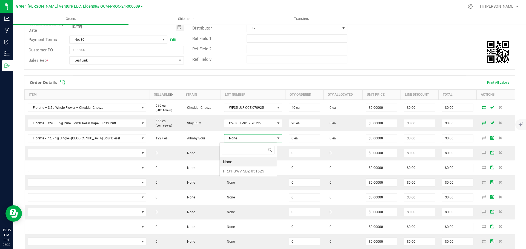
scroll to position [8, 58]
click at [246, 169] on li "PRJ1-GWV-SDZ-051625" at bounding box center [248, 171] width 57 height 9
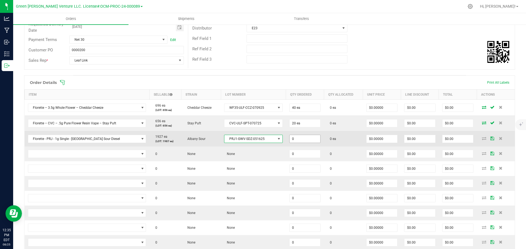
click at [289, 138] on input "0" at bounding box center [304, 139] width 31 height 8
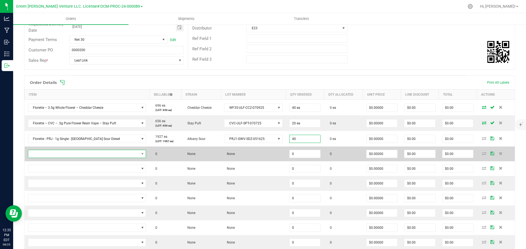
type input "40 ea"
click at [107, 153] on span "NO DATA FOUND" at bounding box center [83, 154] width 111 height 8
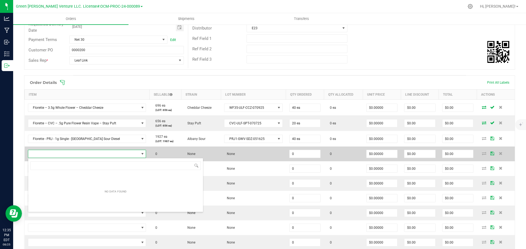
scroll to position [8, 112]
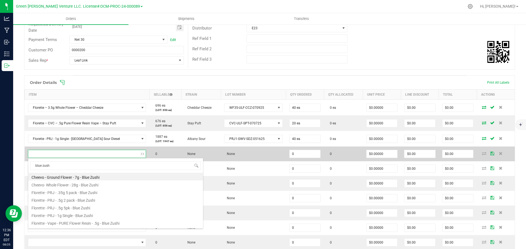
type input "blue zushi"
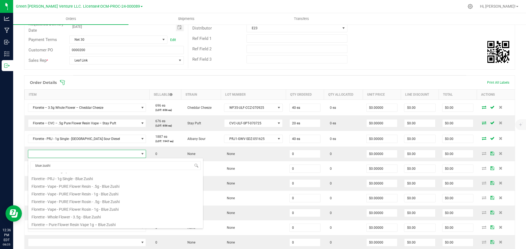
scroll to position [37, 0]
click at [85, 178] on li "Florette - PRJ - 1g Single - Blue Zushi" at bounding box center [115, 178] width 175 height 8
type input "0 ea"
type input "$5.00000"
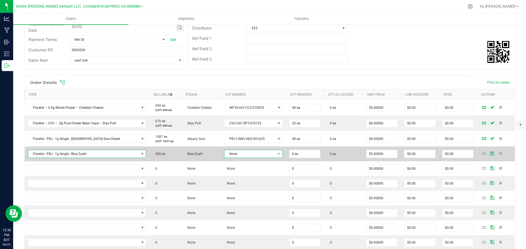
click at [254, 156] on span "None" at bounding box center [249, 154] width 51 height 8
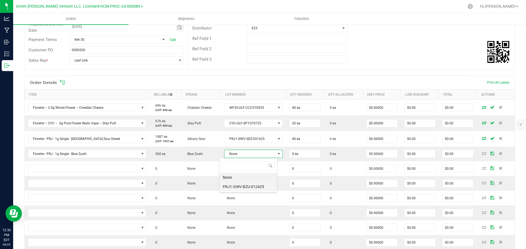
click at [244, 187] on li "PRJ1-GWV-BZU-012425" at bounding box center [247, 186] width 57 height 9
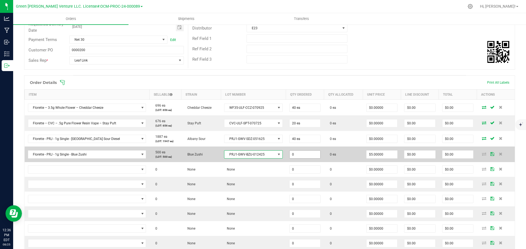
click at [289, 155] on input "0" at bounding box center [304, 155] width 31 height 8
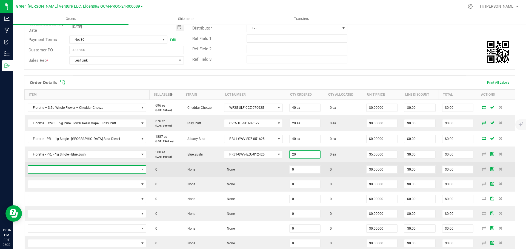
type input "20 ea"
type input "$100.00"
click at [92, 169] on span "NO DATA FOUND" at bounding box center [83, 170] width 111 height 8
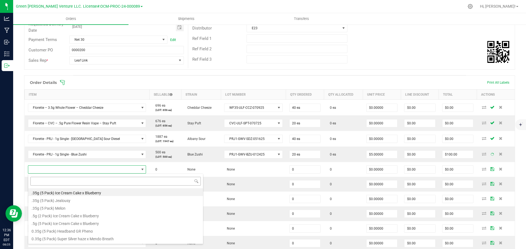
scroll to position [8, 113]
type input "chemdog d"
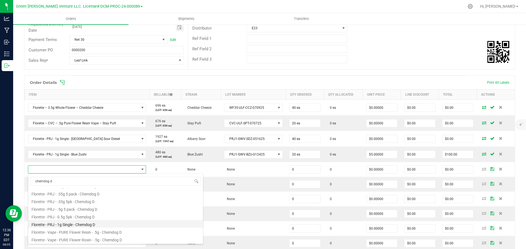
scroll to position [22, 0]
click at [80, 215] on li "Florette - PRJ - 1g Single - Chemdog D" at bounding box center [115, 217] width 175 height 8
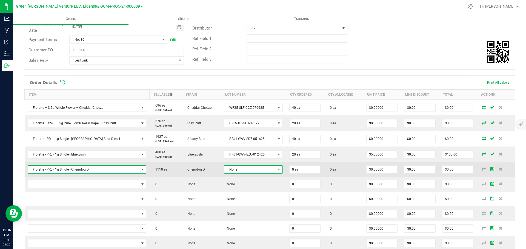
click at [237, 170] on span "None" at bounding box center [249, 170] width 51 height 8
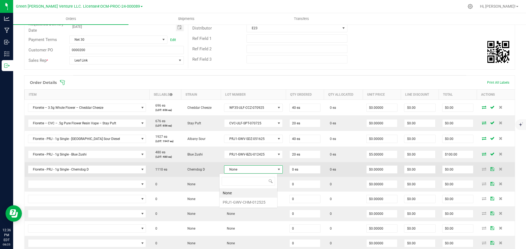
scroll to position [8, 58]
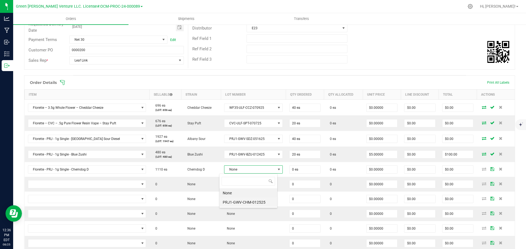
click at [241, 203] on li "PRJ1-GWV-CHM-012525" at bounding box center [248, 202] width 58 height 9
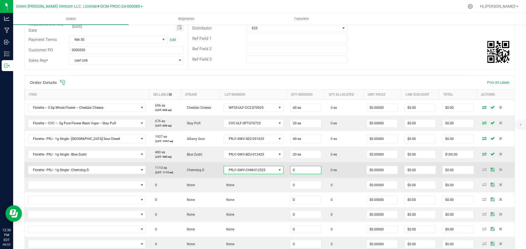
click at [290, 168] on input "0" at bounding box center [305, 170] width 31 height 8
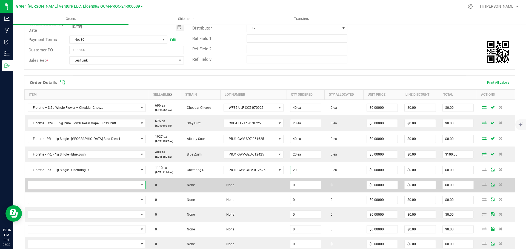
type input "20 ea"
click at [93, 185] on span "NO DATA FOUND" at bounding box center [83, 186] width 110 height 8
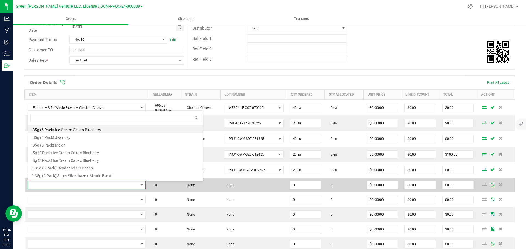
scroll to position [8, 111]
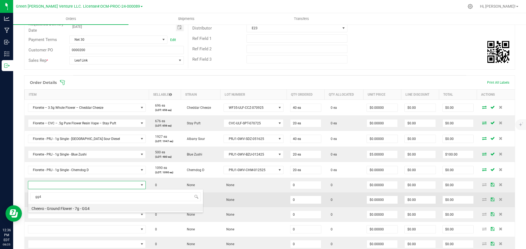
drag, startPoint x: 42, startPoint y: 197, endPoint x: 26, endPoint y: 198, distance: 15.3
click at [26, 198] on body "Analytics Manufacturing Inbound Inventory Outbound 12:36 PM EDT [DATE] 08/25 Gr…" at bounding box center [263, 124] width 526 height 249
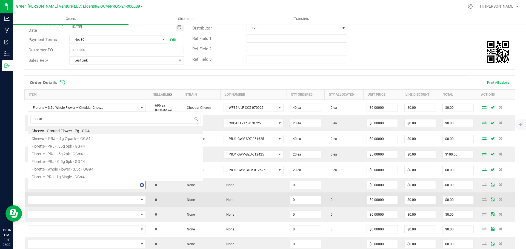
scroll to position [0, 0]
type input "GG#4"
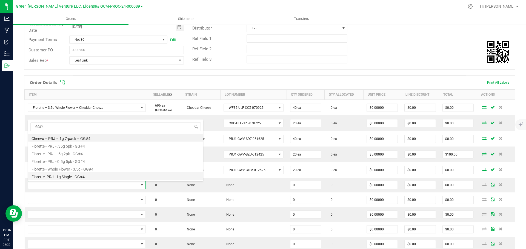
click at [92, 177] on li "Florette -PRJ - 1g Single - GG#4" at bounding box center [115, 176] width 175 height 8
type input "0 ea"
type input "$5.00000"
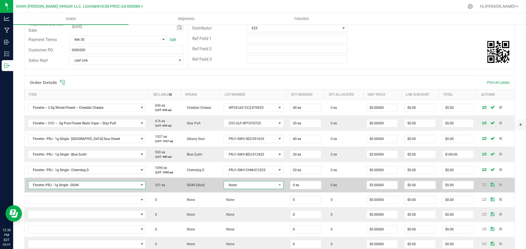
click at [245, 185] on span "None" at bounding box center [250, 186] width 52 height 8
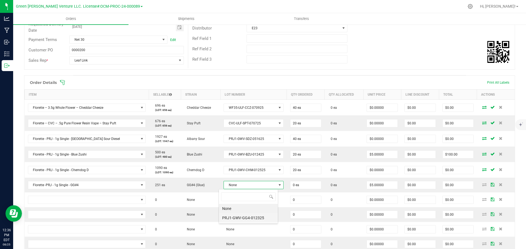
click at [233, 216] on li "PRJ1-GWV-GG4-012325" at bounding box center [248, 218] width 59 height 9
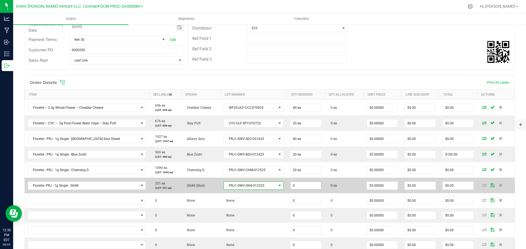
click at [290, 187] on input "0" at bounding box center [305, 186] width 31 height 8
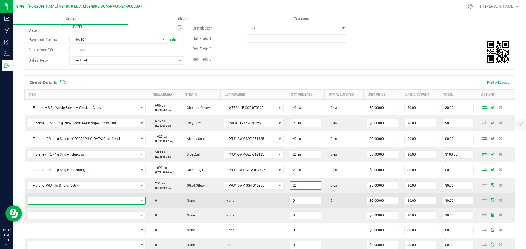
type input "20 ea"
type input "$100.00"
click at [100, 200] on span "NO DATA FOUND" at bounding box center [83, 201] width 110 height 8
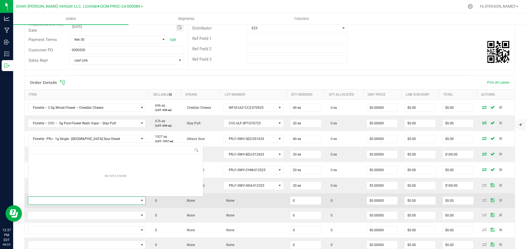
scroll to position [8, 111]
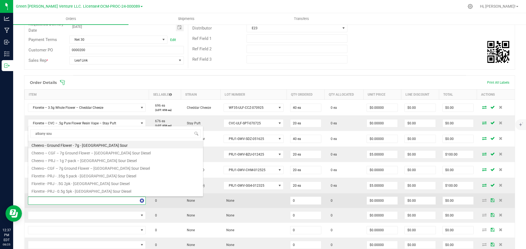
type input "albany sour"
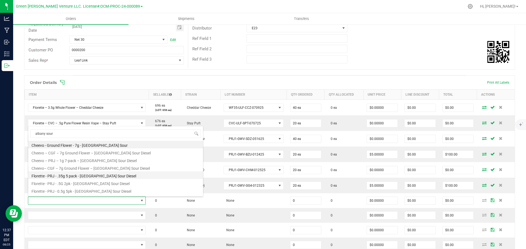
click at [66, 176] on li "Florette - PRJ - .35g 5 pack - [GEOGRAPHIC_DATA] Sour Diesel" at bounding box center [115, 176] width 175 height 8
type input "0 ea"
type input "$12.50000"
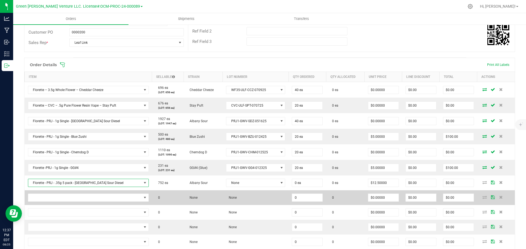
scroll to position [110, 0]
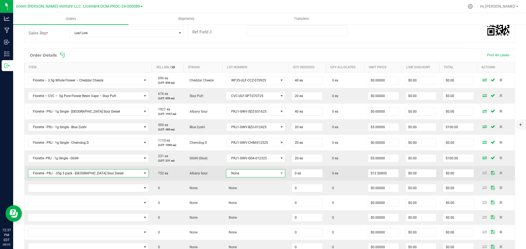
click at [244, 171] on span "None" at bounding box center [252, 174] width 52 height 8
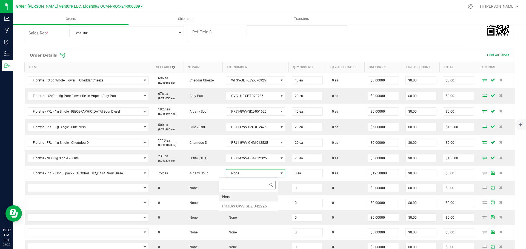
scroll to position [8, 60]
click at [239, 206] on li "PRJDW-GWV-SDZ-042225" at bounding box center [248, 206] width 59 height 9
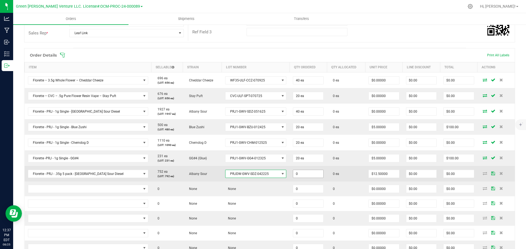
click at [293, 175] on input "0" at bounding box center [308, 174] width 30 height 8
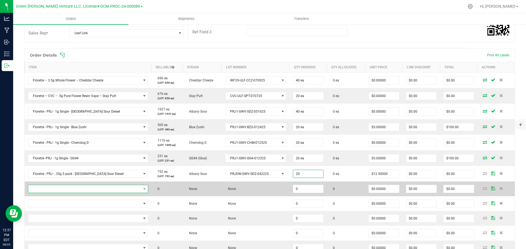
type input "20 ea"
type input "$250.00"
click at [114, 189] on span "NO DATA FOUND" at bounding box center [84, 189] width 113 height 8
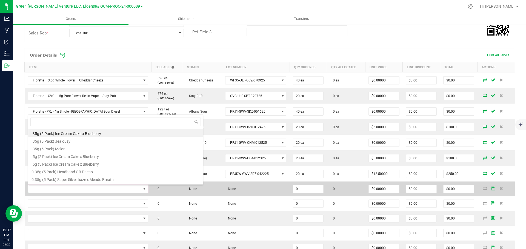
scroll to position [8, 111]
type input "blue zushi"
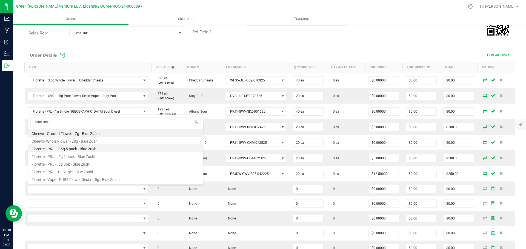
click at [80, 149] on li "Florette - PRJ - .35g 5 pack - Blue Zushi" at bounding box center [115, 149] width 175 height 8
type input "0 ea"
type input "$12.50000"
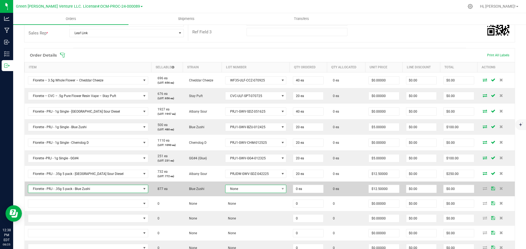
click at [252, 188] on span "None" at bounding box center [252, 189] width 54 height 8
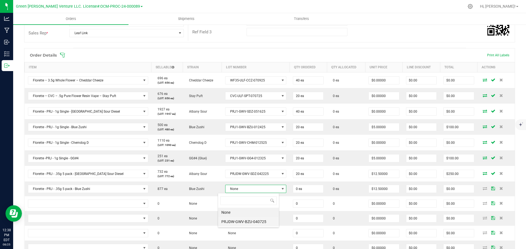
scroll to position [8, 61]
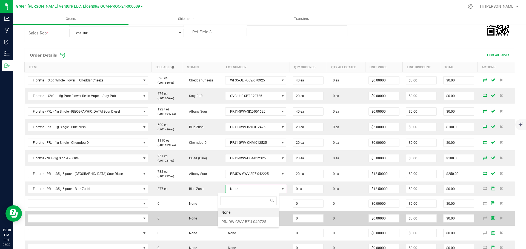
drag, startPoint x: 246, startPoint y: 222, endPoint x: 249, endPoint y: 218, distance: 4.8
click at [246, 222] on li "PRJDW-GWV-BZU-040725" at bounding box center [248, 221] width 61 height 9
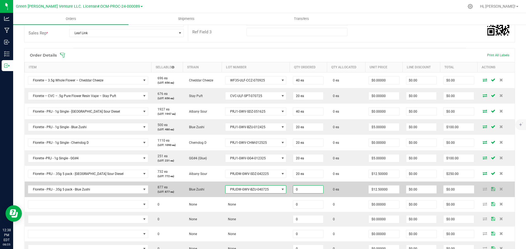
click at [293, 191] on input "0" at bounding box center [308, 190] width 30 height 8
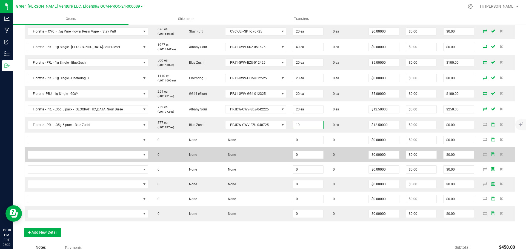
scroll to position [164, 0]
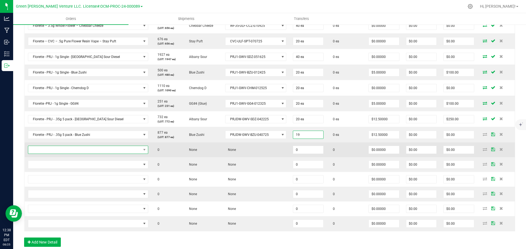
type input "19 ea"
type input "$237.50"
click at [102, 153] on span "NO DATA FOUND" at bounding box center [84, 150] width 113 height 8
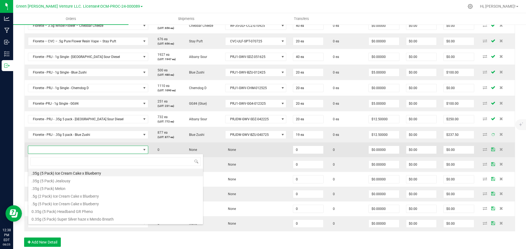
scroll to position [8, 111]
type input "blue z"
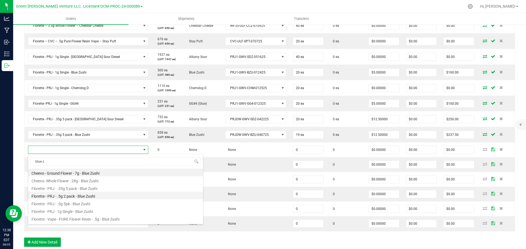
click at [71, 194] on li "Florette - PRJ - .5g 2 pack - Blue Zushi" at bounding box center [115, 196] width 175 height 8
type input "0 ea"
type input "$5.00000"
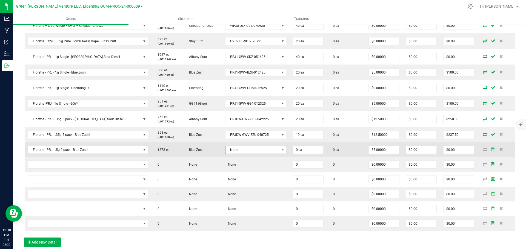
click at [239, 150] on span "None" at bounding box center [252, 150] width 54 height 8
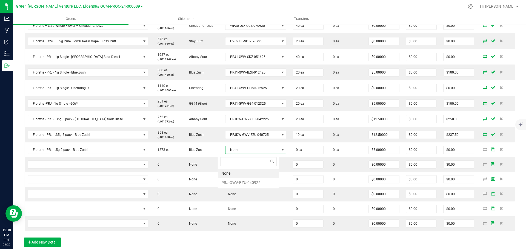
scroll to position [8, 62]
click at [239, 182] on li "PRJ-GWV-BZU-040925" at bounding box center [248, 182] width 61 height 9
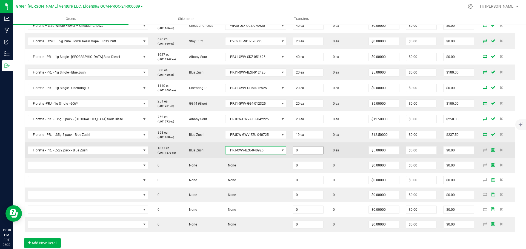
click at [293, 150] on input "0" at bounding box center [308, 151] width 30 height 8
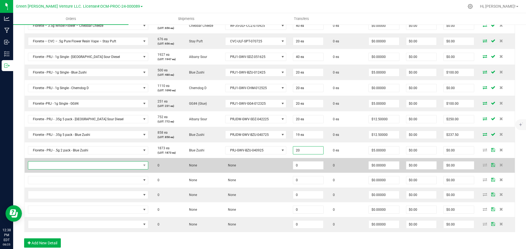
type input "20 ea"
type input "$100.00"
click at [86, 165] on span "NO DATA FOUND" at bounding box center [84, 166] width 113 height 8
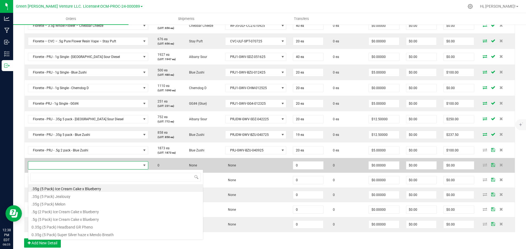
scroll to position [8, 111]
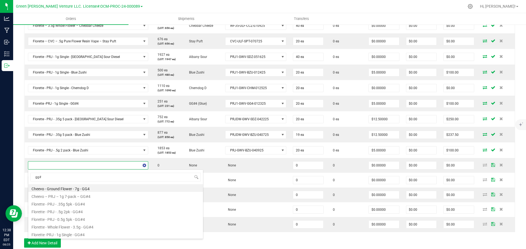
type input "gg#4"
click at [83, 204] on li "Florette - PRJ - .5g 2pk - GG#4" at bounding box center [115, 204] width 175 height 8
type input "0 ea"
type input "$5.00000"
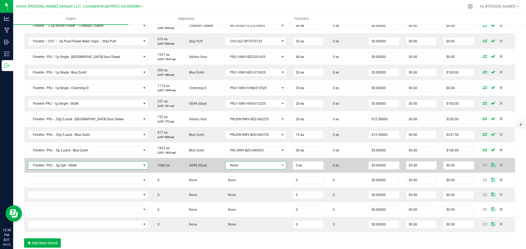
click at [233, 164] on span "None" at bounding box center [252, 166] width 54 height 8
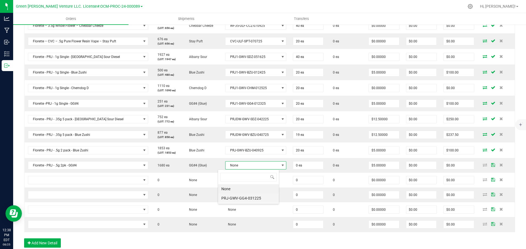
click at [246, 194] on li "PRJ-GWV-GG4-031225" at bounding box center [248, 198] width 61 height 9
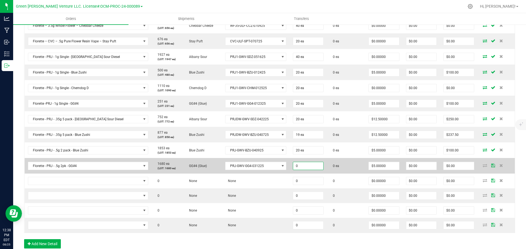
click at [293, 165] on input "0" at bounding box center [308, 166] width 30 height 8
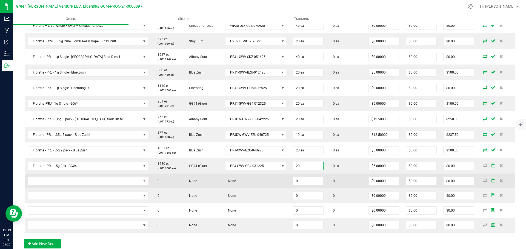
type input "20 ea"
type input "$100.00"
click at [68, 180] on span "NO DATA FOUND" at bounding box center [84, 181] width 113 height 8
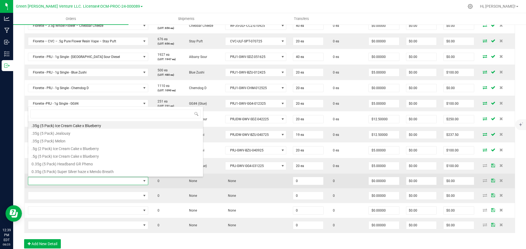
scroll to position [8, 111]
type input "strawberry lemonade"
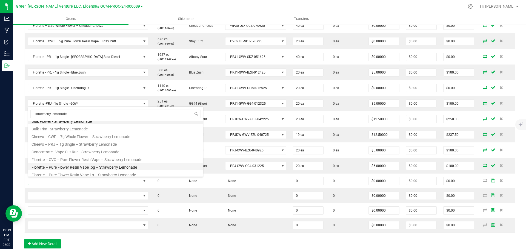
scroll to position [7, 0]
click at [113, 164] on li "Florette – Pure Flower Resin Vape .5g – Strawberry Lemonade" at bounding box center [115, 165] width 175 height 8
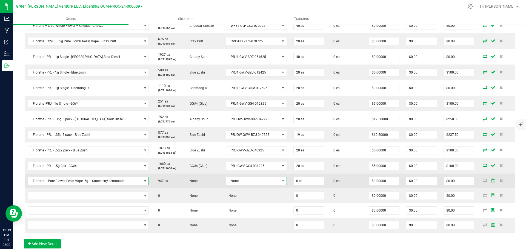
click at [248, 180] on span "None" at bounding box center [253, 181] width 54 height 8
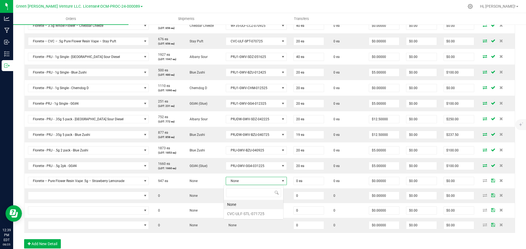
scroll to position [8, 60]
click at [239, 213] on li "CVC-ULF-STL-071725" at bounding box center [253, 213] width 59 height 9
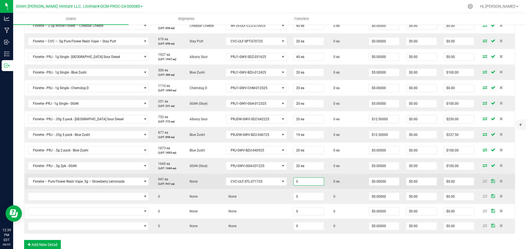
click at [294, 181] on input "0" at bounding box center [309, 182] width 30 height 8
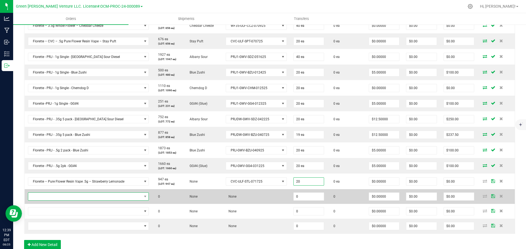
type input "20 ea"
click at [86, 196] on span "NO DATA FOUND" at bounding box center [85, 197] width 114 height 8
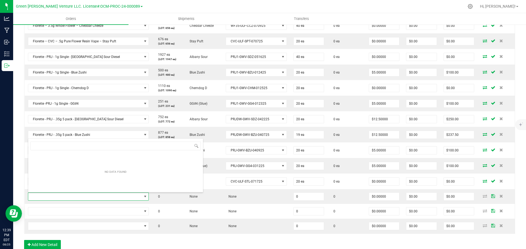
scroll to position [8, 111]
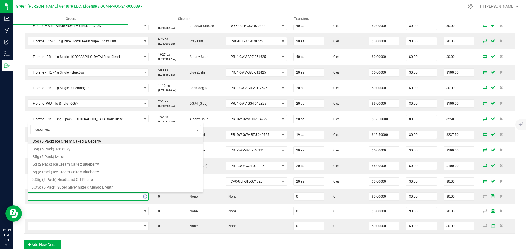
type input "super yuzu"
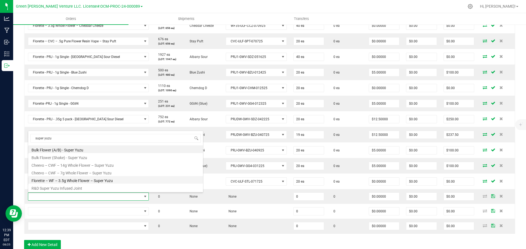
click at [82, 179] on li "Florette – WF – 3.5g Whole Flower – Super Yuzu" at bounding box center [115, 180] width 175 height 8
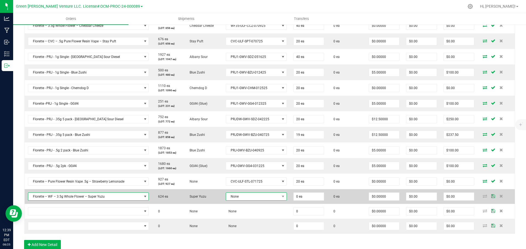
click at [241, 197] on span "None" at bounding box center [253, 197] width 54 height 8
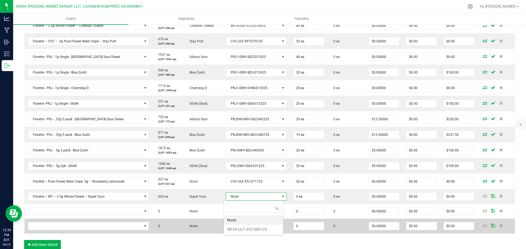
click at [244, 229] on li "WF35-ULF-SYZ-080125" at bounding box center [253, 229] width 59 height 9
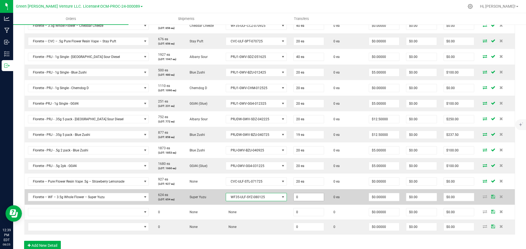
click at [294, 198] on input "0" at bounding box center [309, 198] width 30 height 8
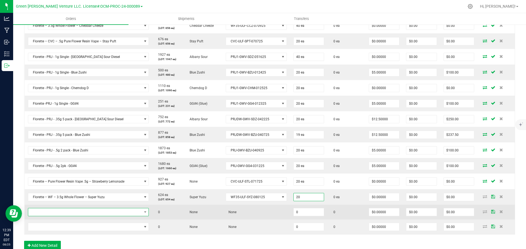
type input "20 ea"
click at [117, 212] on span "NO DATA FOUND" at bounding box center [85, 213] width 114 height 8
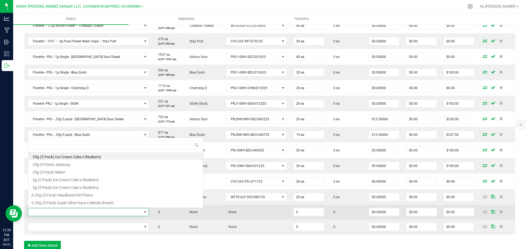
scroll to position [8, 118]
type input "pineapple"
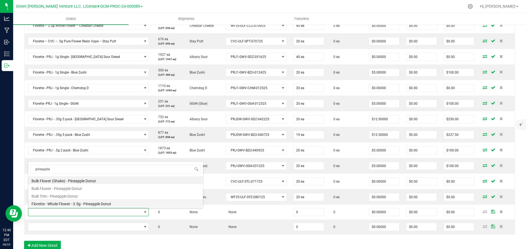
click at [94, 202] on li "Florette - Whole Flower - 3.5g - Pineapple Donut" at bounding box center [115, 204] width 175 height 8
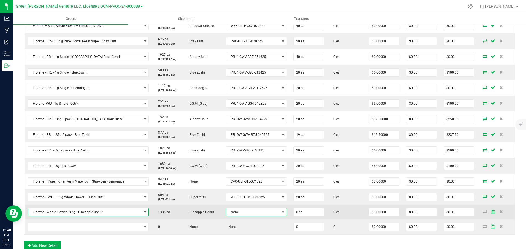
click at [255, 214] on span "None" at bounding box center [253, 213] width 54 height 8
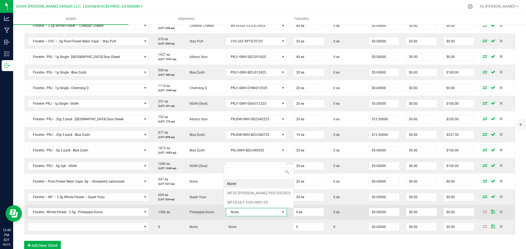
scroll to position [8, 59]
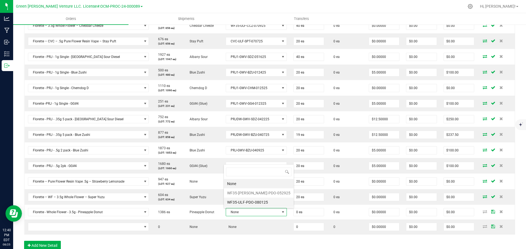
click at [243, 201] on li "WF35-ULF-PDO-080125" at bounding box center [259, 202] width 70 height 9
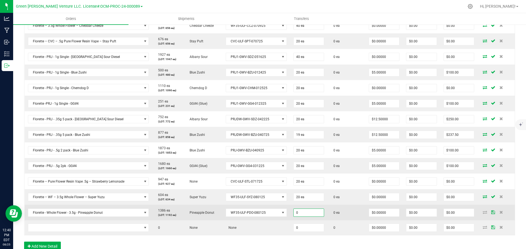
click at [294, 211] on input "0" at bounding box center [309, 213] width 30 height 8
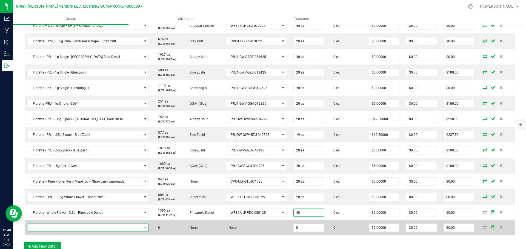
type input "40 ea"
click at [82, 229] on span "NO DATA FOUND" at bounding box center [85, 228] width 114 height 8
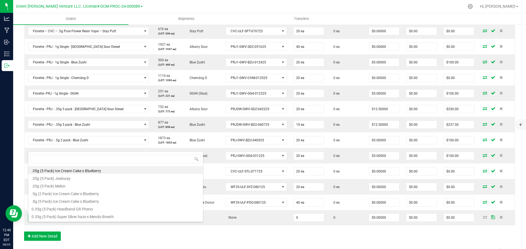
scroll to position [192, 0]
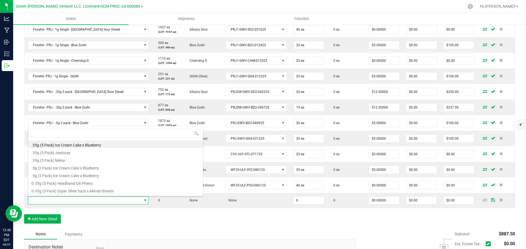
click at [133, 221] on div "Order Details Print All Labels Item Sellable Strain Lot Number Qty Ordered Qty …" at bounding box center [269, 97] width 491 height 263
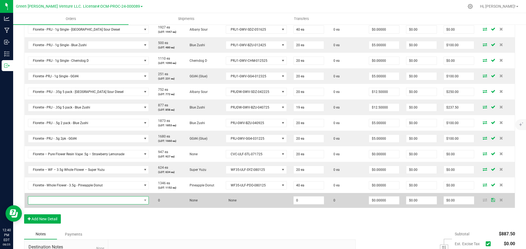
click at [66, 200] on span "NO DATA FOUND" at bounding box center [85, 201] width 114 height 8
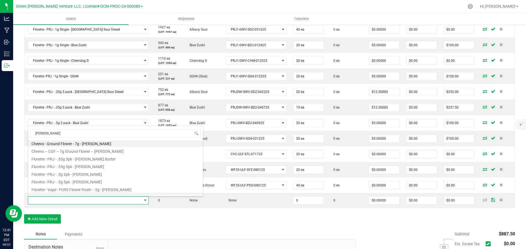
scroll to position [0, 0]
click at [59, 131] on input "bernie hana" at bounding box center [115, 133] width 170 height 8
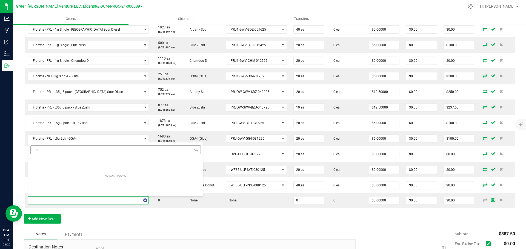
type input "t"
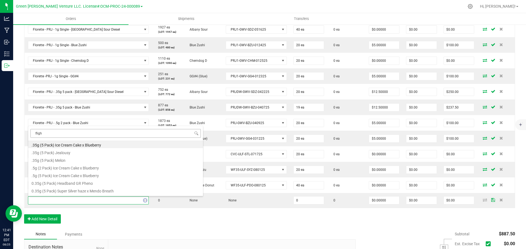
type input "flight"
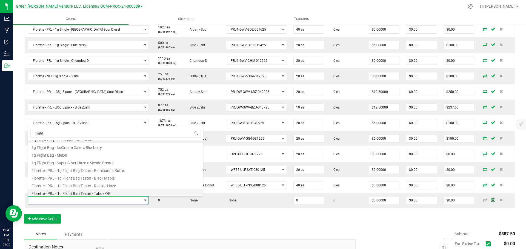
scroll to position [7, 0]
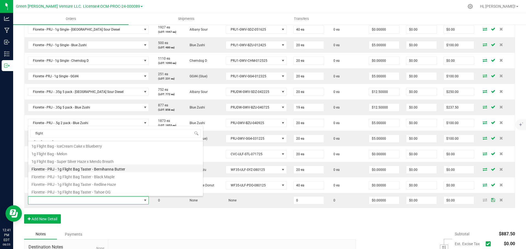
click at [78, 168] on li "Florette - PRJ - 1g Flight Bag Taster - Bernihanna Butter" at bounding box center [115, 169] width 175 height 8
type input "0 ea"
type input "$4.75000"
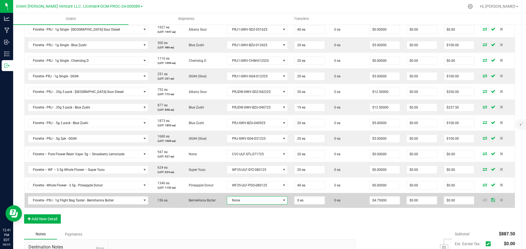
click at [271, 201] on span "None" at bounding box center [253, 201] width 53 height 8
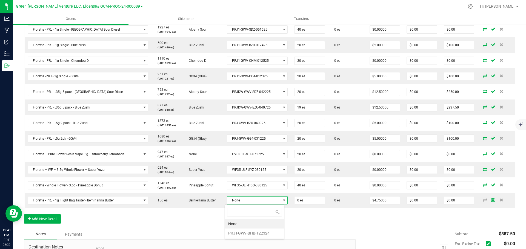
scroll to position [8, 60]
click at [253, 233] on li "PRJT-GWV-BHB-122324" at bounding box center [254, 233] width 59 height 9
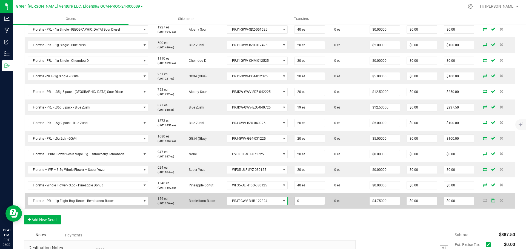
click at [294, 200] on input "0" at bounding box center [309, 201] width 30 height 8
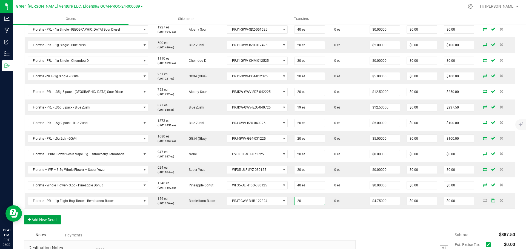
type input "20 ea"
type input "$95.00"
click at [45, 221] on button "Add New Detail" at bounding box center [42, 219] width 37 height 9
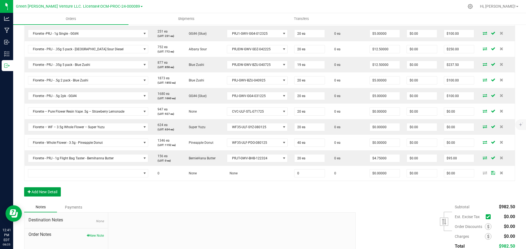
scroll to position [246, 0]
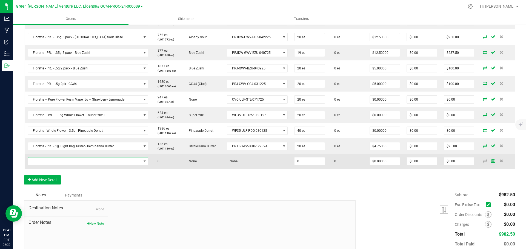
click at [94, 163] on span "NO DATA FOUND" at bounding box center [84, 162] width 113 height 8
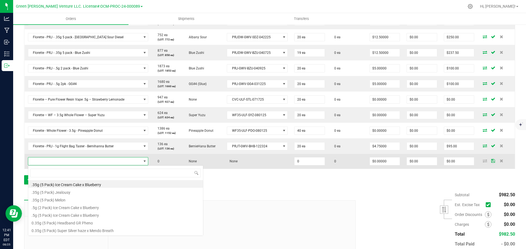
scroll to position [8, 118]
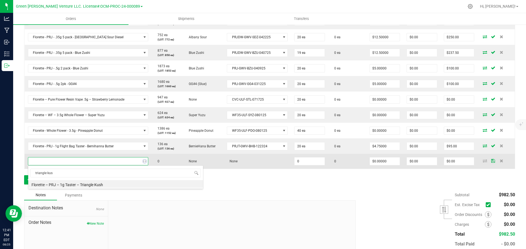
type input "triangle kush"
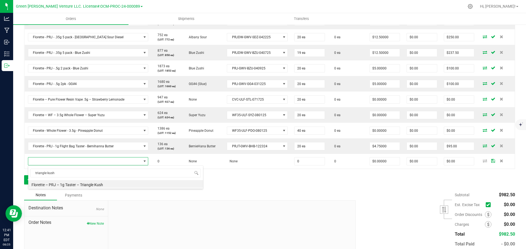
click at [104, 183] on li "Florette – PRJ – 1g Taster – Triangle Kush" at bounding box center [115, 184] width 175 height 8
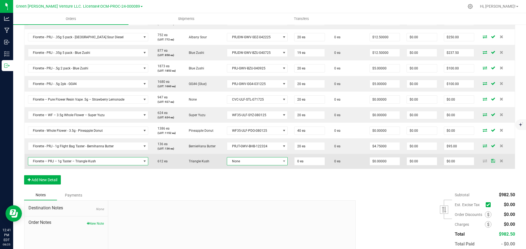
click at [238, 161] on span "None" at bounding box center [253, 162] width 53 height 8
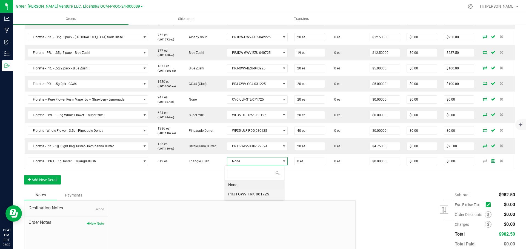
click at [252, 194] on li "PRJT-GWV-TRK-061725" at bounding box center [254, 194] width 59 height 9
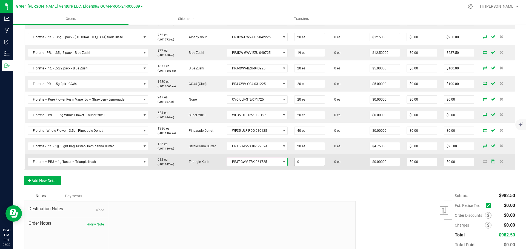
click at [294, 161] on input "0" at bounding box center [309, 162] width 30 height 8
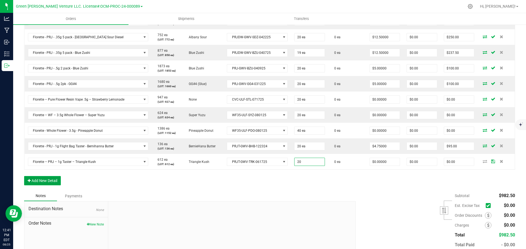
type input "20 ea"
click at [36, 179] on button "Add New Detail" at bounding box center [42, 180] width 37 height 9
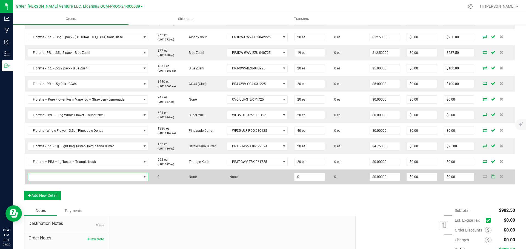
click at [63, 177] on span "NO DATA FOUND" at bounding box center [84, 177] width 113 height 8
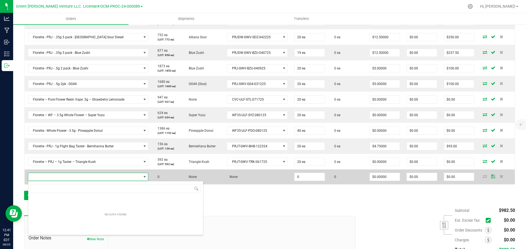
scroll to position [8, 118]
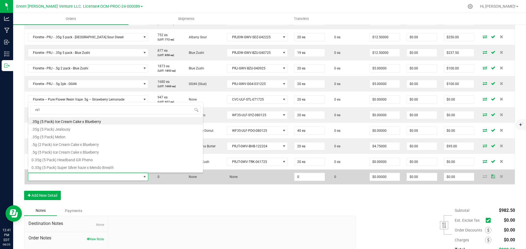
type input "rs11"
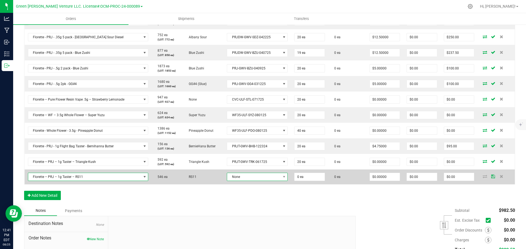
click at [243, 177] on span "None" at bounding box center [253, 177] width 53 height 8
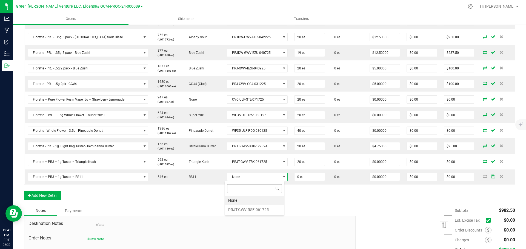
scroll to position [8, 60]
click at [243, 209] on li "PRJT-GWV-RSE-061725" at bounding box center [254, 209] width 59 height 9
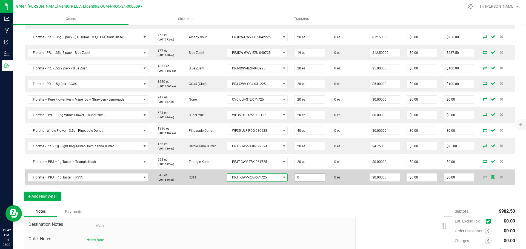
click at [294, 176] on input "0" at bounding box center [309, 178] width 30 height 8
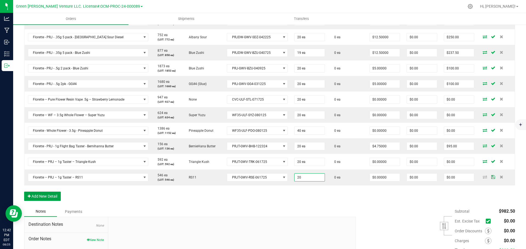
type input "20 ea"
click at [41, 198] on button "Add New Detail" at bounding box center [42, 196] width 37 height 9
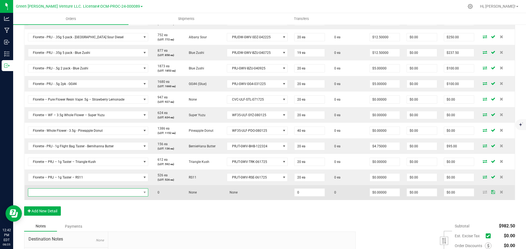
click at [59, 191] on span "NO DATA FOUND" at bounding box center [84, 193] width 113 height 8
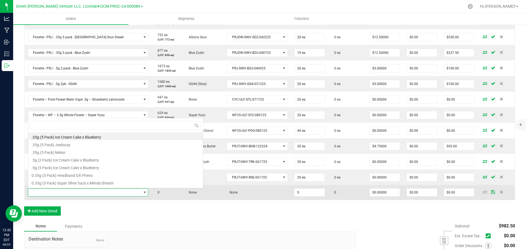
scroll to position [8, 118]
type input "afg"
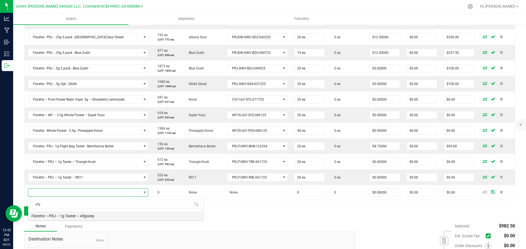
click at [68, 215] on li "Florette – PRJ – 1g Taster – Afgooey" at bounding box center [115, 216] width 175 height 8
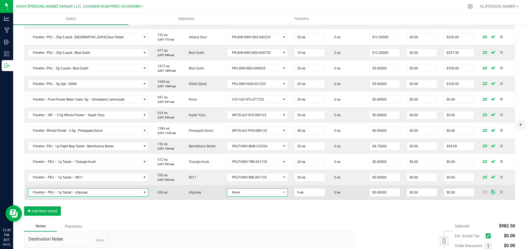
click at [237, 192] on span "None" at bounding box center [253, 193] width 53 height 8
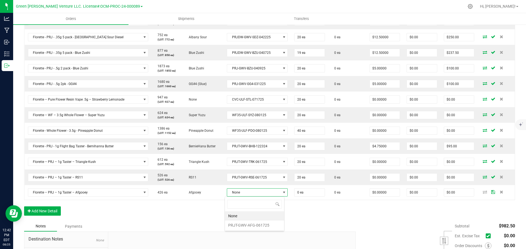
scroll to position [8, 60]
click at [238, 226] on li "PRJT-GWV-AFG-061725" at bounding box center [254, 225] width 59 height 9
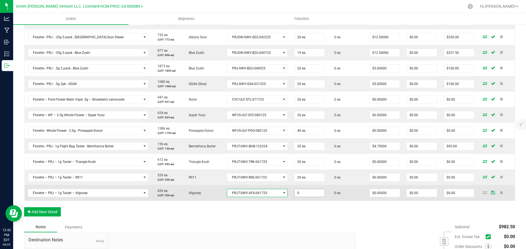
click at [294, 193] on input "0" at bounding box center [309, 193] width 30 height 8
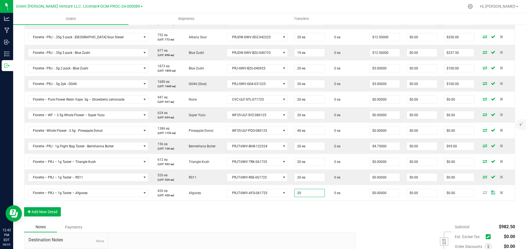
type input "20 ea"
click at [188, 212] on div "Order Details Print All Labels Item Sellable Strain Lot Number Qty Ordered Qty …" at bounding box center [269, 66] width 491 height 311
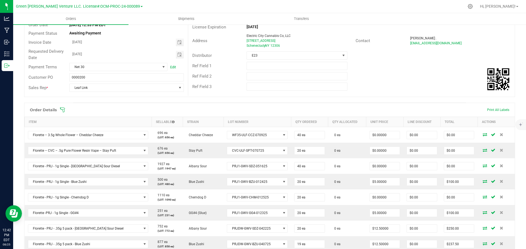
scroll to position [0, 0]
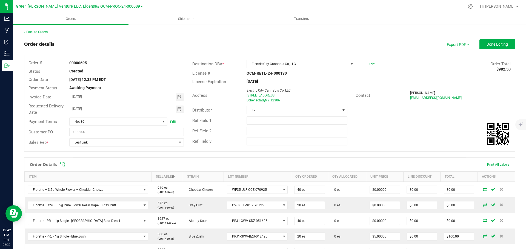
click at [65, 163] on icon at bounding box center [62, 164] width 5 height 5
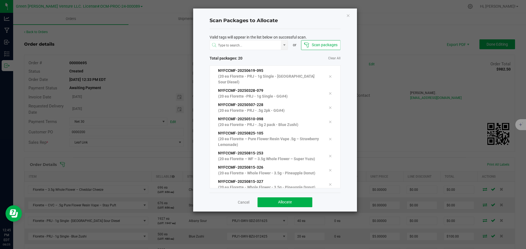
scroll to position [179, 0]
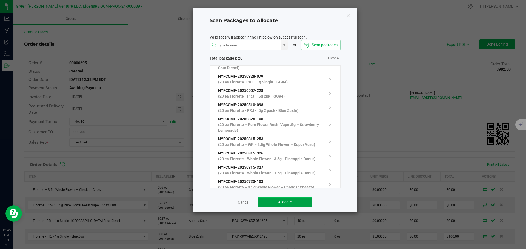
click at [274, 203] on button "Allocate" at bounding box center [284, 203] width 55 height 10
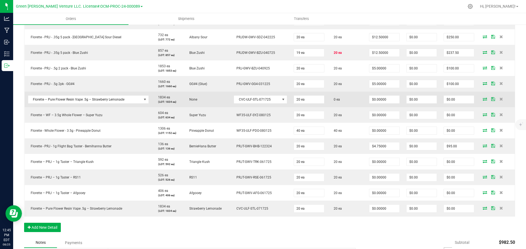
scroll to position [219, 0]
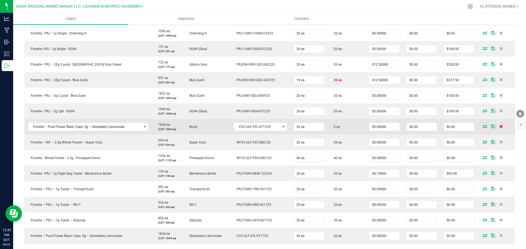
click at [499, 126] on icon at bounding box center [501, 126] width 4 height 3
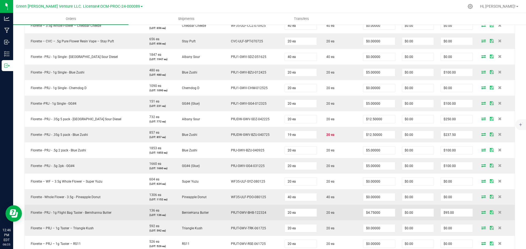
scroll to position [137, 0]
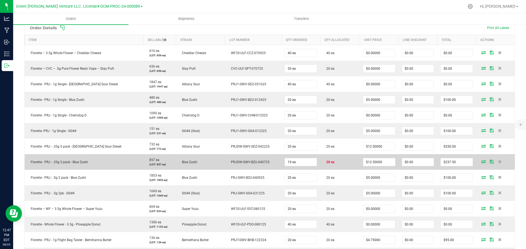
click at [481, 162] on icon at bounding box center [483, 161] width 4 height 3
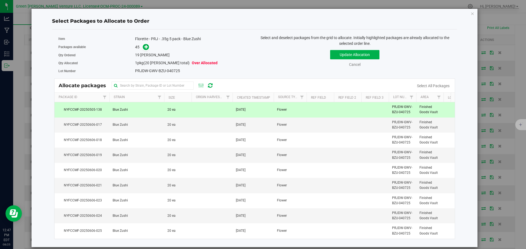
click at [204, 112] on td at bounding box center [211, 109] width 41 height 15
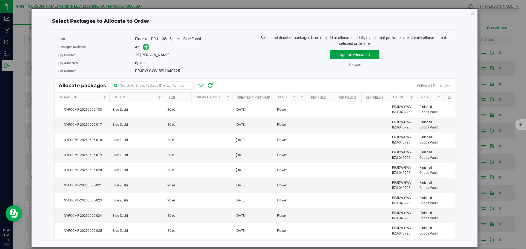
click at [366, 54] on button "Update Allocation" at bounding box center [354, 54] width 49 height 9
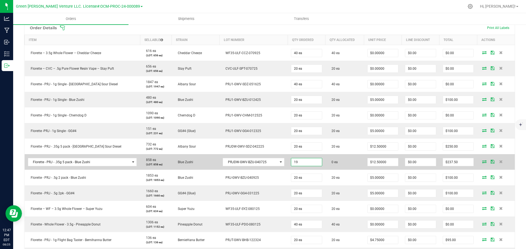
click at [291, 161] on input "19" at bounding box center [306, 163] width 31 height 8
type input "20 ea"
type input "$250.00"
click at [482, 162] on icon at bounding box center [484, 161] width 4 height 3
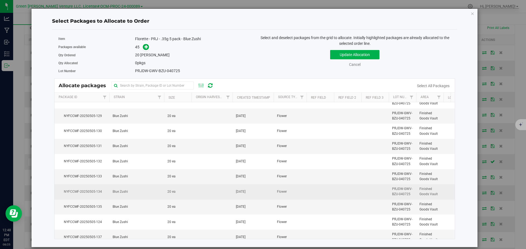
scroll to position [438, 0]
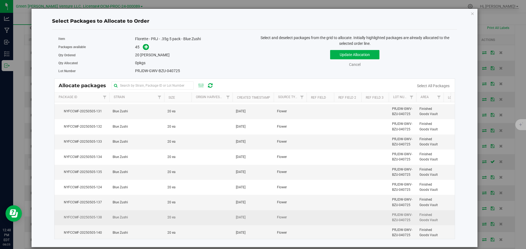
click at [143, 217] on td "Blue Zushi" at bounding box center [136, 218] width 55 height 15
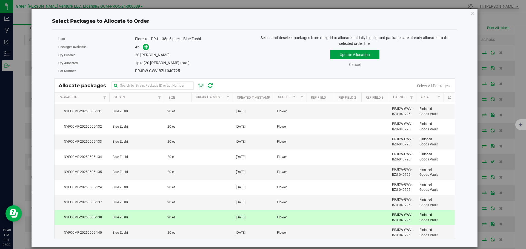
click at [368, 51] on button "Update Allocation" at bounding box center [354, 54] width 49 height 9
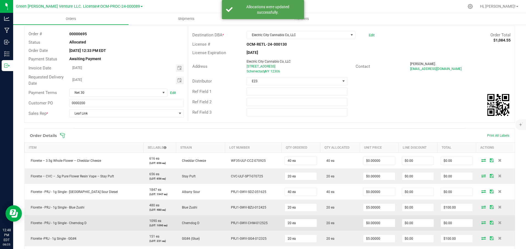
scroll to position [0, 0]
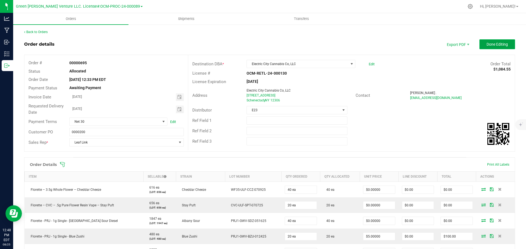
click at [486, 46] on span "Done Editing" at bounding box center [496, 44] width 21 height 4
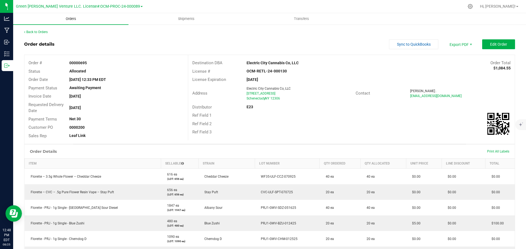
click at [70, 18] on span "Orders" at bounding box center [70, 18] width 25 height 5
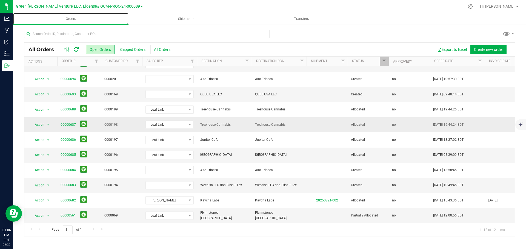
scroll to position [29, 0]
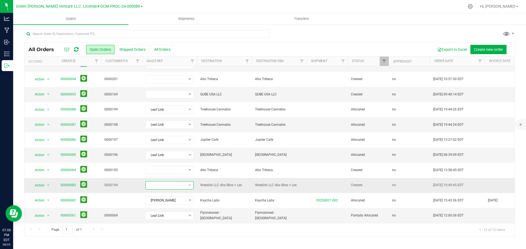
click at [167, 182] on span at bounding box center [166, 186] width 41 height 8
click at [163, 232] on li "Leaf Link" at bounding box center [171, 232] width 51 height 9
click at [71, 183] on link "00000683" at bounding box center [68, 185] width 15 height 5
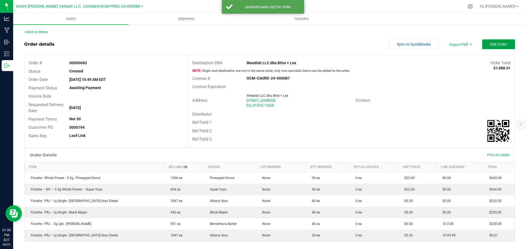
click at [488, 41] on button "Edit Order" at bounding box center [498, 44] width 33 height 10
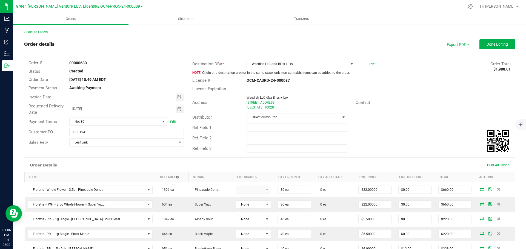
click at [370, 65] on link "Edit" at bounding box center [372, 64] width 6 height 4
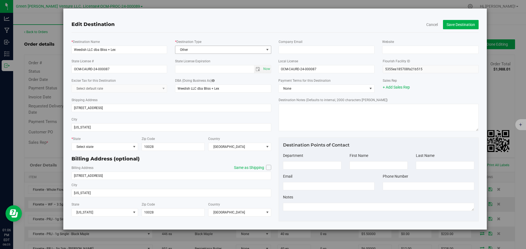
click at [208, 51] on span "Other" at bounding box center [219, 50] width 89 height 8
click at [198, 82] on li "Dispensary" at bounding box center [223, 84] width 96 height 8
click at [84, 147] on span "Select state" at bounding box center [101, 147] width 59 height 8
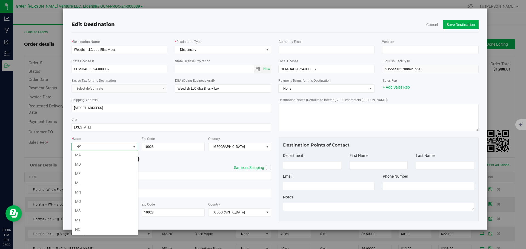
scroll to position [244, 0]
click at [85, 229] on li "NY" at bounding box center [105, 229] width 66 height 9
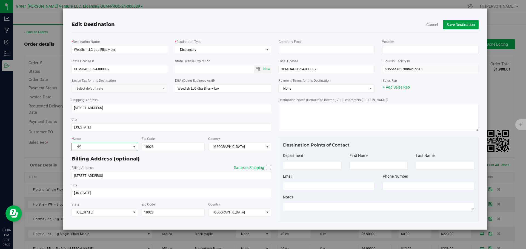
click at [447, 22] on button "Save Destination" at bounding box center [461, 24] width 36 height 9
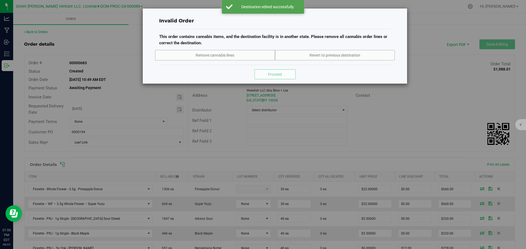
click at [395, 110] on div "Invalid Order This order contains cannabis items, and the destination facility …" at bounding box center [265, 124] width 530 height 249
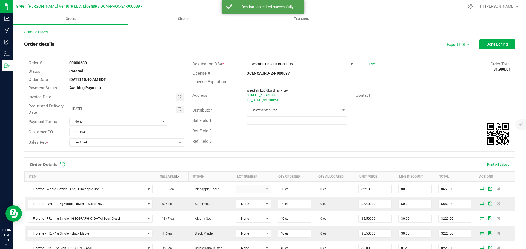
click at [289, 109] on span "Select distributor" at bounding box center [293, 111] width 93 height 8
click at [263, 169] on li "E23" at bounding box center [294, 170] width 99 height 9
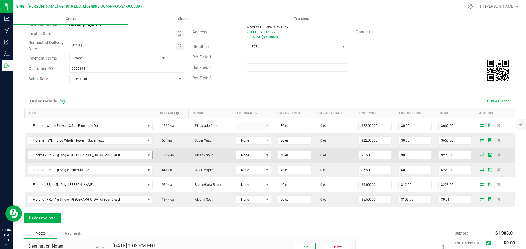
scroll to position [82, 0]
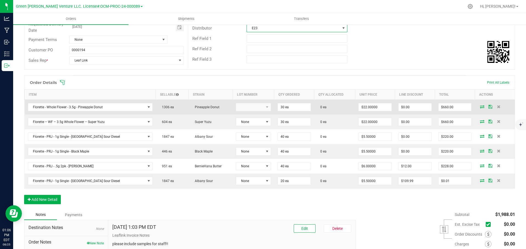
click at [248, 108] on kendo-dropdownlist at bounding box center [253, 107] width 35 height 8
click at [248, 107] on kendo-dropdownlist at bounding box center [253, 107] width 35 height 8
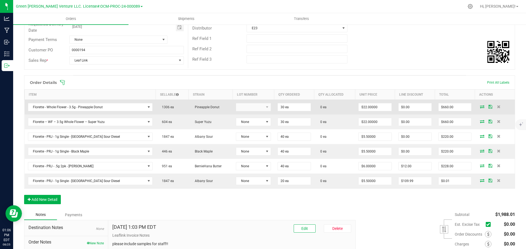
click at [248, 107] on kendo-dropdownlist at bounding box center [253, 107] width 35 height 8
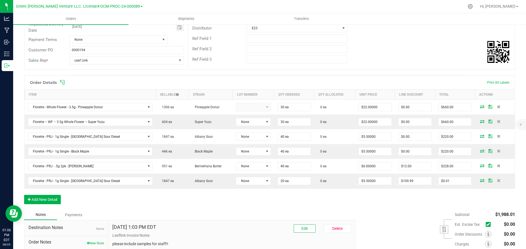
click at [164, 79] on div "Order Details Print All Labels" at bounding box center [269, 83] width 490 height 14
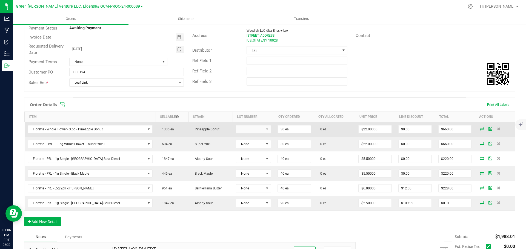
scroll to position [50, 0]
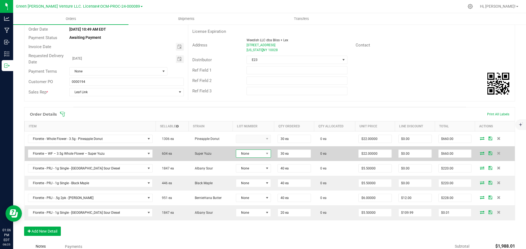
click at [264, 153] on span at bounding box center [267, 154] width 7 height 8
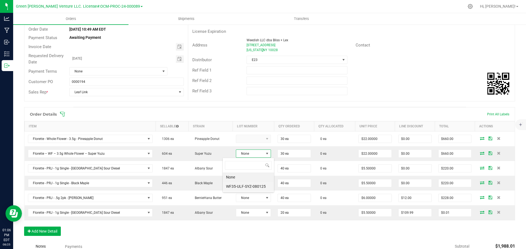
click at [251, 189] on li "WF35-ULF-SYZ-080125" at bounding box center [248, 186] width 51 height 9
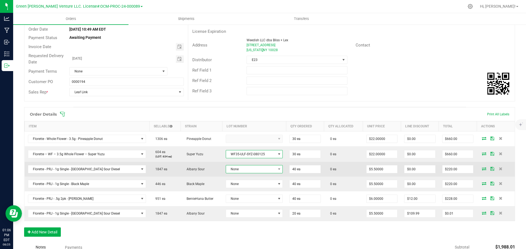
click at [251, 171] on span "None" at bounding box center [251, 170] width 50 height 8
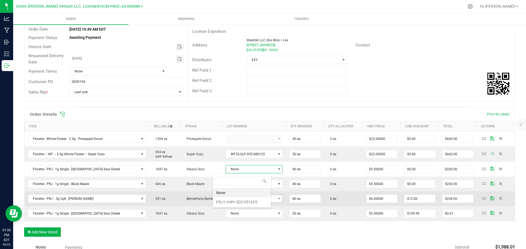
scroll to position [27371, 27321]
click at [250, 202] on li "PRJ1-GWV-SDZ-051625" at bounding box center [242, 202] width 58 height 9
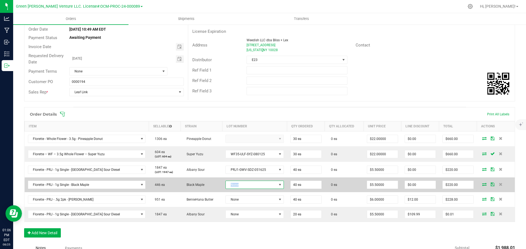
click at [251, 181] on td "None" at bounding box center [254, 185] width 65 height 15
click at [251, 188] on span "None" at bounding box center [251, 185] width 51 height 8
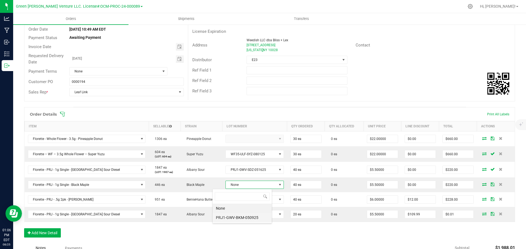
scroll to position [8, 60]
click at [246, 217] on li "PRJ1-GWV-BKM-050925" at bounding box center [241, 217] width 59 height 9
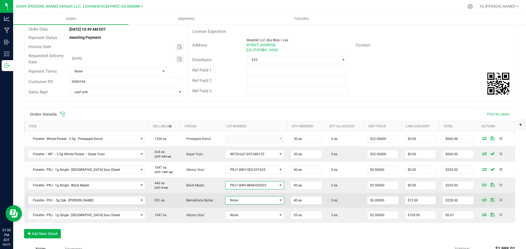
click at [246, 197] on span "None" at bounding box center [254, 201] width 59 height 8
click at [246, 203] on span "None" at bounding box center [250, 201] width 51 height 8
click at [242, 205] on td "None" at bounding box center [254, 200] width 65 height 15
drag, startPoint x: 240, startPoint y: 199, endPoint x: 240, endPoint y: 203, distance: 3.6
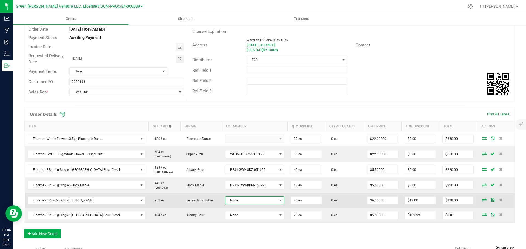
click at [240, 200] on span "None" at bounding box center [250, 201] width 51 height 8
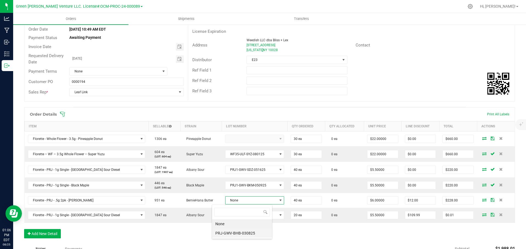
click at [240, 233] on li "PRJ-GWV-BHB-030825" at bounding box center [242, 233] width 60 height 9
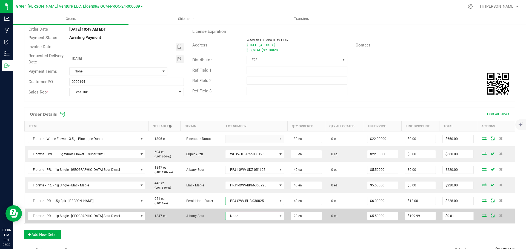
click at [244, 212] on span "None" at bounding box center [250, 216] width 51 height 8
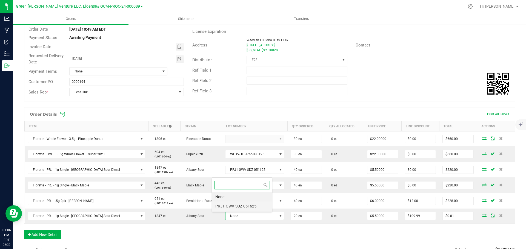
click at [240, 206] on li "PRJ1-GWV-SDZ-051625" at bounding box center [242, 206] width 60 height 9
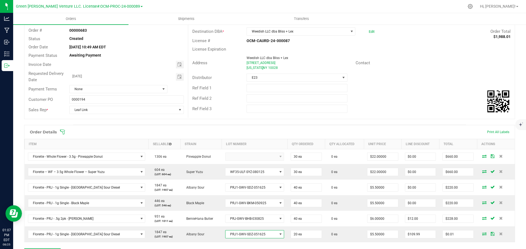
scroll to position [23, 0]
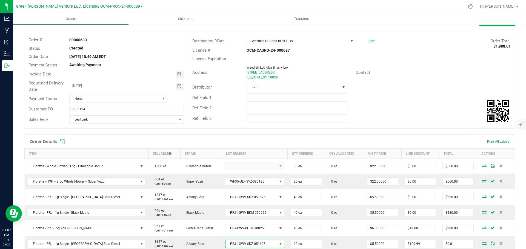
click at [61, 142] on icon at bounding box center [62, 141] width 5 height 5
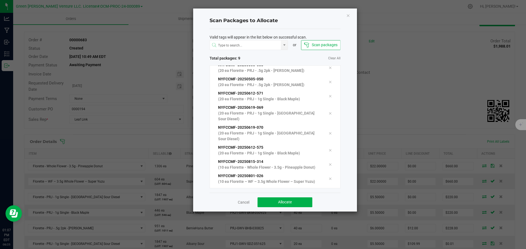
scroll to position [19, 0]
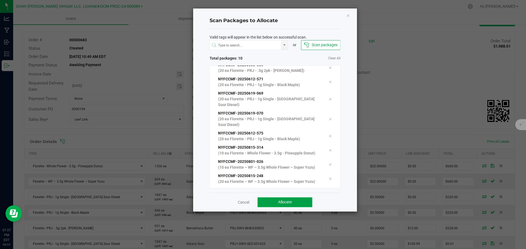
click at [273, 202] on button "Allocate" at bounding box center [284, 203] width 55 height 10
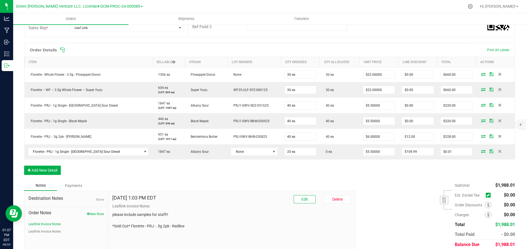
scroll to position [105, 0]
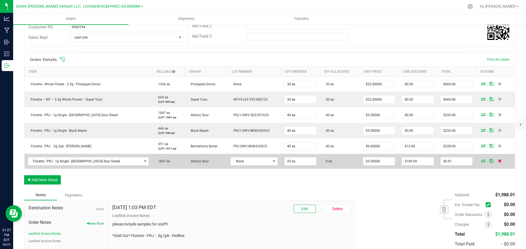
click at [498, 160] on icon at bounding box center [500, 160] width 4 height 3
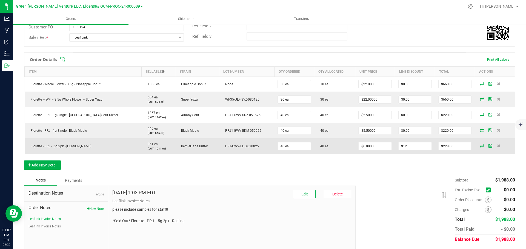
click at [488, 145] on icon at bounding box center [490, 145] width 4 height 3
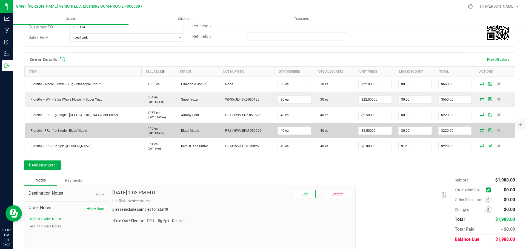
click at [488, 132] on icon at bounding box center [490, 130] width 4 height 3
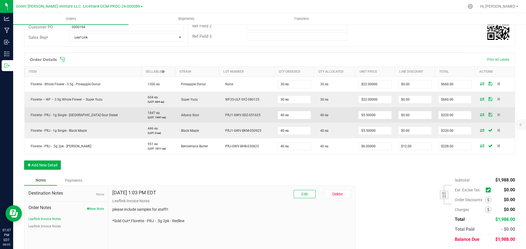
click at [484, 111] on td at bounding box center [494, 115] width 40 height 16
click at [488, 113] on icon at bounding box center [490, 114] width 4 height 3
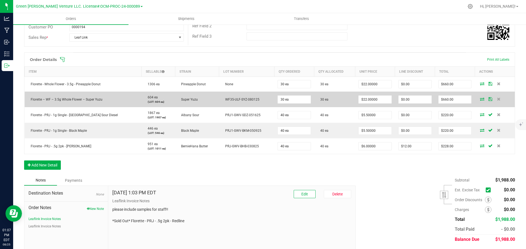
click at [483, 102] on td at bounding box center [494, 100] width 40 height 16
click at [488, 97] on icon at bounding box center [490, 98] width 4 height 3
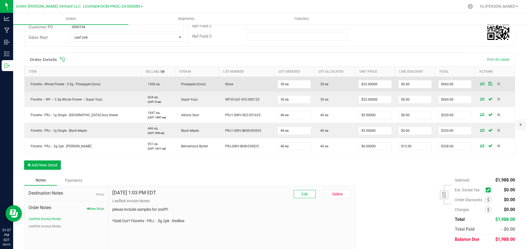
click at [488, 85] on icon at bounding box center [490, 83] width 4 height 3
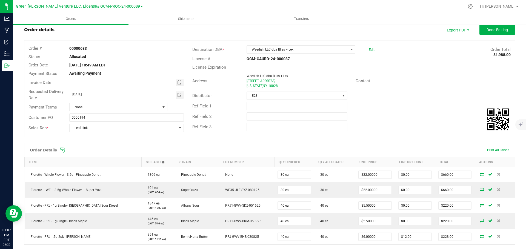
scroll to position [0, 0]
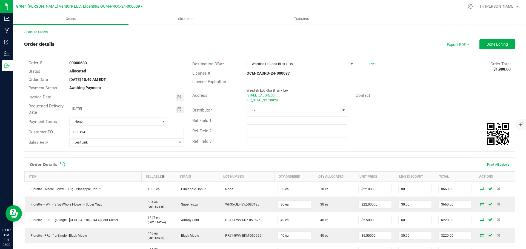
click at [62, 162] on div "Order Details Print All Labels" at bounding box center [269, 165] width 490 height 14
click at [62, 165] on icon at bounding box center [62, 164] width 5 height 5
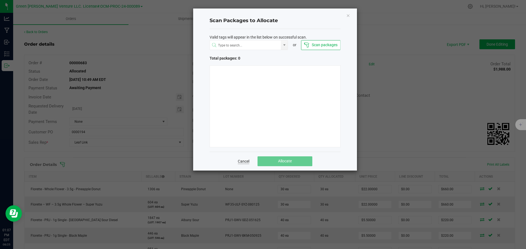
click at [245, 161] on link "Cancel" at bounding box center [243, 161] width 11 height 5
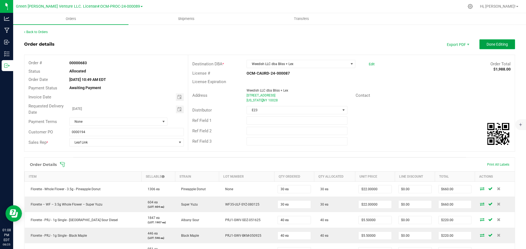
click at [479, 45] on button "Done Editing" at bounding box center [497, 44] width 36 height 10
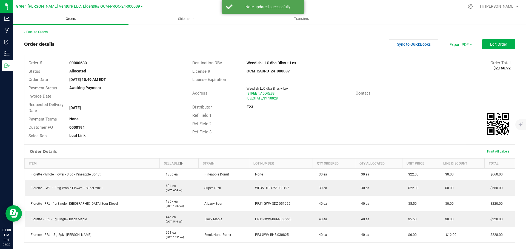
click at [74, 18] on span "Orders" at bounding box center [70, 18] width 25 height 5
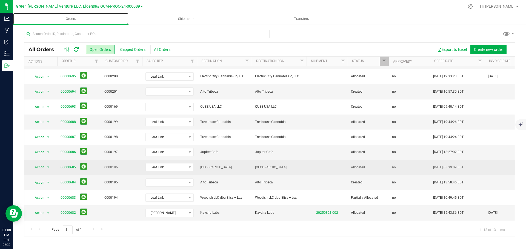
scroll to position [44, 0]
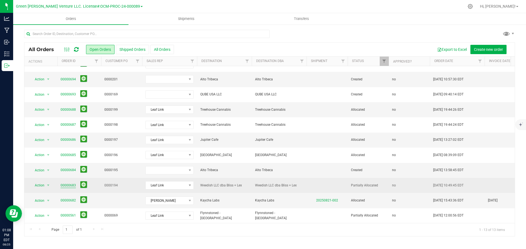
click at [67, 183] on link "00000683" at bounding box center [68, 185] width 15 height 5
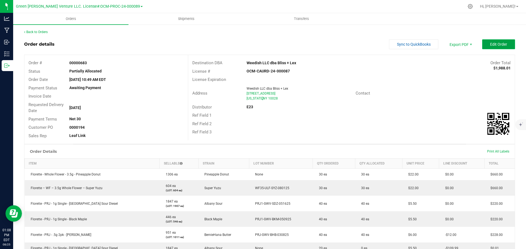
click at [485, 44] on button "Edit Order" at bounding box center [498, 44] width 33 height 10
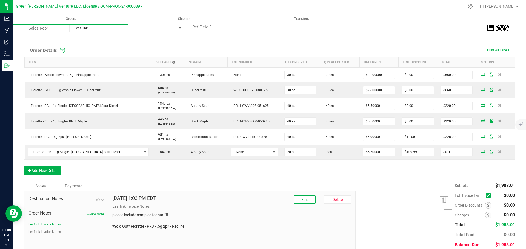
scroll to position [136, 0]
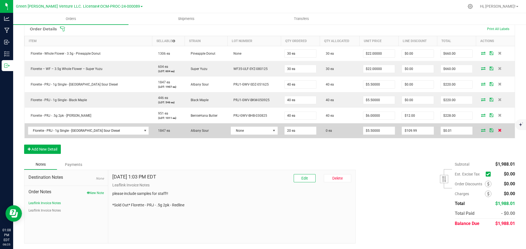
click at [498, 130] on icon at bounding box center [500, 130] width 4 height 3
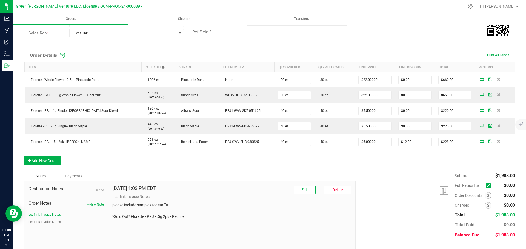
scroll to position [0, 0]
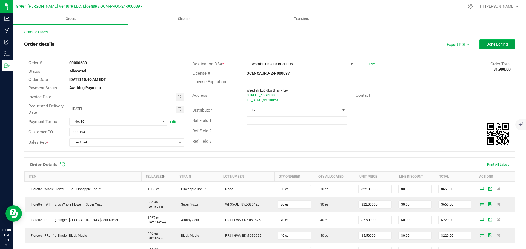
click at [486, 43] on span "Done Editing" at bounding box center [496, 44] width 21 height 4
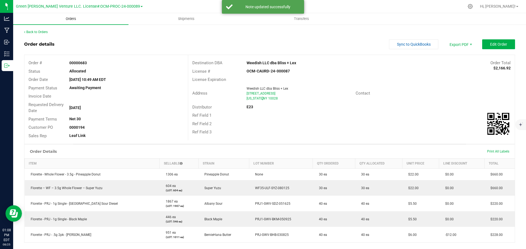
click at [72, 18] on span "Orders" at bounding box center [70, 18] width 25 height 5
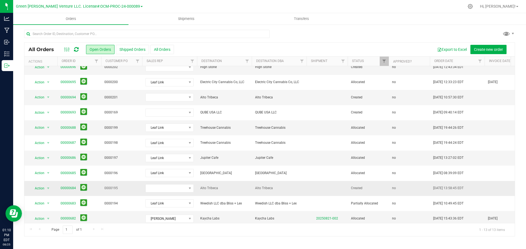
scroll to position [44, 0]
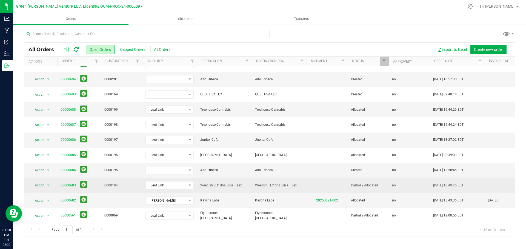
click at [64, 183] on link "00000683" at bounding box center [68, 185] width 15 height 5
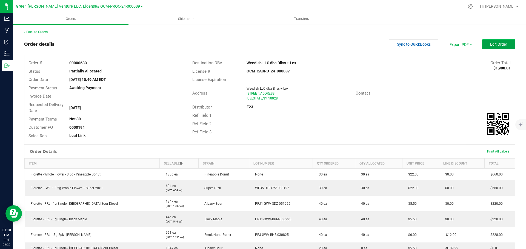
click at [503, 44] on button "Edit Order" at bounding box center [498, 44] width 33 height 10
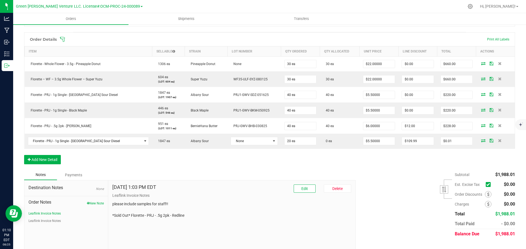
scroll to position [136, 0]
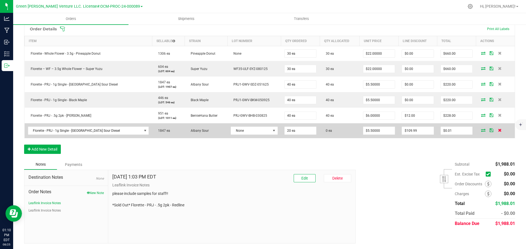
click at [498, 131] on icon at bounding box center [500, 130] width 4 height 3
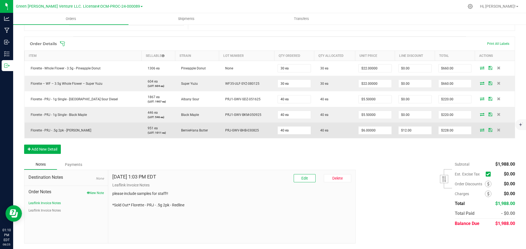
click at [488, 129] on icon at bounding box center [490, 129] width 4 height 3
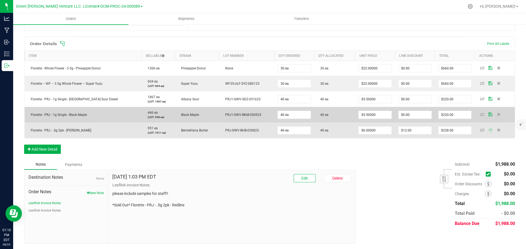
click at [488, 114] on icon at bounding box center [490, 114] width 4 height 3
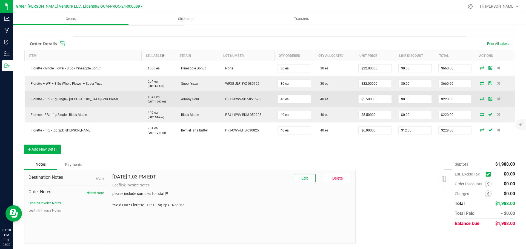
click at [488, 97] on icon at bounding box center [490, 98] width 4 height 3
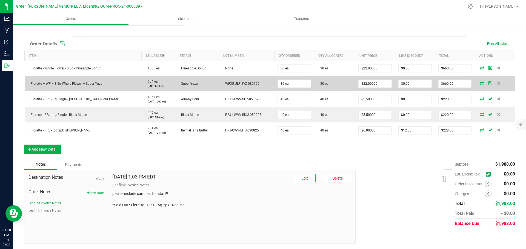
click at [488, 82] on icon at bounding box center [490, 83] width 4 height 3
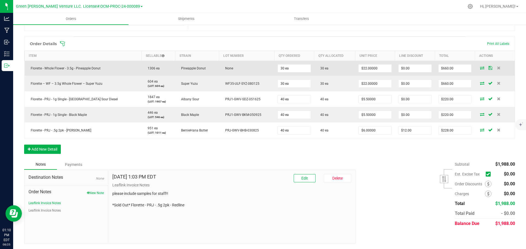
click at [488, 67] on icon at bounding box center [490, 67] width 4 height 3
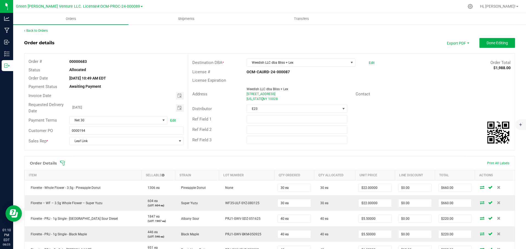
scroll to position [0, 0]
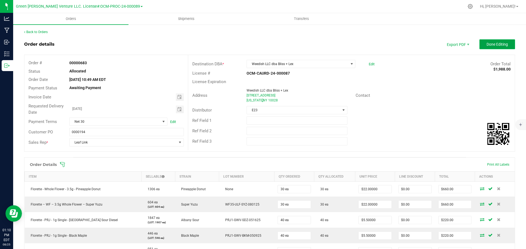
click at [484, 41] on button "Done Editing" at bounding box center [497, 44] width 36 height 10
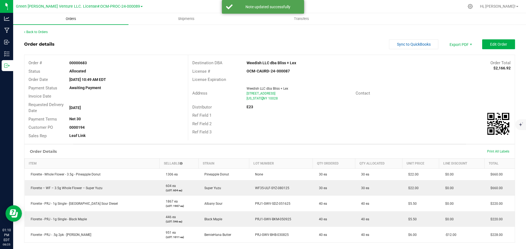
click at [69, 18] on span "Orders" at bounding box center [70, 18] width 25 height 5
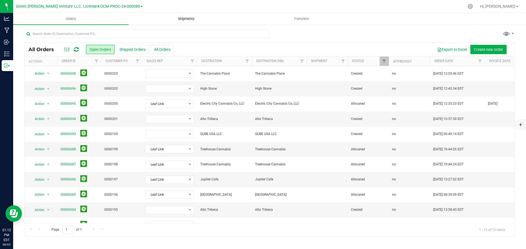
click at [193, 18] on span "Shipments" at bounding box center [186, 18] width 31 height 5
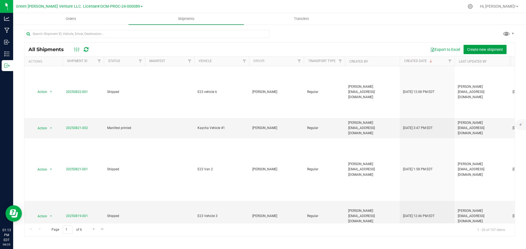
click at [472, 48] on span "Create new shipment" at bounding box center [485, 49] width 36 height 4
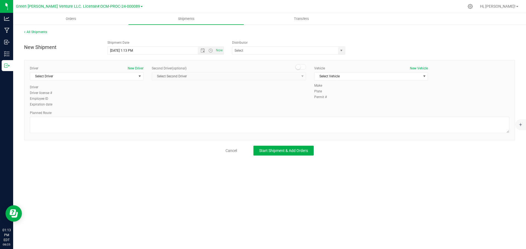
click at [120, 81] on div "Driver New Driver Select Driver Select Driver [PERSON_NAME] [PERSON_NAME] [PERS…" at bounding box center [87, 75] width 114 height 19
click at [119, 75] on span "Select Driver" at bounding box center [83, 77] width 106 height 8
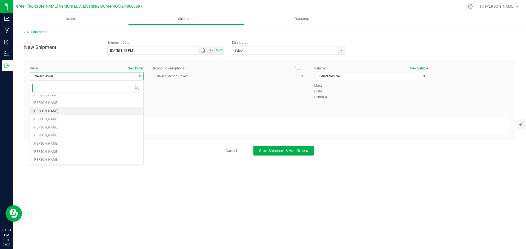
scroll to position [45, 0]
click at [65, 134] on li "[PERSON_NAME]" at bounding box center [86, 135] width 113 height 8
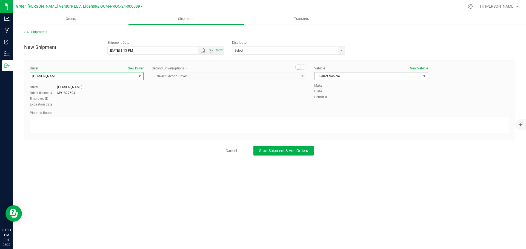
click at [365, 74] on span "Select Vehicle" at bounding box center [367, 77] width 106 height 8
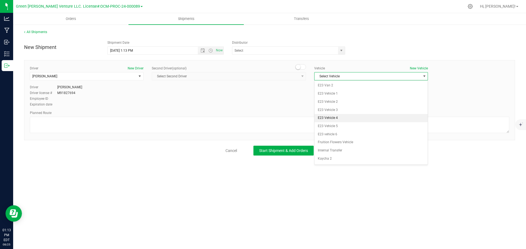
click at [350, 119] on li "E23 Vehicle 4" at bounding box center [370, 118] width 113 height 8
click at [364, 75] on span "E23 Vehicle 4" at bounding box center [367, 77] width 106 height 8
click at [352, 110] on li "E23 Vehicle 3" at bounding box center [370, 110] width 113 height 8
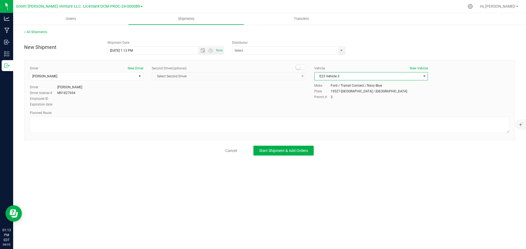
click at [354, 77] on span "E23 Vehicle 3" at bounding box center [367, 77] width 106 height 8
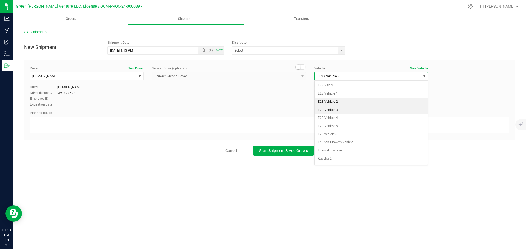
click at [349, 100] on li "E23 Vehicle 2" at bounding box center [370, 102] width 113 height 8
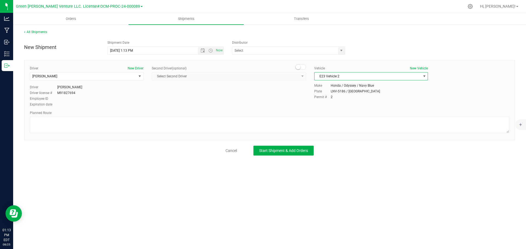
click at [386, 77] on span "E23 Vehicle 2" at bounding box center [367, 77] width 106 height 8
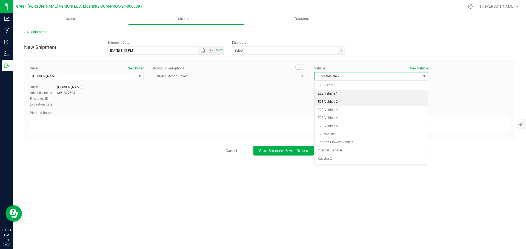
click at [372, 93] on li "E23 Vehicle 1" at bounding box center [370, 94] width 113 height 8
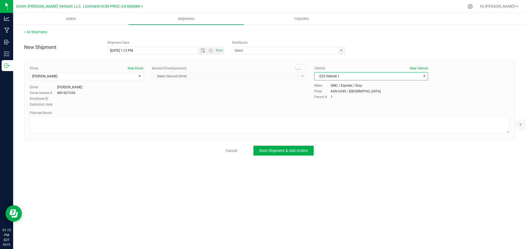
click at [362, 76] on span "E23 Vehicle 1" at bounding box center [367, 77] width 106 height 8
click at [359, 85] on li "E23 Van 2" at bounding box center [370, 86] width 113 height 8
click at [359, 76] on span "E23 Van 2" at bounding box center [367, 77] width 106 height 8
click at [355, 132] on li "E23 vehicle 6" at bounding box center [370, 135] width 113 height 8
click at [355, 79] on span "E23 vehicle 6" at bounding box center [367, 77] width 106 height 8
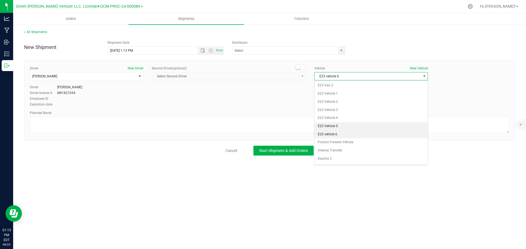
click at [350, 124] on li "E23 Vehicle 5" at bounding box center [370, 126] width 113 height 8
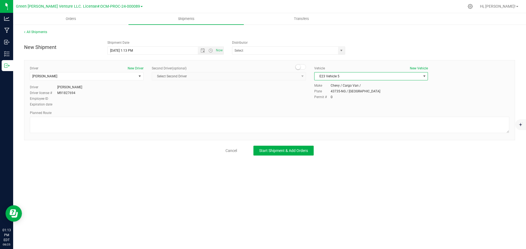
click at [352, 78] on span "E23 Vehicle 5" at bounding box center [367, 77] width 106 height 8
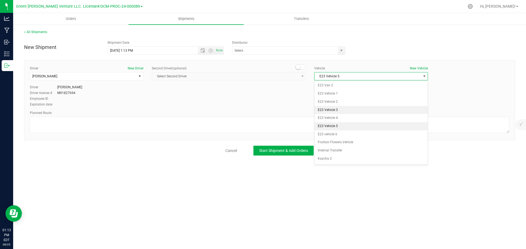
click at [350, 110] on li "E23 Vehicle 3" at bounding box center [370, 110] width 113 height 8
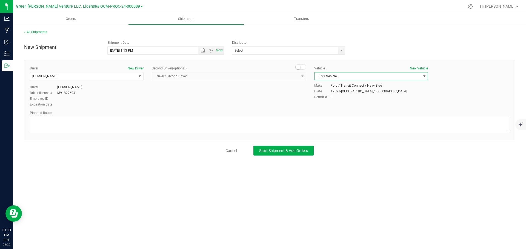
click at [356, 76] on span "E23 Vehicle 3" at bounding box center [367, 77] width 106 height 8
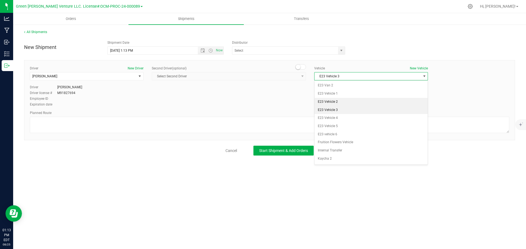
click at [352, 104] on li "E23 Vehicle 2" at bounding box center [370, 102] width 113 height 8
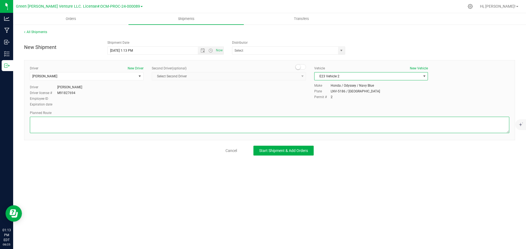
click at [70, 128] on textarea at bounding box center [269, 125] width 479 height 16
type textarea "Randomized Route TBD by E23"
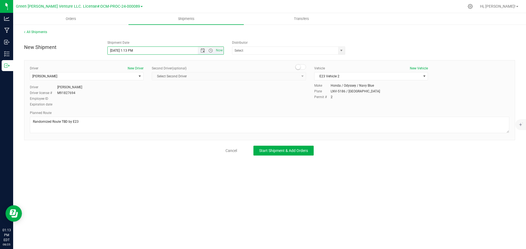
click at [116, 51] on input "[DATE] 1:13 PM" at bounding box center [158, 51] width 100 height 8
type input "[DATE] 1:13 PM"
click at [316, 52] on input "text" at bounding box center [283, 51] width 102 height 8
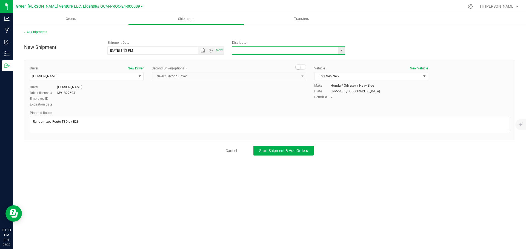
click at [341, 50] on span "select" at bounding box center [341, 50] width 4 height 4
click at [259, 75] on li "E23" at bounding box center [288, 76] width 113 height 8
type input "E23"
click at [267, 156] on button "Start Shipment & Add Orders" at bounding box center [283, 151] width 60 height 10
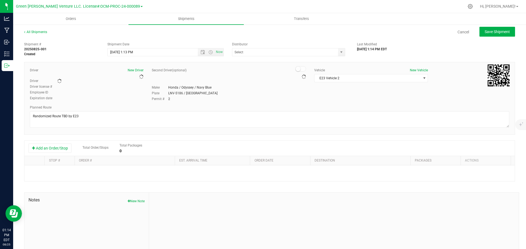
type input "E23"
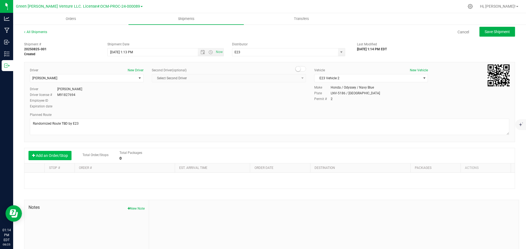
click at [50, 154] on button "Add an Order/Stop" at bounding box center [49, 155] width 43 height 9
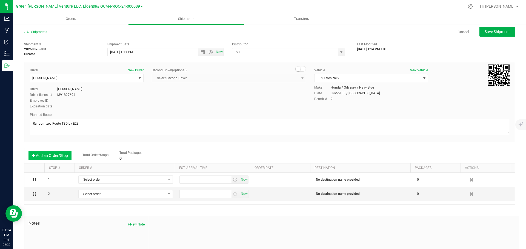
click at [50, 154] on button "Add an Order/Stop" at bounding box center [49, 155] width 43 height 9
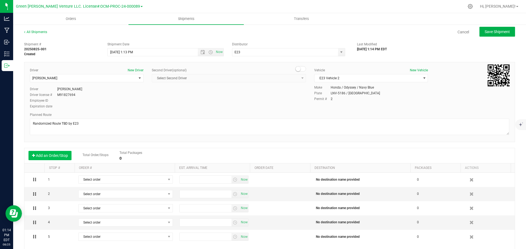
click at [50, 153] on button "Add an Order/Stop" at bounding box center [49, 155] width 43 height 9
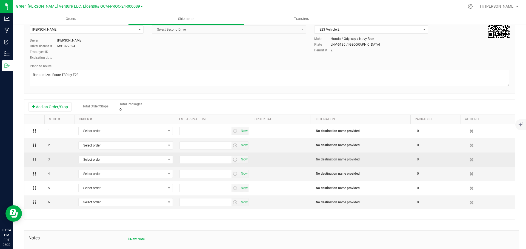
scroll to position [55, 0]
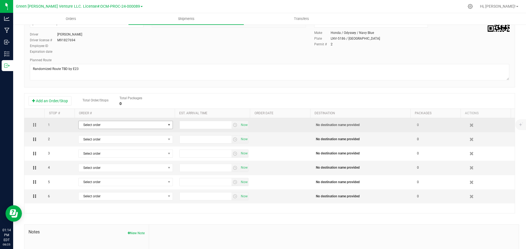
click at [110, 126] on span "Select order" at bounding box center [122, 125] width 87 height 8
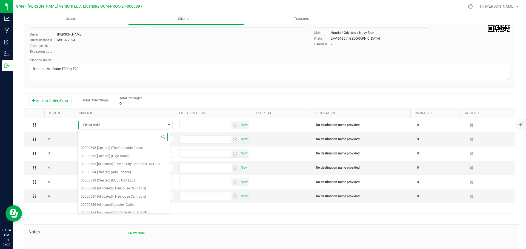
scroll to position [36, 0]
click at [119, 194] on span "(Weedish LLC dba Bliss + Lex)" at bounding box center [135, 193] width 44 height 7
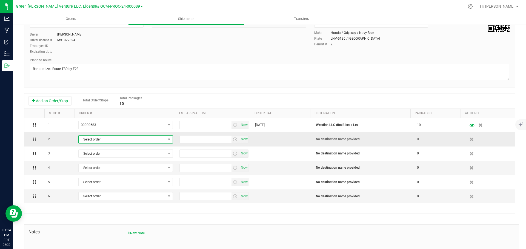
click at [124, 139] on span "Select order" at bounding box center [122, 140] width 87 height 8
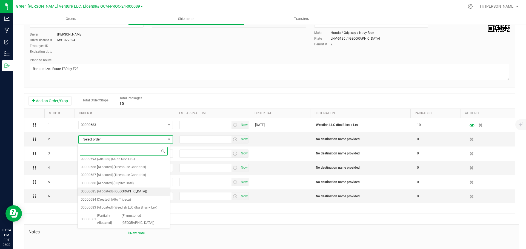
click at [117, 191] on span "([GEOGRAPHIC_DATA])" at bounding box center [130, 191] width 34 height 7
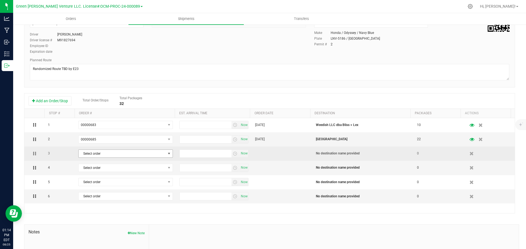
click at [119, 153] on span "Select order" at bounding box center [122, 154] width 87 height 8
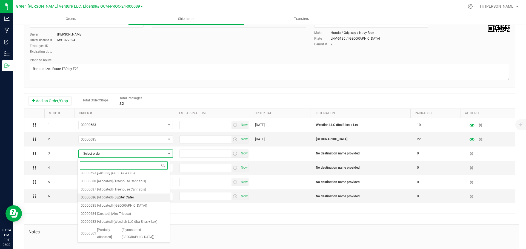
click at [121, 197] on span "(Jupiter Cafe)" at bounding box center [123, 197] width 20 height 7
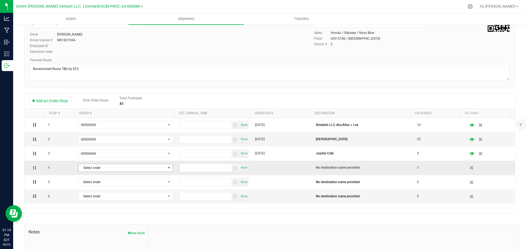
click at [117, 168] on span "Select order" at bounding box center [122, 168] width 87 height 8
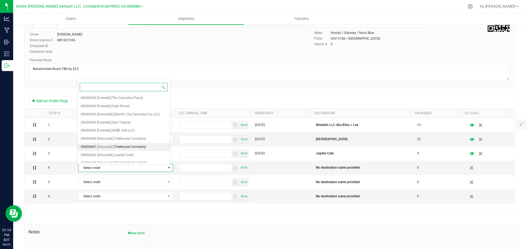
click at [120, 146] on span "(Treehouse Cannabis)" at bounding box center [129, 147] width 33 height 7
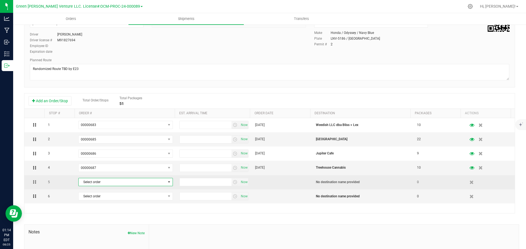
click at [114, 182] on span "Select order" at bounding box center [122, 183] width 87 height 8
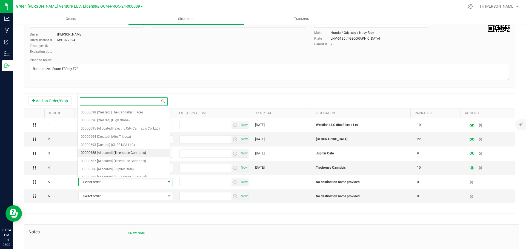
click at [120, 153] on span "(Treehouse Cannabis)" at bounding box center [129, 153] width 33 height 7
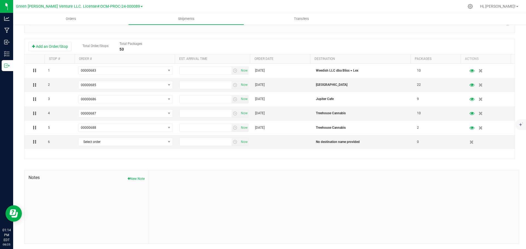
scroll to position [110, 0]
click at [118, 144] on span "Select order" at bounding box center [122, 142] width 87 height 8
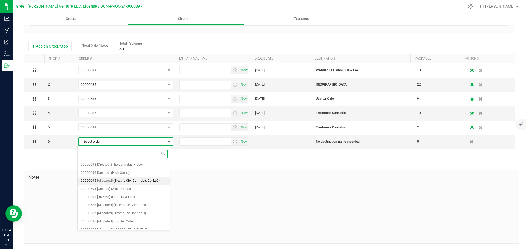
click at [123, 180] on span "(Electric City Cannabis Co, LLC)" at bounding box center [136, 181] width 46 height 7
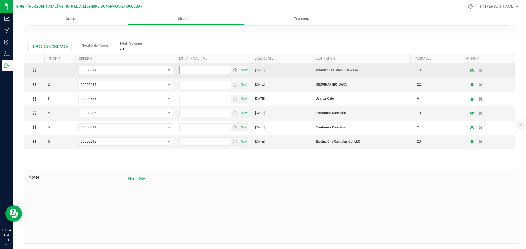
click at [208, 67] on span "Now" at bounding box center [213, 70] width 69 height 8
click at [209, 68] on input "text" at bounding box center [206, 71] width 52 height 8
type input "4:00 PM"
drag, startPoint x: 197, startPoint y: 70, endPoint x: 171, endPoint y: 70, distance: 26.3
click at [171, 70] on tr "1 00000683 00000698 00000696 00000695 00000694 00000693 00000688 00000687 00000…" at bounding box center [269, 71] width 490 height 14
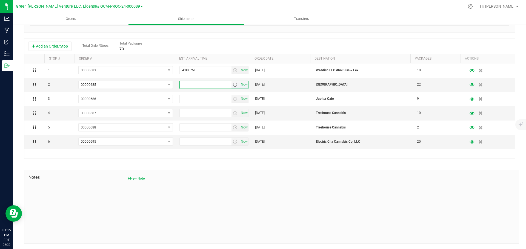
click at [188, 82] on input "text" at bounding box center [206, 85] width 52 height 8
type input "4:00 PM"
click at [186, 97] on input "text" at bounding box center [206, 99] width 52 height 8
paste input "4:00 PM"
type input "4:00 PM"
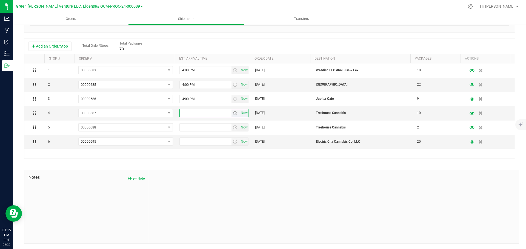
click at [192, 113] on input "text" at bounding box center [206, 114] width 52 height 8
type input "4:00 PM"
click at [194, 125] on input "text" at bounding box center [206, 128] width 52 height 8
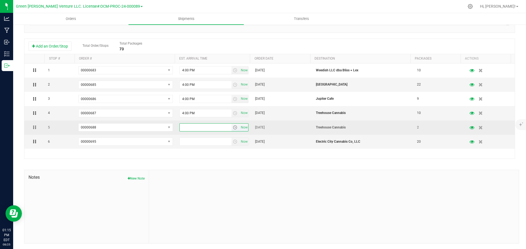
type input "4:00 PM"
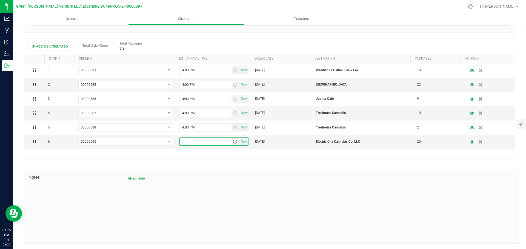
click at [195, 141] on input "text" at bounding box center [206, 142] width 52 height 8
type input "4:00 PM"
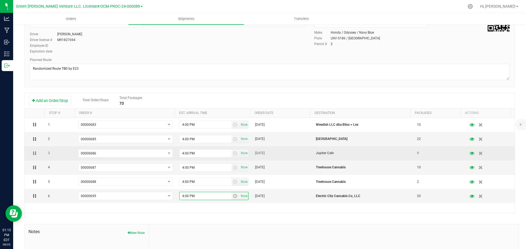
scroll to position [0, 0]
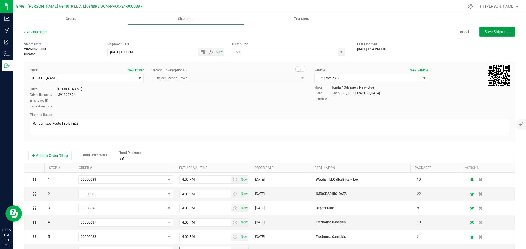
click at [495, 32] on span "Save Shipment" at bounding box center [496, 32] width 25 height 4
type input "[DATE] 5:13 PM"
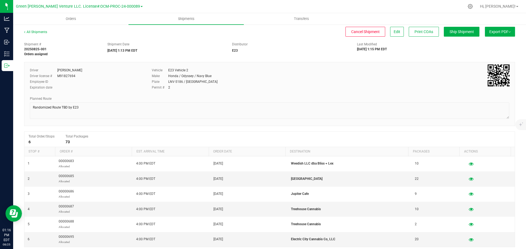
click at [507, 32] on button "Export PDF" at bounding box center [500, 32] width 30 height 10
click at [484, 58] on span "NY Manifest" at bounding box center [483, 60] width 18 height 4
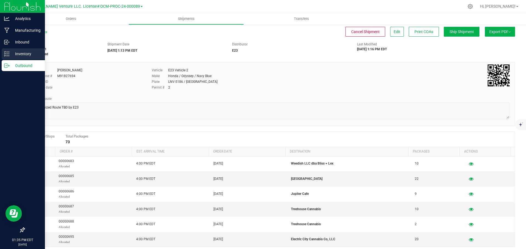
click at [5, 54] on icon at bounding box center [4, 53] width 1 height 1
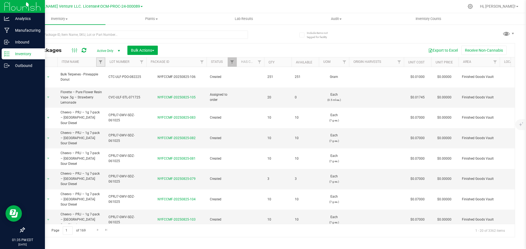
click at [98, 60] on link "Filter" at bounding box center [100, 61] width 9 height 9
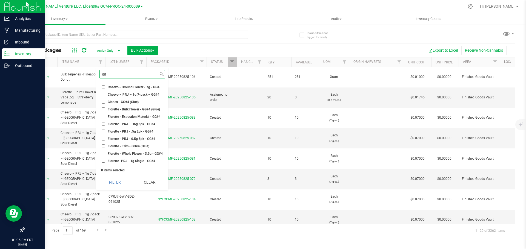
type input "gg"
click at [136, 95] on span "Cheevo – PRJ – 1g 7-pack – GG#4" at bounding box center [134, 94] width 52 height 3
click at [105, 95] on input "Cheevo – PRJ – 1g 7-pack – GG#4" at bounding box center [104, 95] width 4 height 4
checkbox input "true"
click at [118, 183] on button "Filter" at bounding box center [114, 183] width 31 height 12
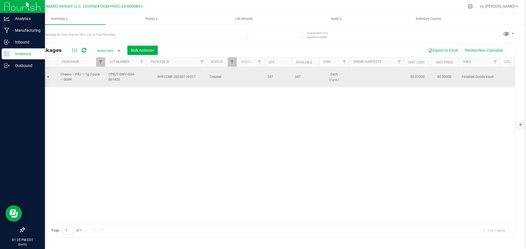
click at [42, 73] on span "Action" at bounding box center [37, 77] width 15 height 8
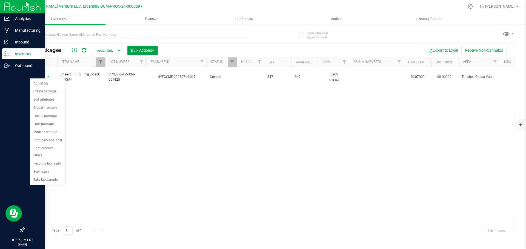
click at [139, 52] on span "Bulk Actions" at bounding box center [142, 50] width 23 height 4
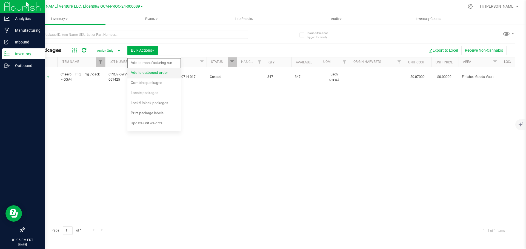
click at [157, 75] on span "Add to outbound order" at bounding box center [149, 72] width 37 height 4
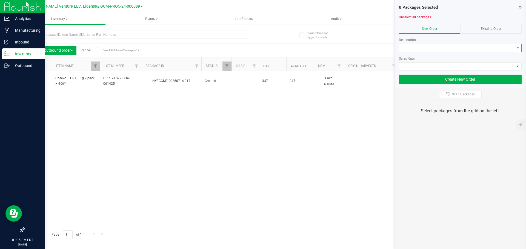
click at [416, 45] on span at bounding box center [456, 48] width 115 height 8
type input "h"
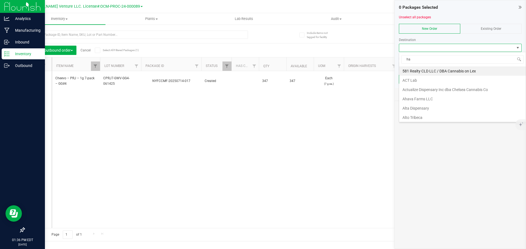
type input "h"
type input "real"
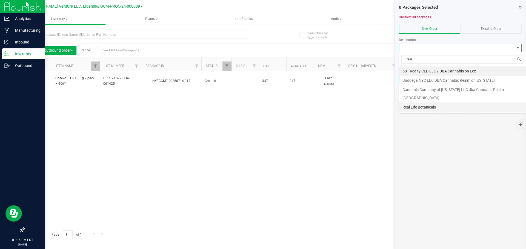
click at [439, 108] on li "Real Life Botanicals" at bounding box center [462, 107] width 126 height 9
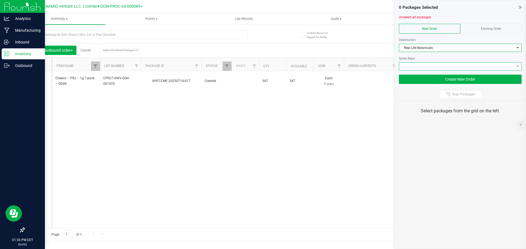
click at [433, 70] on span at bounding box center [456, 67] width 115 height 8
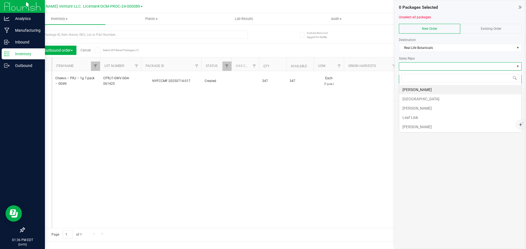
scroll to position [8, 123]
click at [422, 110] on li "[PERSON_NAME]" at bounding box center [460, 108] width 122 height 9
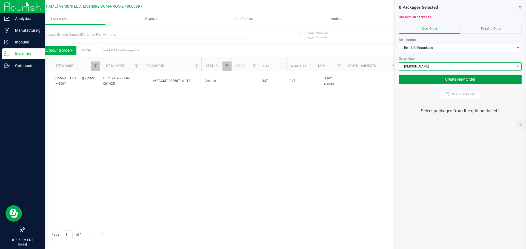
click at [432, 82] on button "Create New Order" at bounding box center [460, 79] width 123 height 9
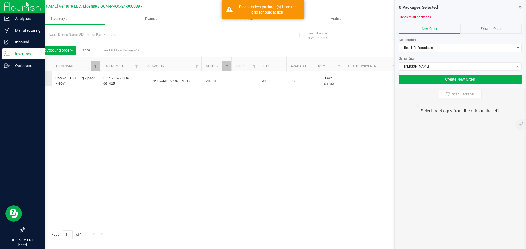
click at [38, 79] on icon at bounding box center [37, 79] width 4 height 0
click at [0, 0] on input "checkbox" at bounding box center [0, 0] width 0 height 0
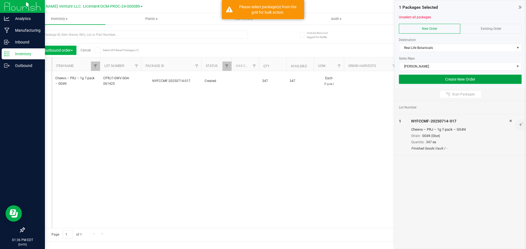
click at [420, 80] on button "Create New Order" at bounding box center [460, 79] width 123 height 9
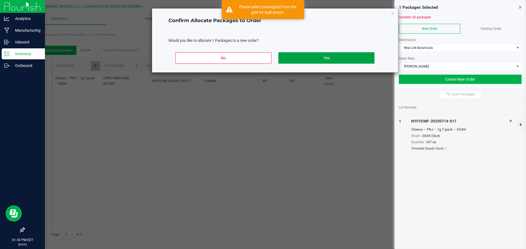
click at [337, 61] on button "Yes" at bounding box center [326, 57] width 96 height 11
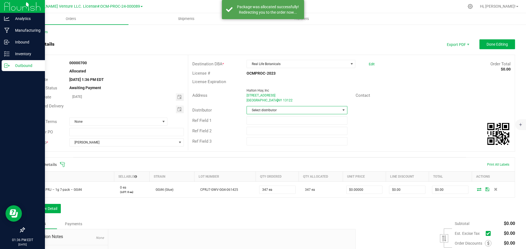
click at [268, 108] on span "Select distributor" at bounding box center [293, 111] width 93 height 8
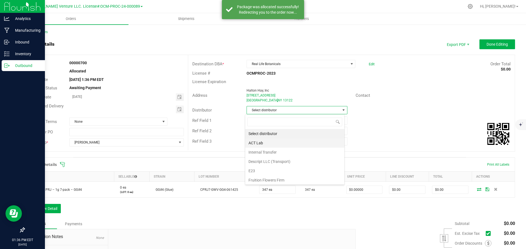
scroll to position [8, 100]
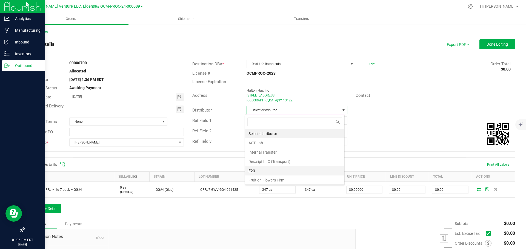
click at [263, 168] on li "E23" at bounding box center [294, 170] width 99 height 9
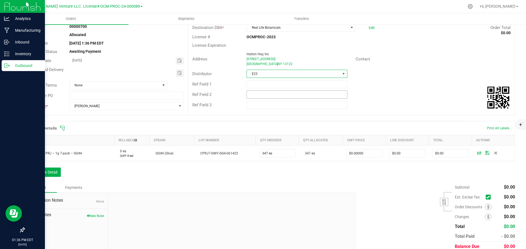
scroll to position [5, 0]
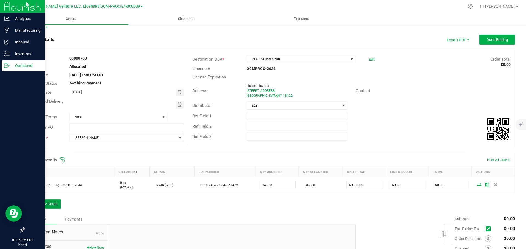
click at [52, 208] on button "Add New Detail" at bounding box center [42, 204] width 37 height 9
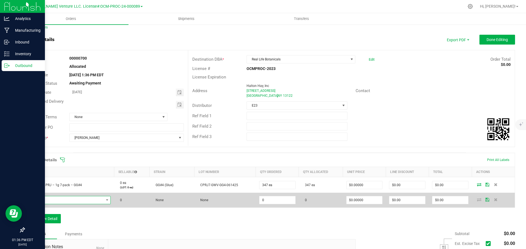
click at [82, 200] on span "NO DATA FOUND" at bounding box center [66, 201] width 76 height 8
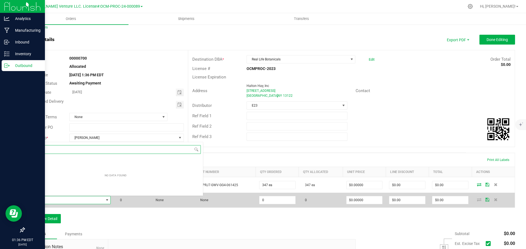
scroll to position [8, 82]
type input "G"
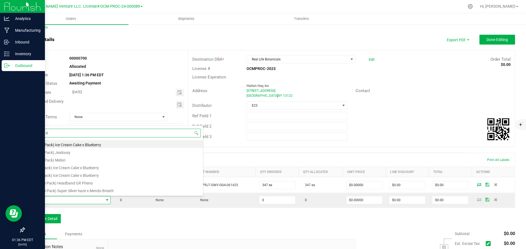
type input "Gorilla di"
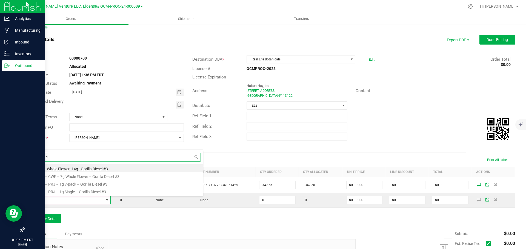
click at [80, 177] on li "Cheevo – CWF – 7g Whole Flower – Gorilla Diesel #3" at bounding box center [115, 176] width 175 height 8
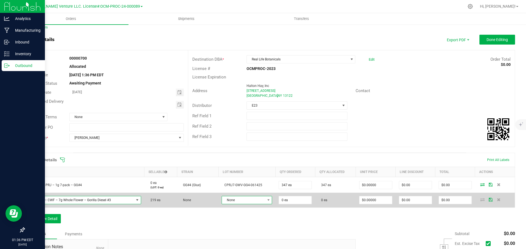
click at [229, 201] on span "None" at bounding box center [243, 201] width 43 height 8
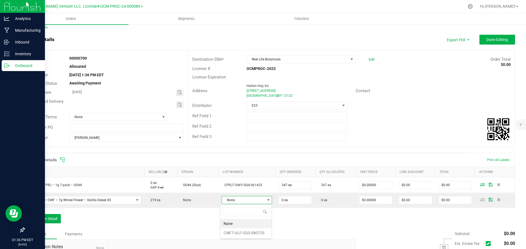
scroll to position [8, 49]
click at [236, 235] on li "CWF7-ULF-GD3-080725" at bounding box center [245, 233] width 51 height 9
click at [221, 218] on div "Order Details Print All Labels Item Sellable Strain Lot Number Qty Ordered Qty …" at bounding box center [269, 191] width 491 height 77
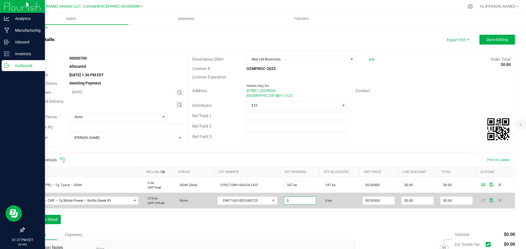
click at [287, 201] on input "0" at bounding box center [300, 201] width 32 height 8
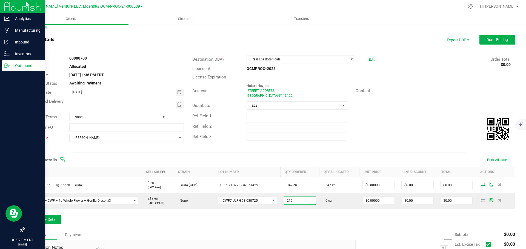
type input "219 ea"
click at [310, 215] on div "Order Details Print All Labels Item Sellable Strain Lot Number Qty Ordered Qty …" at bounding box center [269, 191] width 491 height 77
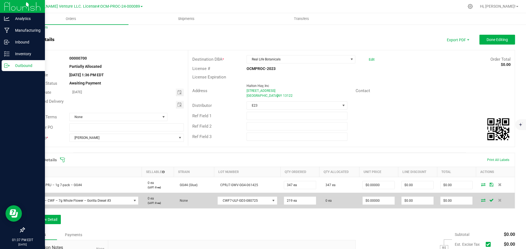
click at [479, 198] on td at bounding box center [495, 201] width 39 height 16
click at [481, 200] on icon at bounding box center [483, 200] width 4 height 3
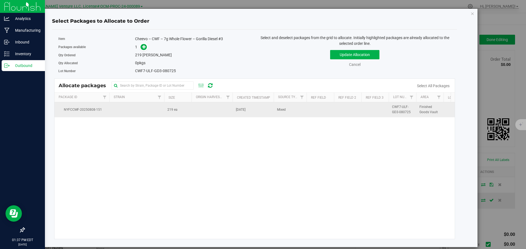
click at [259, 112] on td "[DATE]" at bounding box center [252, 109] width 41 height 15
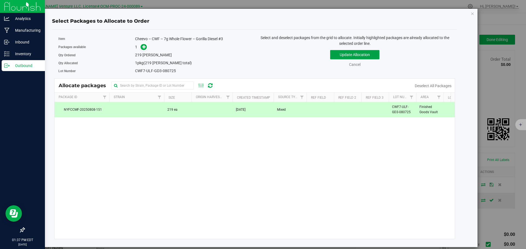
click at [349, 56] on button "Update Allocation" at bounding box center [354, 54] width 49 height 9
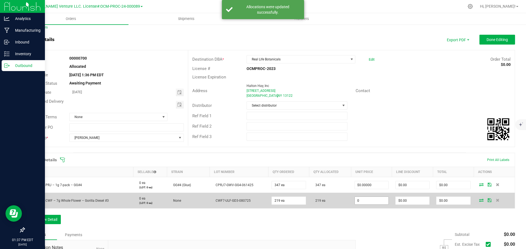
click at [374, 202] on input "0" at bounding box center [372, 201] width 34 height 8
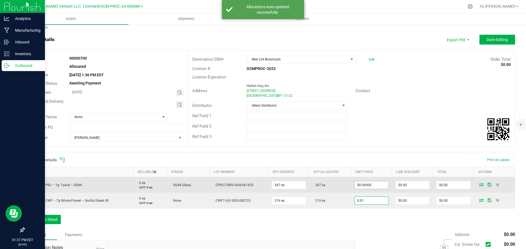
type input "0.01"
type input "0"
type input "$0.01000"
type input "$2.19"
click at [371, 182] on input "0" at bounding box center [372, 186] width 34 height 8
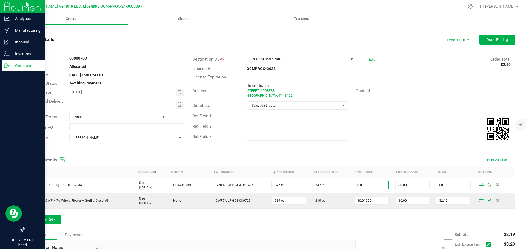
type input "$0.01000"
type input "$3.47"
click at [331, 223] on div "Order Details Print All Labels Item Sellable Strain Lot Number Qty Ordered Qty …" at bounding box center [269, 191] width 491 height 77
click at [234, 227] on div "Order Details Print All Labels Item Sellable Strain Lot Number Qty Ordered Qty …" at bounding box center [269, 191] width 491 height 77
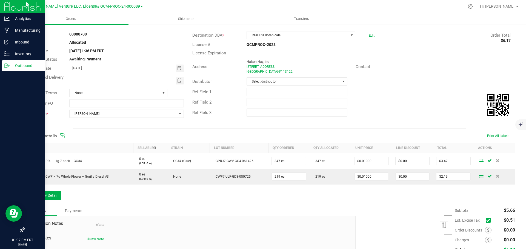
scroll to position [59, 0]
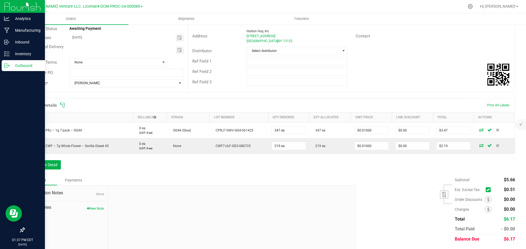
click at [486, 190] on icon at bounding box center [488, 190] width 4 height 0
click at [0, 0] on input "checkbox" at bounding box center [0, 0] width 0 height 0
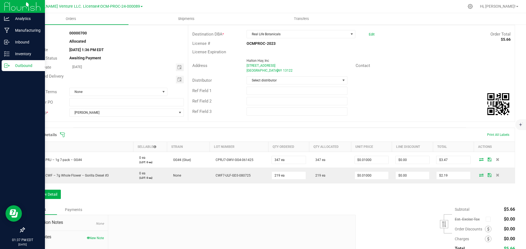
scroll to position [0, 0]
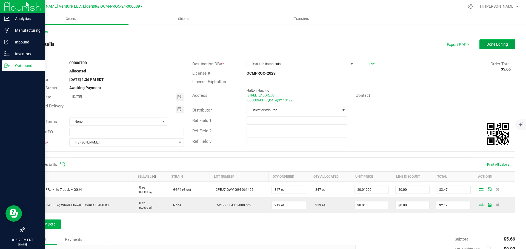
click at [479, 43] on button "Done Editing" at bounding box center [497, 44] width 36 height 10
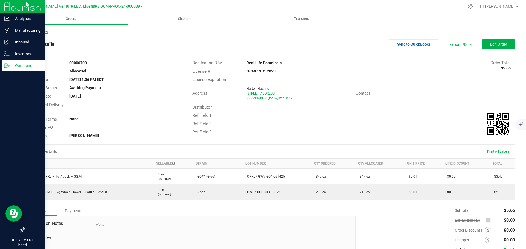
click at [40, 31] on link "Back to Orders" at bounding box center [36, 32] width 24 height 4
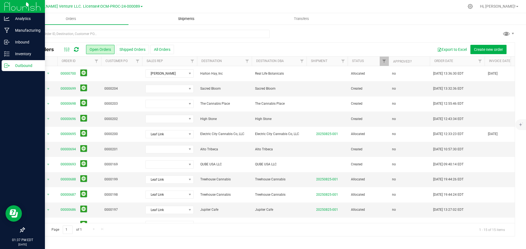
click at [193, 17] on span "Shipments" at bounding box center [186, 18] width 31 height 5
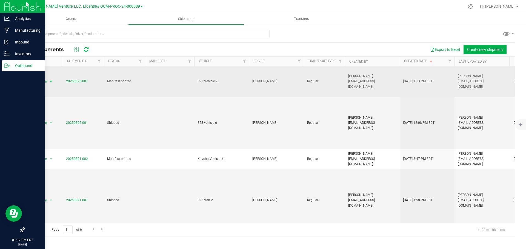
click at [47, 78] on span "Action" at bounding box center [40, 82] width 15 height 8
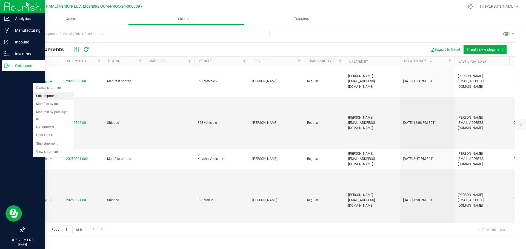
click at [55, 95] on li "Edit shipment" at bounding box center [53, 96] width 41 height 8
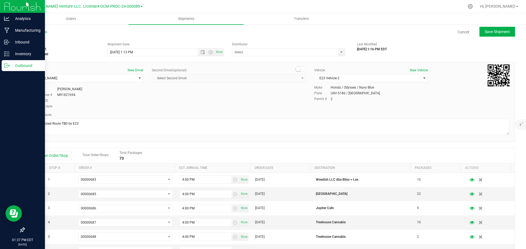
type input "E23"
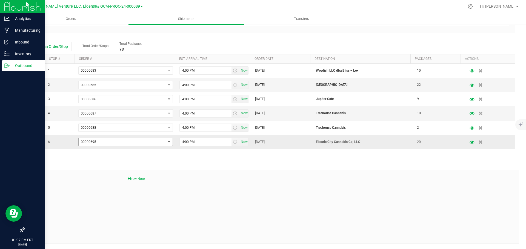
scroll to position [110, 0]
click at [48, 48] on button "Add an Order/Stop" at bounding box center [49, 46] width 43 height 9
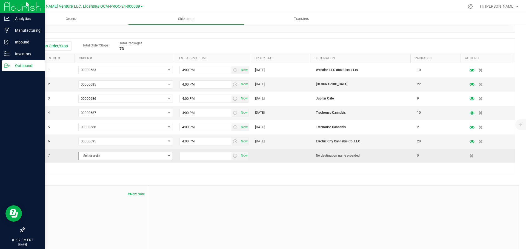
click at [103, 156] on span "Select order" at bounding box center [122, 156] width 87 height 8
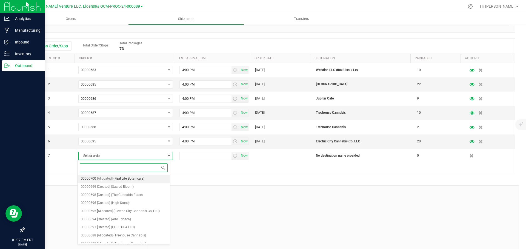
click at [118, 178] on span "(Real Life Botanicals)" at bounding box center [128, 179] width 31 height 7
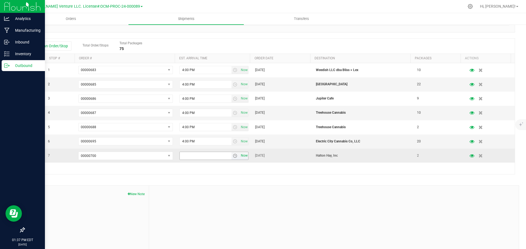
click at [239, 157] on span "Now" at bounding box center [243, 156] width 9 height 8
drag, startPoint x: 215, startPoint y: 156, endPoint x: 142, endPoint y: 162, distance: 73.0
click at [142, 162] on tr "7 00000700 00000700 00000699 00000698 00000696 00000695 00000694 00000693 00000…" at bounding box center [269, 156] width 490 height 14
type input "4:00 PM"
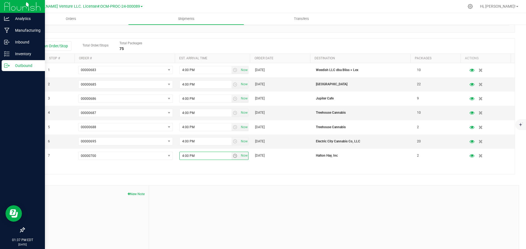
click at [182, 182] on div "Shipment # 20250825-001 Manifest printed Shipment Date 8/26/2025 1:13 PM Now Di…" at bounding box center [269, 95] width 491 height 330
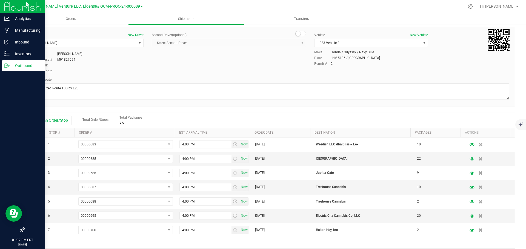
scroll to position [0, 0]
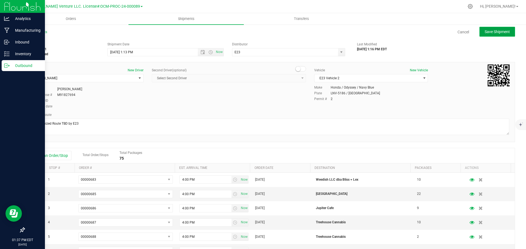
click at [492, 32] on span "Save Shipment" at bounding box center [496, 32] width 25 height 4
type input "8/26/2025 5:13 PM"
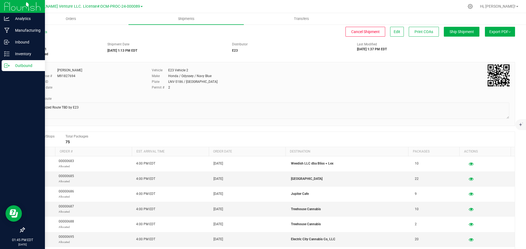
click at [507, 31] on button "Export PDF" at bounding box center [500, 32] width 30 height 10
click at [310, 55] on div "Shipment # 20250825-001 Manifest printed Shipment Date 08/26/2025 1:13 PM EDT D…" at bounding box center [269, 47] width 499 height 17
click at [488, 59] on div "NY Manifest" at bounding box center [499, 60] width 50 height 4
click at [493, 59] on div "NY Manifest" at bounding box center [499, 60] width 50 height 4
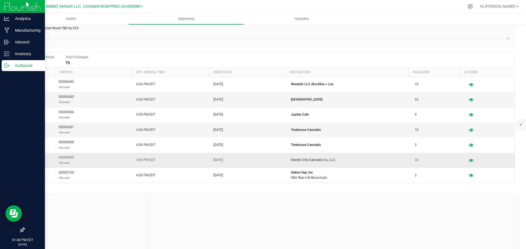
scroll to position [104, 0]
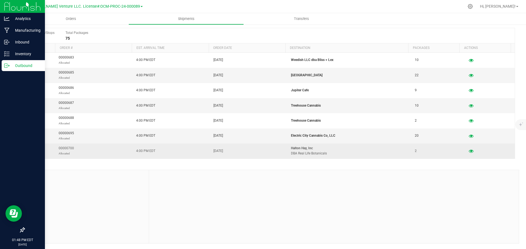
click at [298, 149] on p "Halton Hay, Inc" at bounding box center [349, 148] width 117 height 5
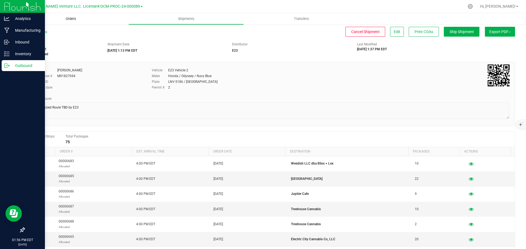
click at [70, 19] on span "Orders" at bounding box center [70, 18] width 25 height 5
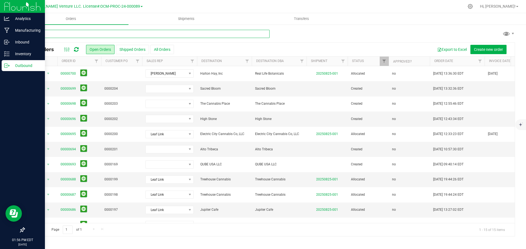
click at [56, 33] on input "text" at bounding box center [146, 34] width 245 height 8
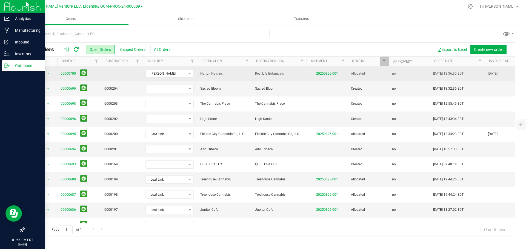
click at [67, 73] on link "00000700" at bounding box center [68, 73] width 15 height 5
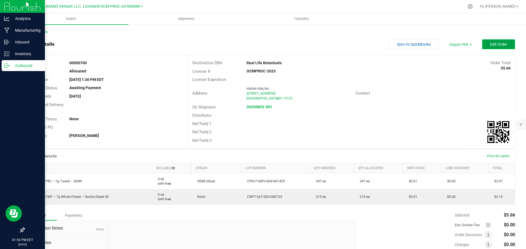
click at [484, 45] on button "Edit Order" at bounding box center [498, 44] width 33 height 10
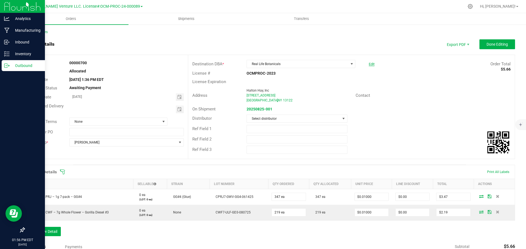
click at [369, 64] on link "Edit" at bounding box center [372, 64] width 6 height 4
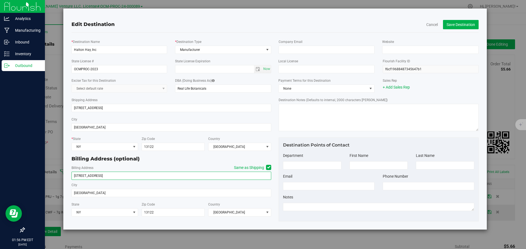
drag, startPoint x: 93, startPoint y: 175, endPoint x: 61, endPoint y: 177, distance: 31.8
click at [61, 175] on div "Edit Destination Cancel Save Destination * Destination Name Halton Hay, Inc * D…" at bounding box center [265, 119] width 444 height 222
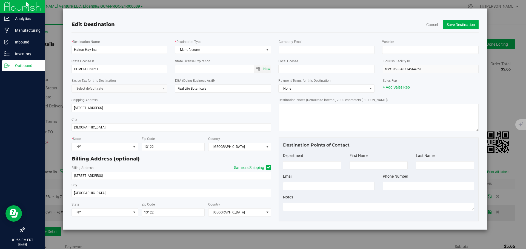
click at [269, 24] on div "Edit Destination" at bounding box center [274, 24] width 407 height 7
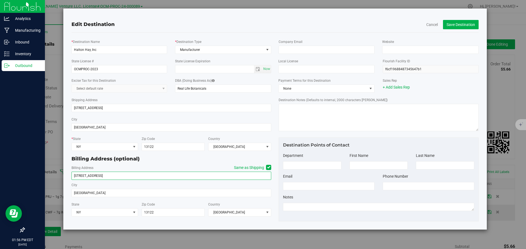
drag, startPoint x: 93, startPoint y: 174, endPoint x: 62, endPoint y: 175, distance: 31.0
click at [65, 175] on div "Edit Destination Cancel Save Destination * Destination Name Halton Hay, Inc * D…" at bounding box center [275, 119] width 424 height 222
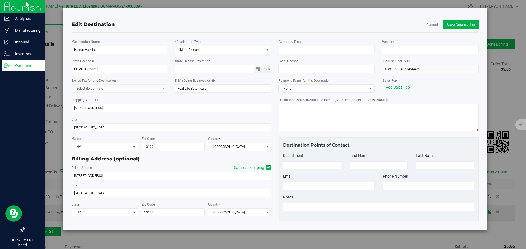
click at [102, 192] on input "New Woodstock" at bounding box center [171, 193] width 200 height 8
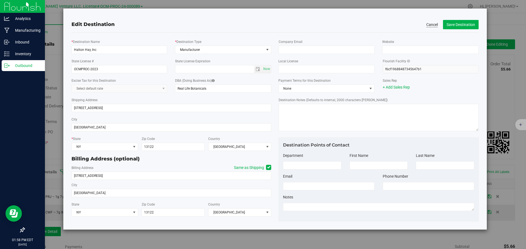
click at [433, 24] on button "Cancel" at bounding box center [431, 24] width 11 height 5
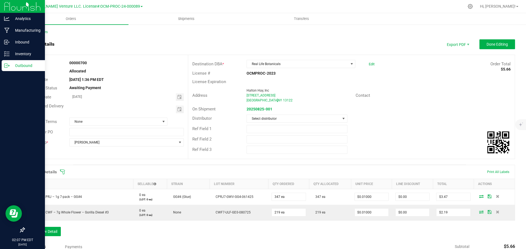
click at [27, 65] on p "Outbound" at bounding box center [26, 65] width 33 height 7
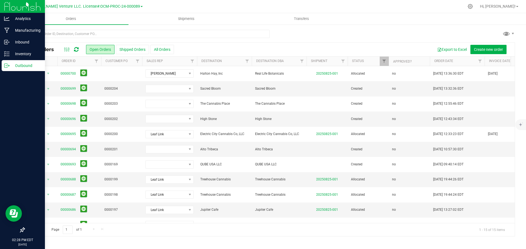
click at [21, 62] on div "Outbound" at bounding box center [23, 65] width 43 height 11
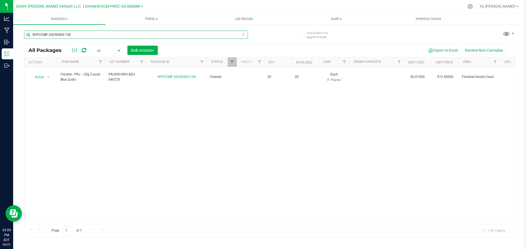
click at [84, 38] on input "NYFCCMF-20250505-138" at bounding box center [136, 35] width 224 height 8
click at [84, 37] on input "NYFCCMF-20250505-138" at bounding box center [136, 35] width 224 height 8
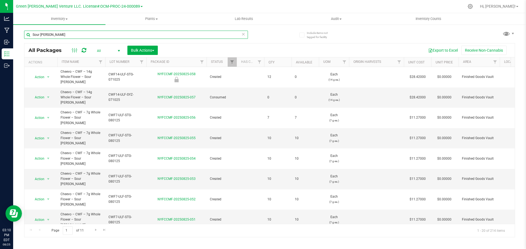
type input "Sour [PERSON_NAME]"
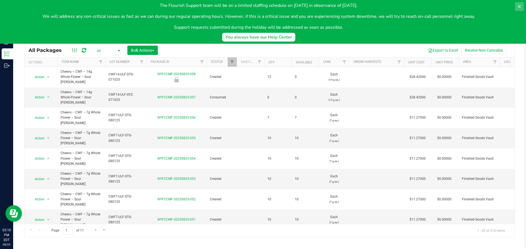
click at [520, 8] on icon at bounding box center [519, 6] width 3 height 3
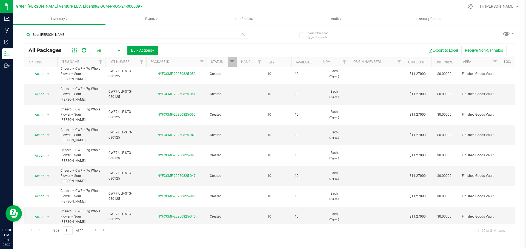
scroll to position [150, 0]
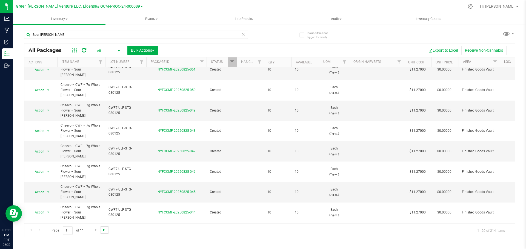
click at [104, 229] on span "Go to the last page" at bounding box center [104, 230] width 4 height 4
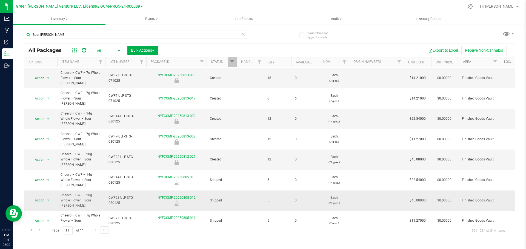
scroll to position [61, 0]
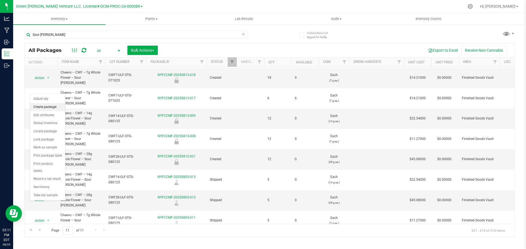
click at [48, 104] on li "Create package" at bounding box center [47, 107] width 35 height 8
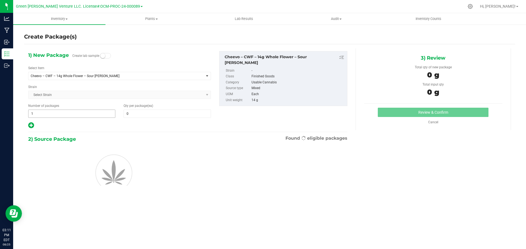
click at [45, 111] on span "1 1" at bounding box center [71, 114] width 87 height 8
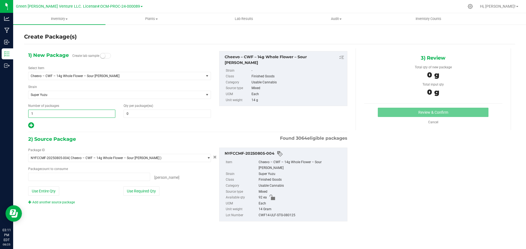
type input "0 ea"
type input "2"
click at [137, 116] on span at bounding box center [166, 114] width 87 height 8
type input "5"
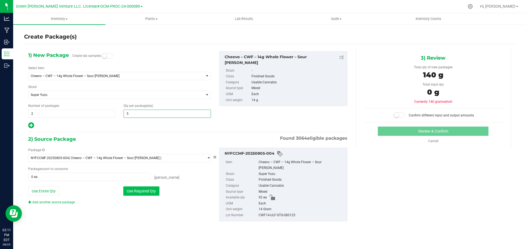
type input "5"
click at [125, 191] on button "Use Required Qty" at bounding box center [141, 191] width 36 height 9
type input "10 ea"
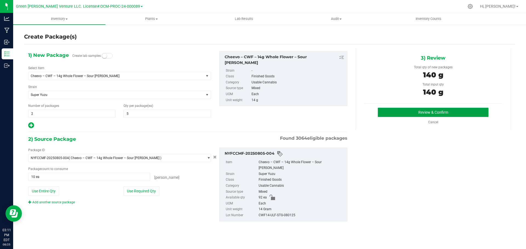
click at [414, 111] on button "Review & Confirm" at bounding box center [433, 112] width 111 height 9
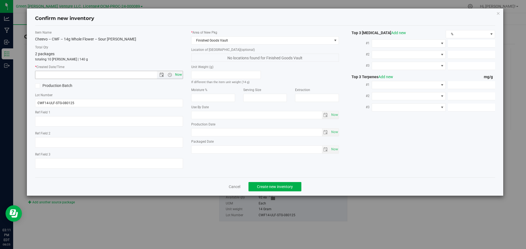
click at [180, 76] on span "Now" at bounding box center [178, 75] width 9 height 8
type input "[DATE] 3:11 PM"
click at [265, 185] on span "Create new inventory" at bounding box center [275, 187] width 36 height 4
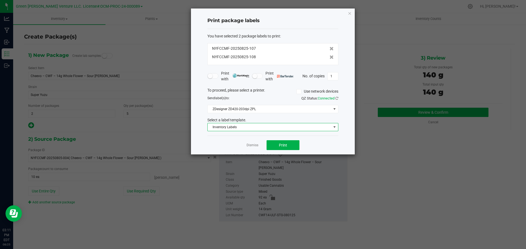
click at [263, 125] on span "Inventory Labels" at bounding box center [269, 127] width 123 height 8
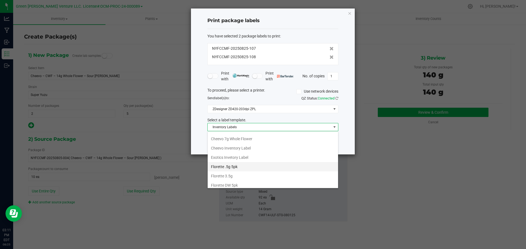
scroll to position [55, 0]
click at [229, 139] on li "Cheevo Inventory Label" at bounding box center [273, 138] width 130 height 9
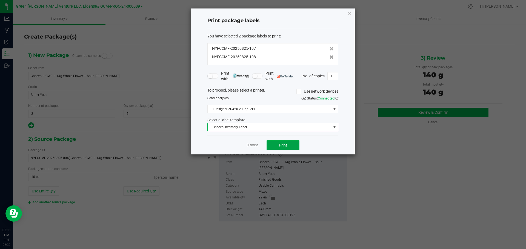
click at [271, 146] on button "Print" at bounding box center [282, 145] width 33 height 10
click at [263, 128] on span "Cheevo Inventory Label" at bounding box center [269, 127] width 123 height 8
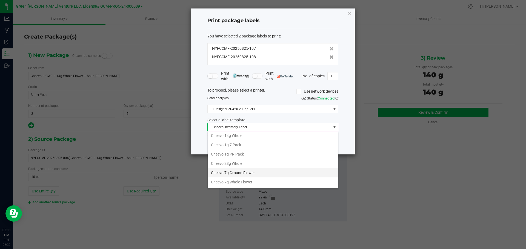
scroll to position [0, 0]
click at [244, 138] on li "Cheevo 14g Whole" at bounding box center [273, 137] width 130 height 9
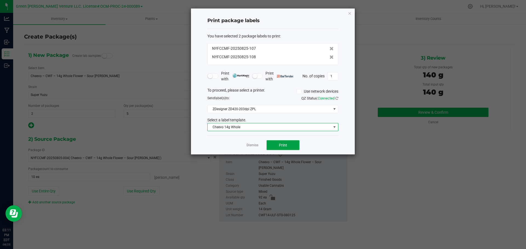
click at [290, 146] on button "Print" at bounding box center [282, 145] width 33 height 10
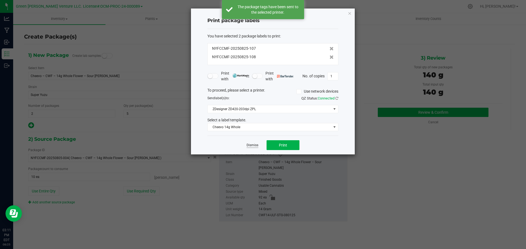
click at [255, 143] on link "Dismiss" at bounding box center [252, 145] width 12 height 5
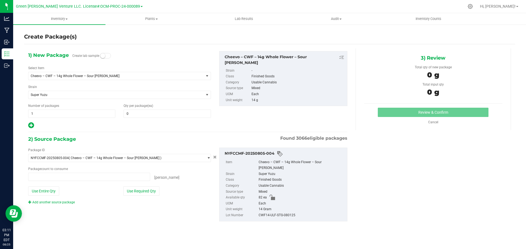
type input "0 ea"
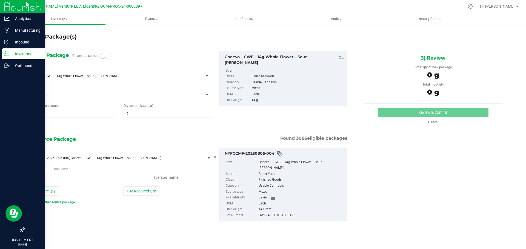
click at [25, 53] on p "Inventory" at bounding box center [26, 54] width 33 height 7
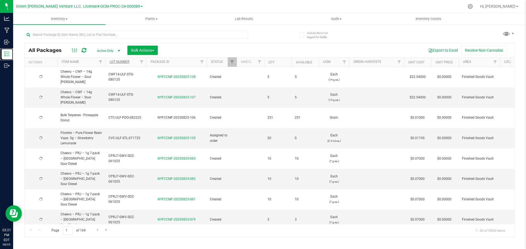
type input "2025-08-22"
type input "2026-06-19"
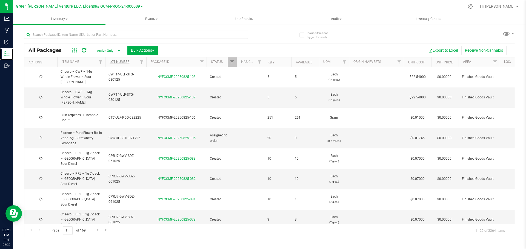
type input "2026-06-19"
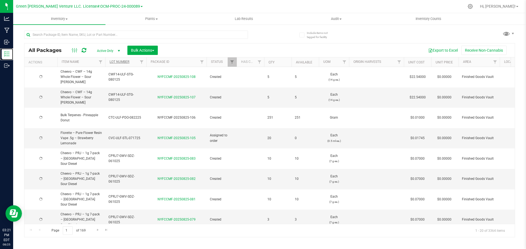
type input "2026-06-19"
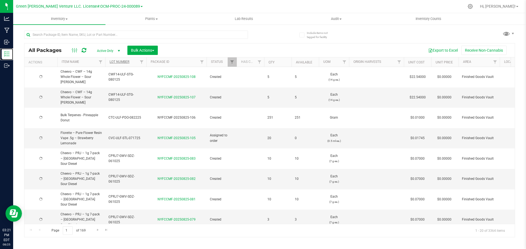
type input "2026-06-19"
click at [70, 34] on input "text" at bounding box center [136, 35] width 224 height 8
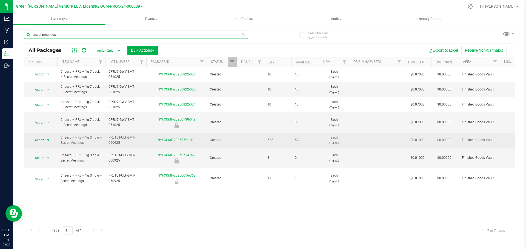
type input "secret meetings"
click at [47, 138] on span "select" at bounding box center [48, 140] width 4 height 4
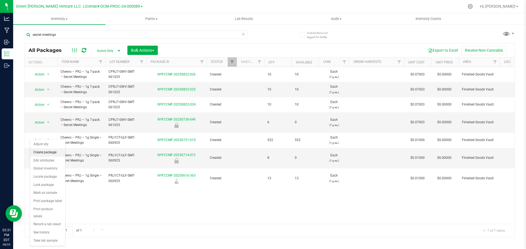
click at [49, 152] on li "Create package" at bounding box center [47, 153] width 35 height 8
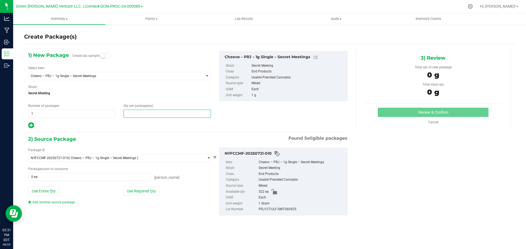
click at [128, 113] on span at bounding box center [166, 114] width 87 height 8
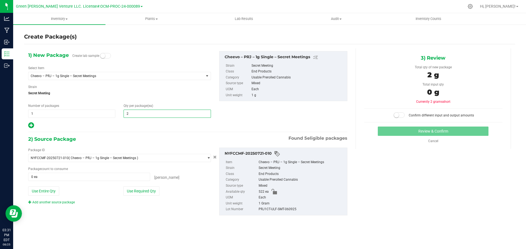
type input "20"
click at [36, 113] on span "1 1" at bounding box center [71, 114] width 87 height 8
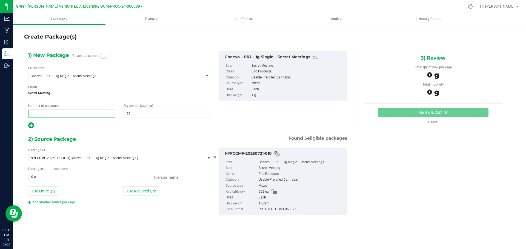
type input "4"
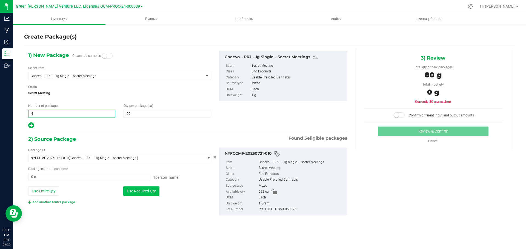
type input "4"
click at [140, 194] on button "Use Required Qty" at bounding box center [141, 191] width 36 height 9
type input "80 ea"
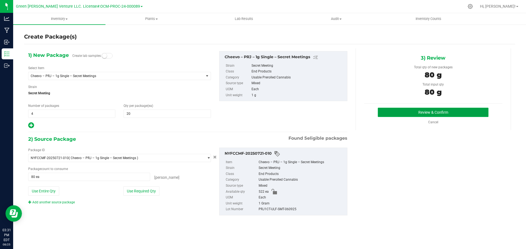
click at [410, 112] on button "Review & Confirm" at bounding box center [433, 112] width 111 height 9
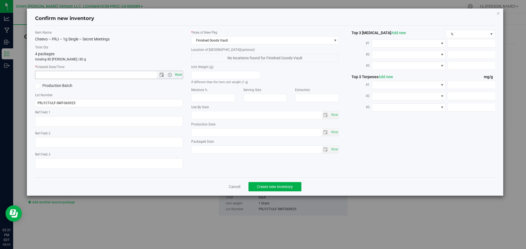
click at [176, 73] on span "Now" at bounding box center [178, 75] width 9 height 8
type input "8/25/2025 3:31 PM"
click at [266, 185] on span "Create new inventory" at bounding box center [275, 187] width 36 height 4
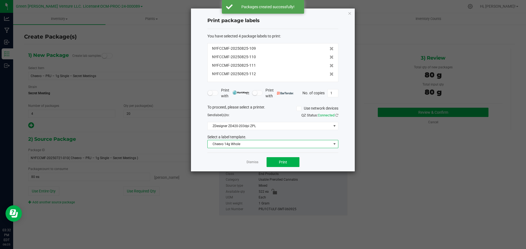
click at [247, 142] on span "Cheevo 14g Whole" at bounding box center [269, 144] width 123 height 8
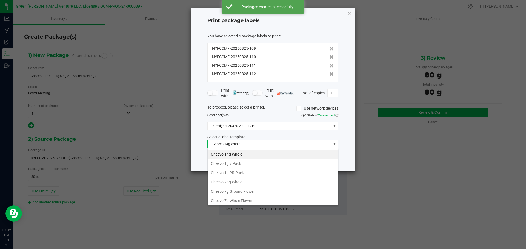
scroll to position [8, 131]
click at [244, 172] on li "Cheevo 1g PR Pack" at bounding box center [273, 172] width 130 height 9
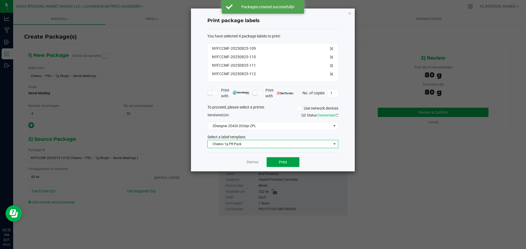
click at [289, 161] on button "Print" at bounding box center [282, 162] width 33 height 10
click at [267, 142] on span "Cheevo 1g PR Pack" at bounding box center [269, 144] width 123 height 8
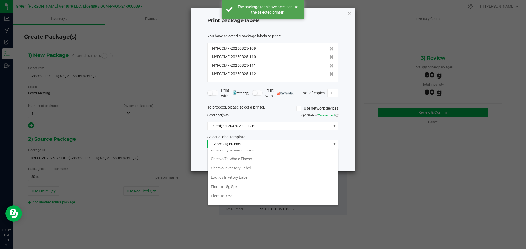
scroll to position [39, 0]
click at [232, 170] on li "Cheevo Inventory Label" at bounding box center [273, 170] width 130 height 9
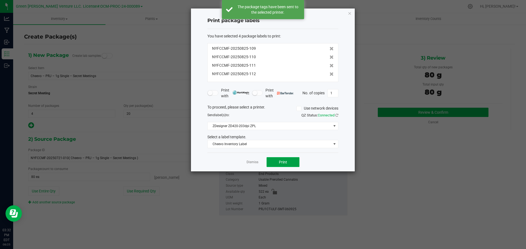
click at [269, 165] on button "Print" at bounding box center [282, 162] width 33 height 10
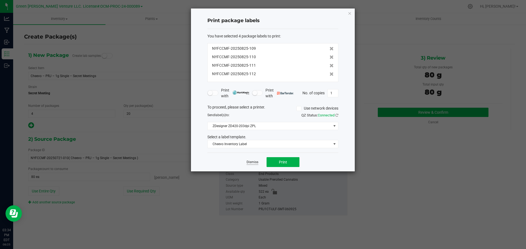
click at [249, 160] on link "Dismiss" at bounding box center [252, 162] width 12 height 5
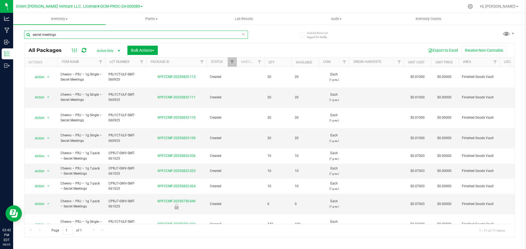
click at [61, 34] on input "secret meetings" at bounding box center [136, 35] width 224 height 8
